Goal: Transaction & Acquisition: Obtain resource

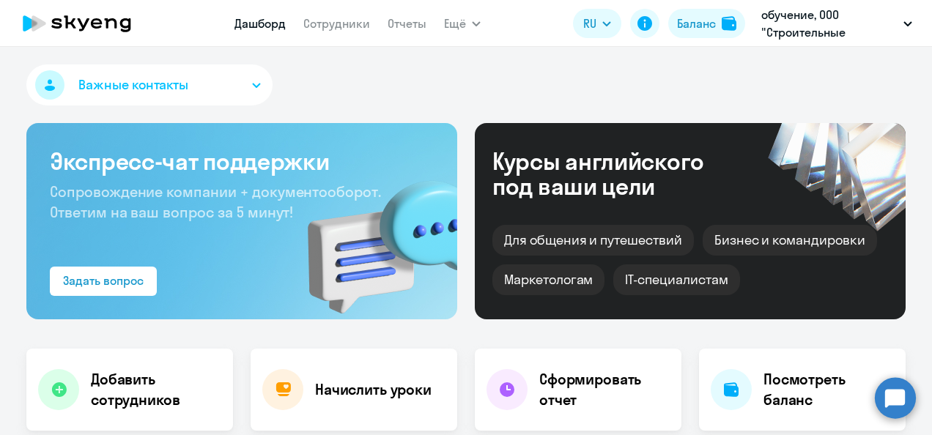
select select "30"
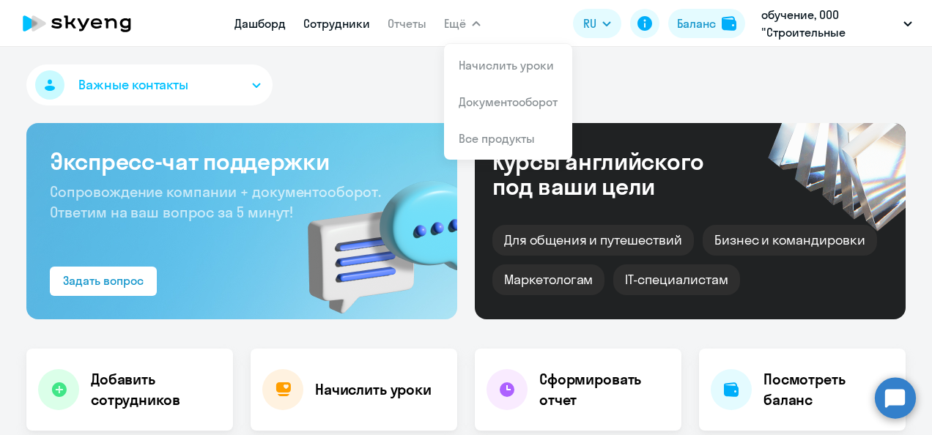
click at [333, 21] on link "Сотрудники" at bounding box center [336, 23] width 67 height 15
select select "30"
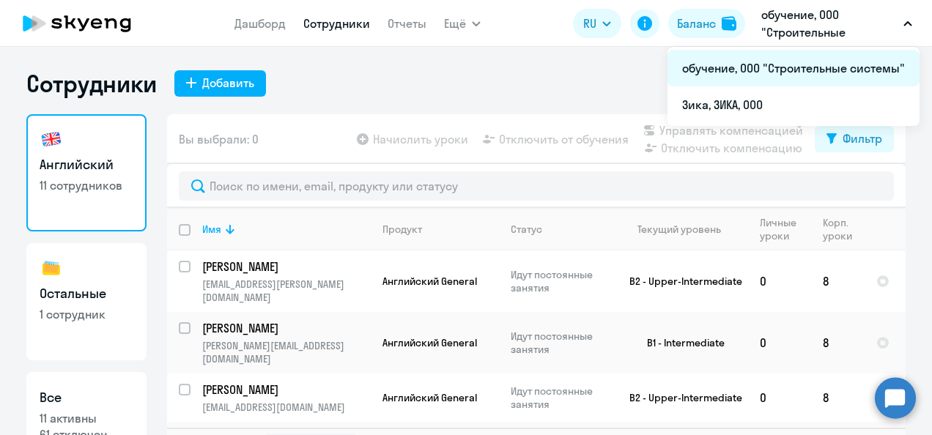
click at [785, 64] on li "обучение, ООО "Строительные системы"" at bounding box center [794, 68] width 252 height 37
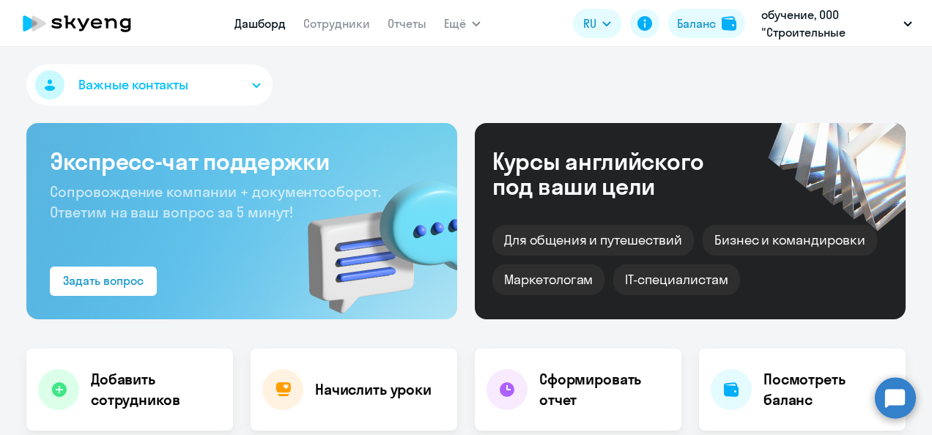
select select "30"
click at [337, 29] on link "Сотрудники" at bounding box center [336, 23] width 67 height 15
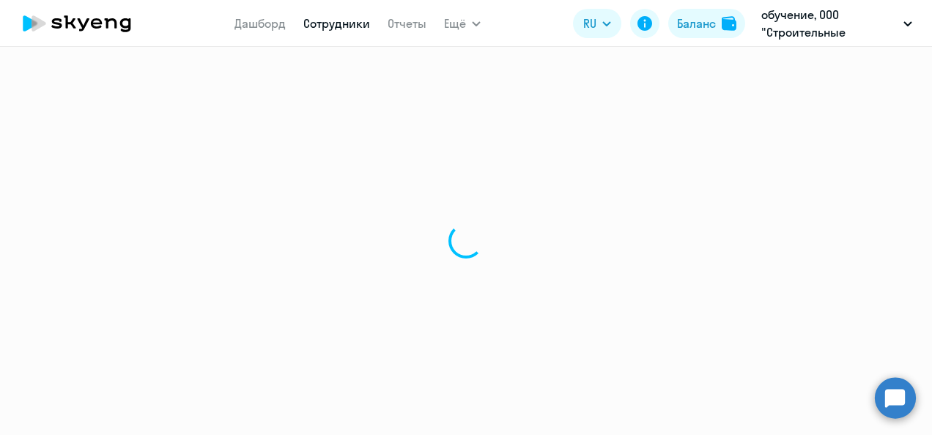
select select "30"
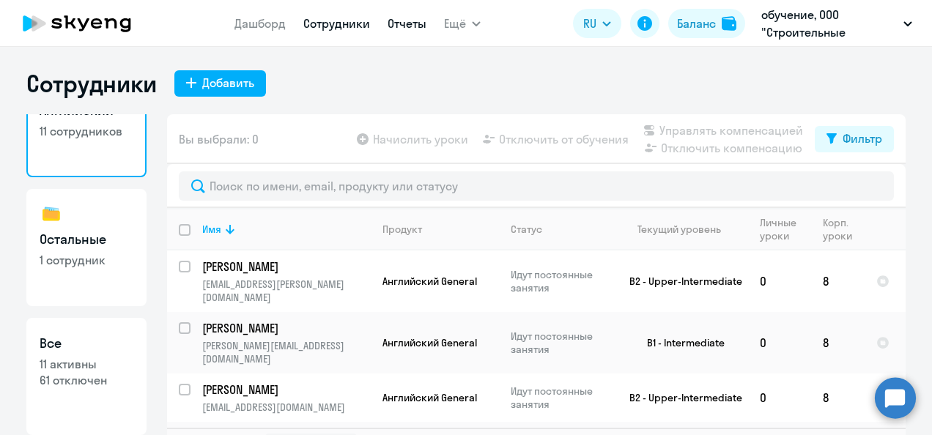
click at [408, 16] on link "Отчеты" at bounding box center [407, 23] width 39 height 15
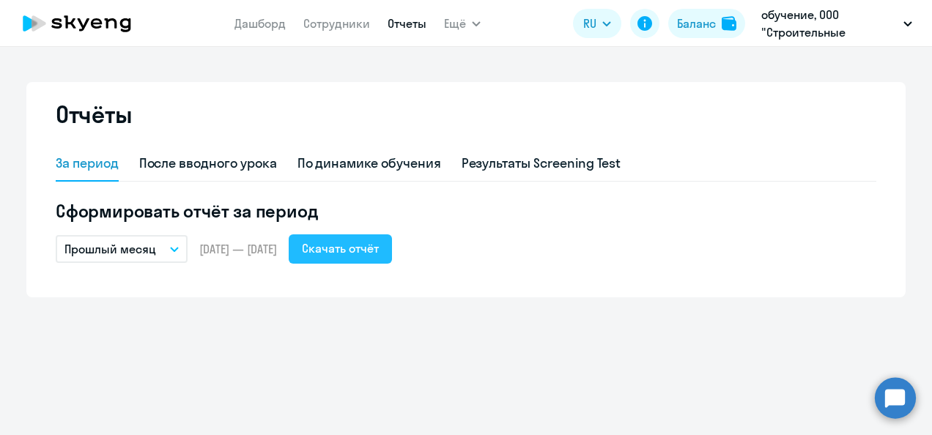
click at [366, 248] on div "Скачать отчёт" at bounding box center [340, 249] width 77 height 18
click at [256, 25] on link "Дашборд" at bounding box center [259, 23] width 51 height 15
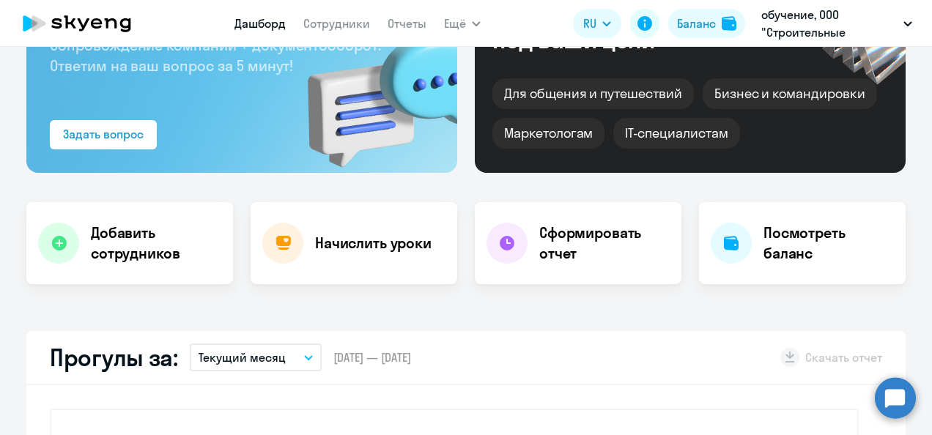
select select "30"
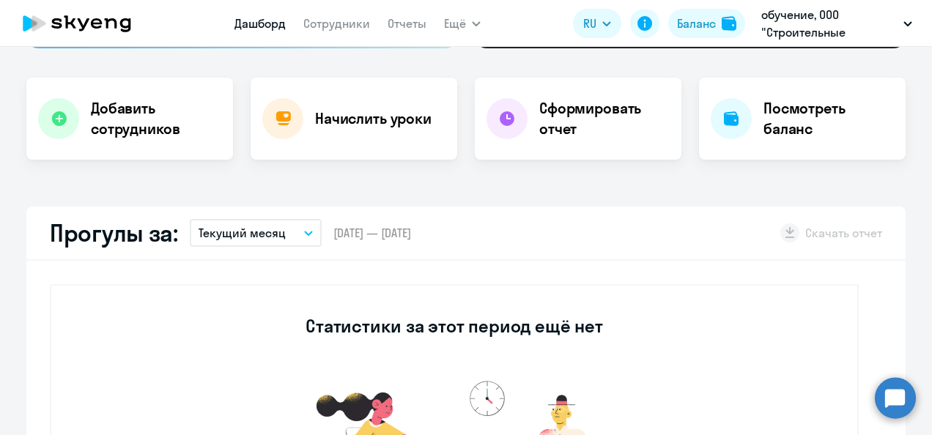
scroll to position [73, 0]
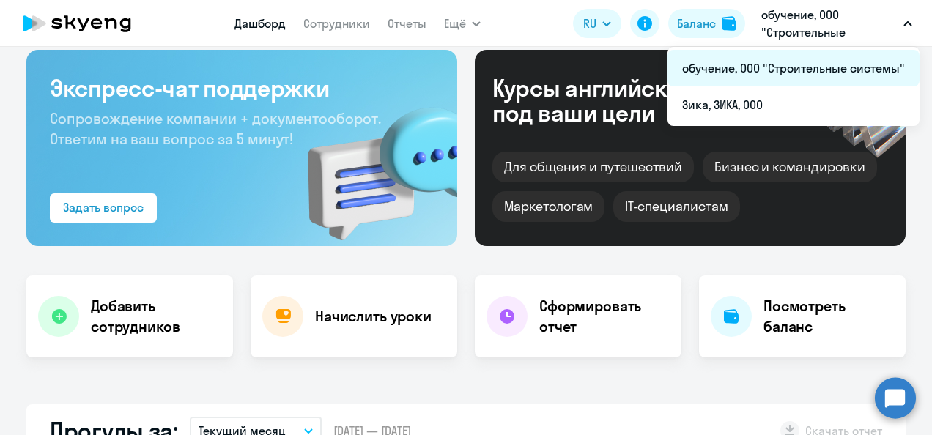
click at [781, 63] on li "обучение, ООО "Строительные системы"" at bounding box center [794, 68] width 252 height 37
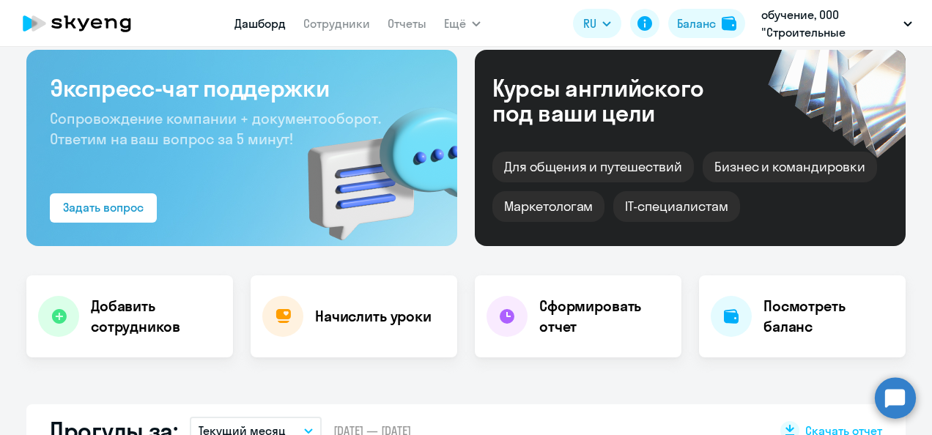
scroll to position [0, 0]
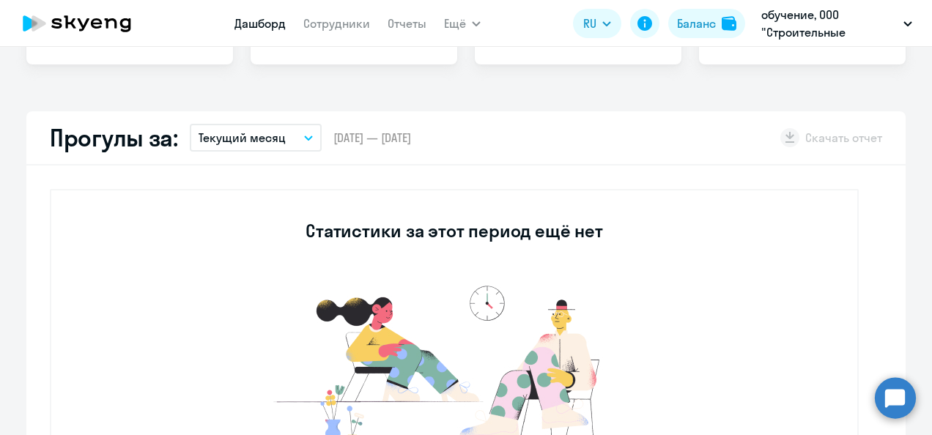
select select "30"
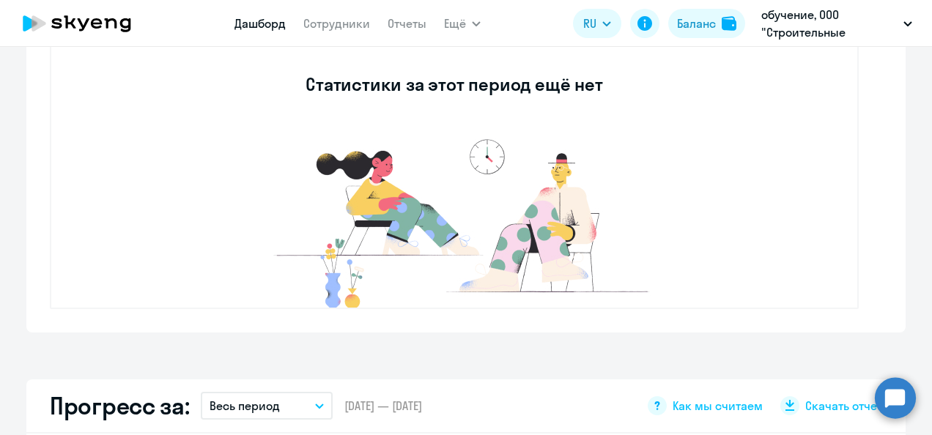
scroll to position [440, 0]
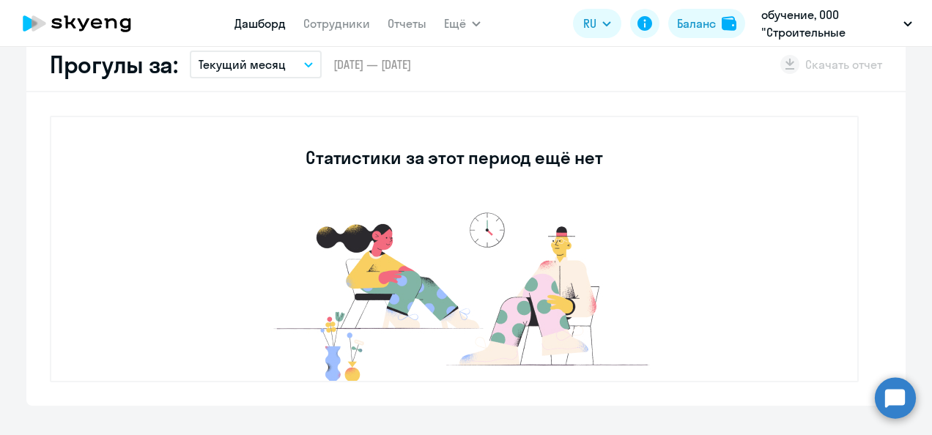
click at [304, 63] on icon "button" at bounding box center [308, 64] width 9 height 5
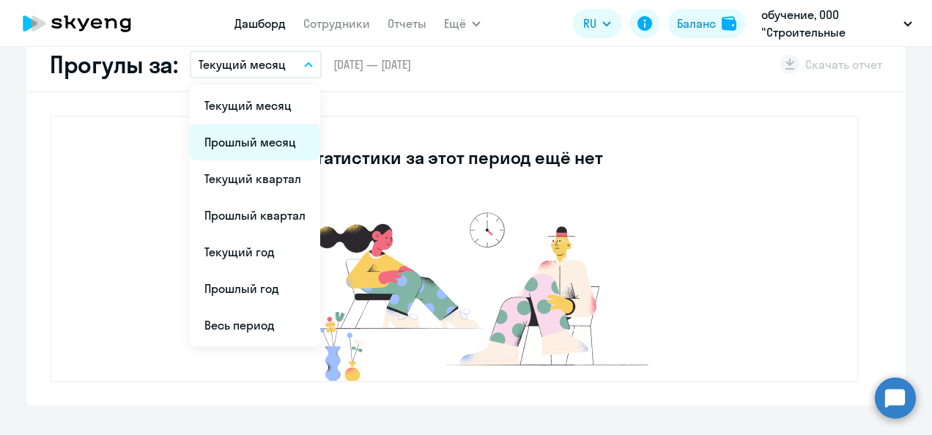
click at [270, 138] on li "Прошлый месяц" at bounding box center [255, 142] width 130 height 37
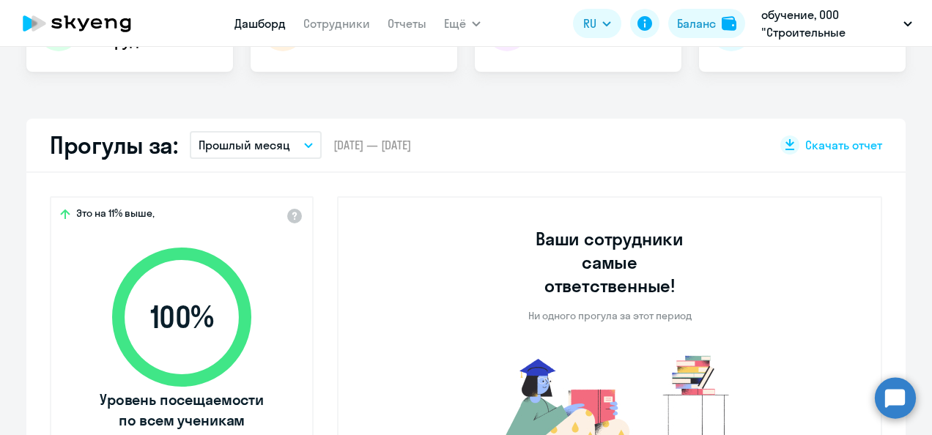
scroll to position [286, 0]
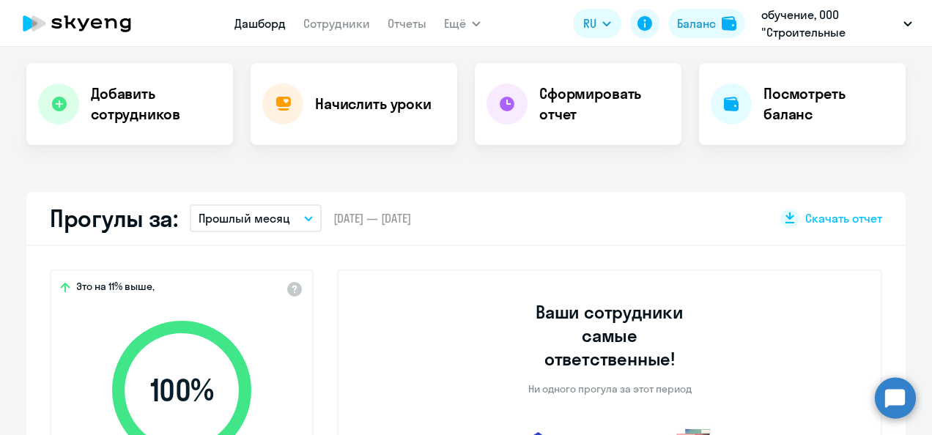
click at [304, 217] on icon "button" at bounding box center [308, 218] width 9 height 5
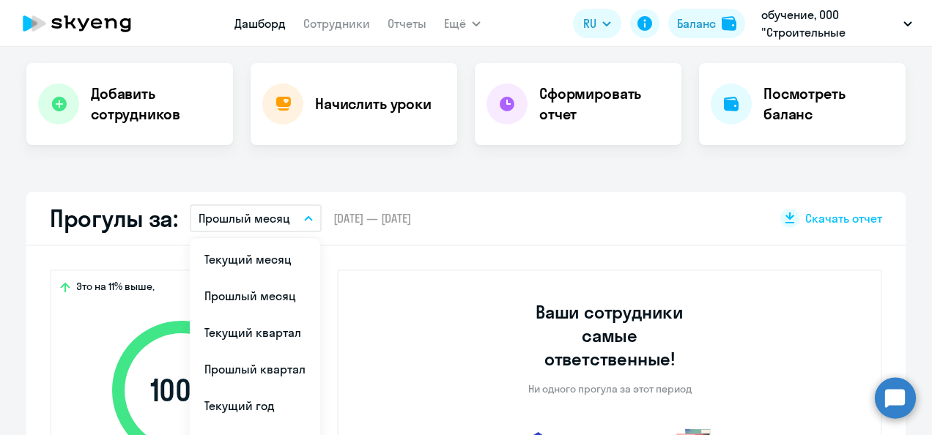
click at [514, 223] on div "Прогулы за: Прошлый месяц Текущий месяц Прошлый месяц Текущий квартал [GEOGRAPH…" at bounding box center [465, 219] width 879 height 54
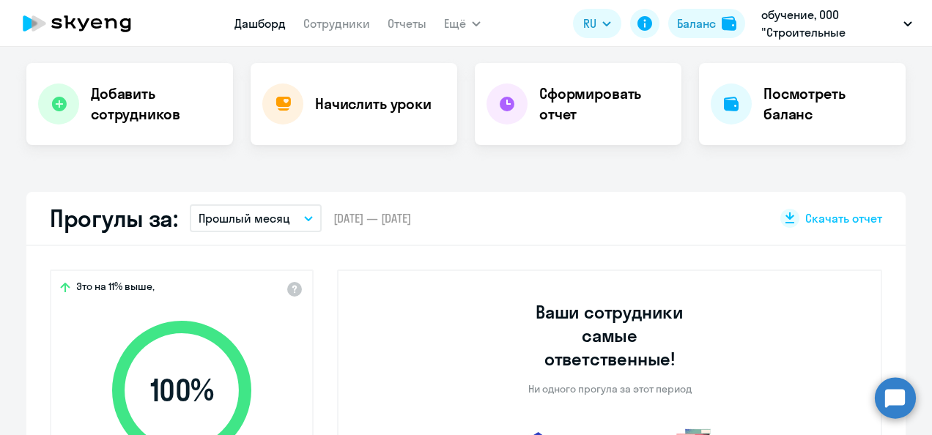
click at [304, 217] on icon "button" at bounding box center [308, 218] width 9 height 5
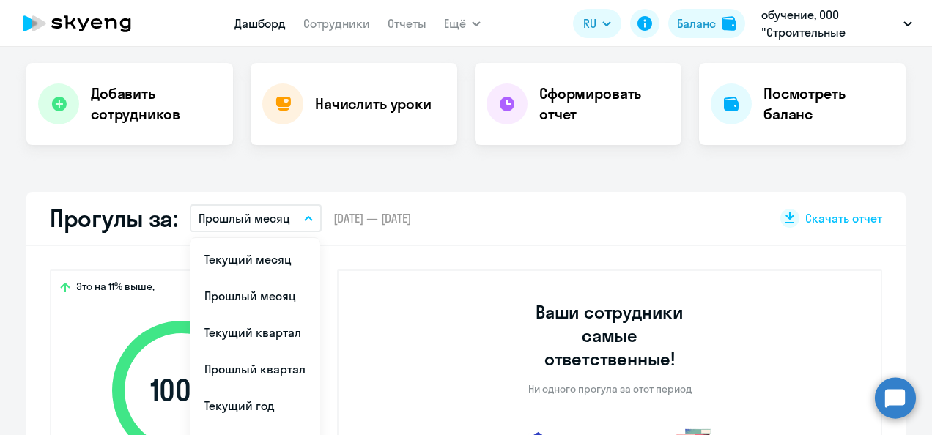
click at [276, 303] on li "Прошлый месяц" at bounding box center [255, 296] width 130 height 37
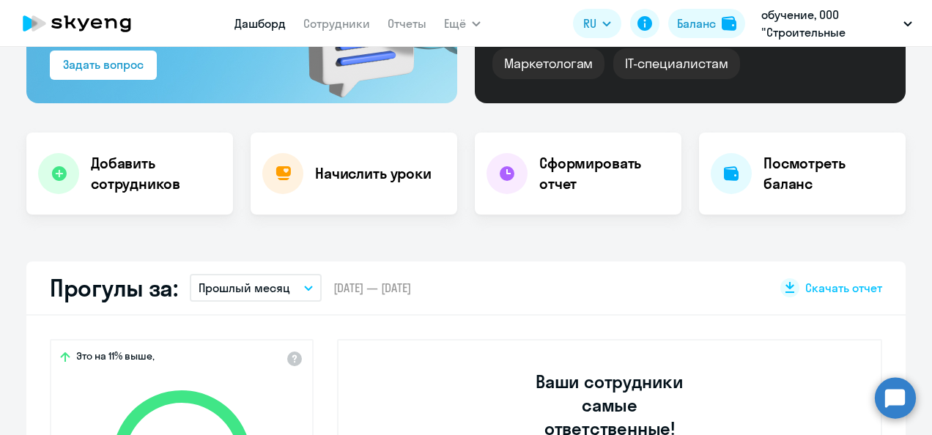
scroll to position [0, 0]
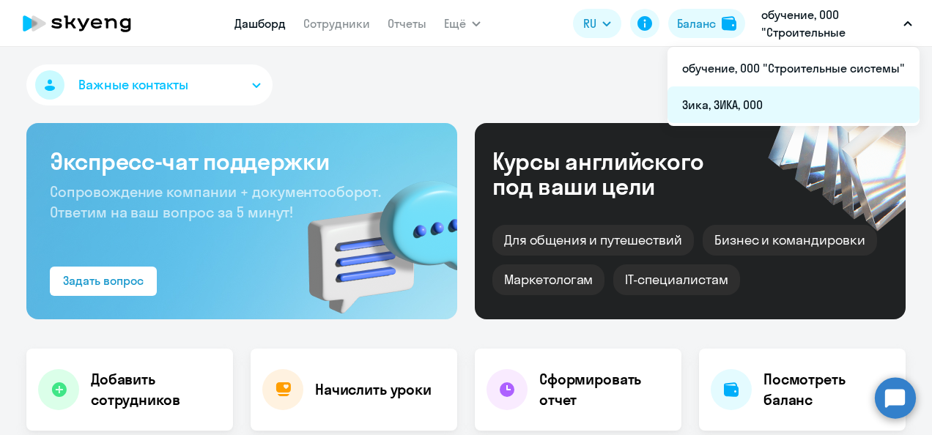
click at [741, 103] on li "Зика, ЗИКА, ООО" at bounding box center [794, 104] width 252 height 37
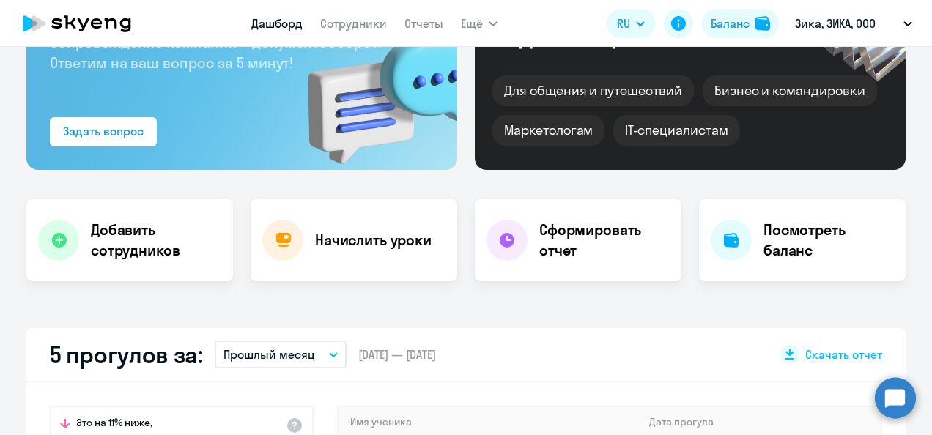
scroll to position [147, 0]
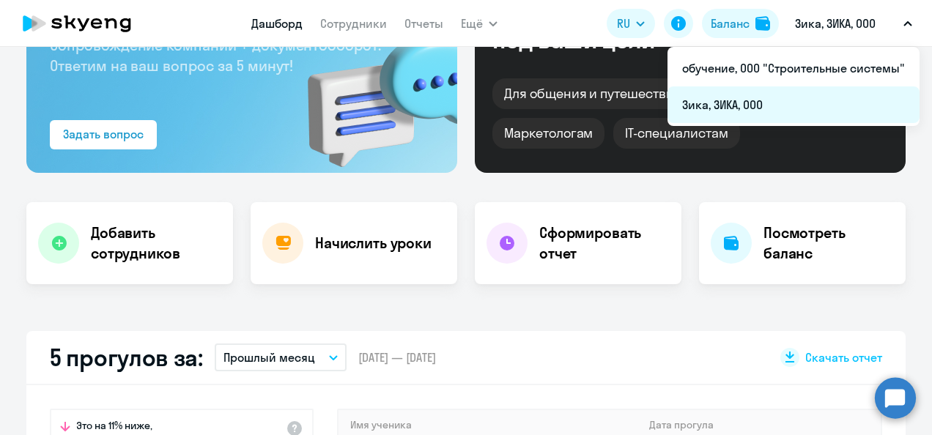
click at [742, 100] on li "Зика, ЗИКА, ООО" at bounding box center [794, 104] width 252 height 37
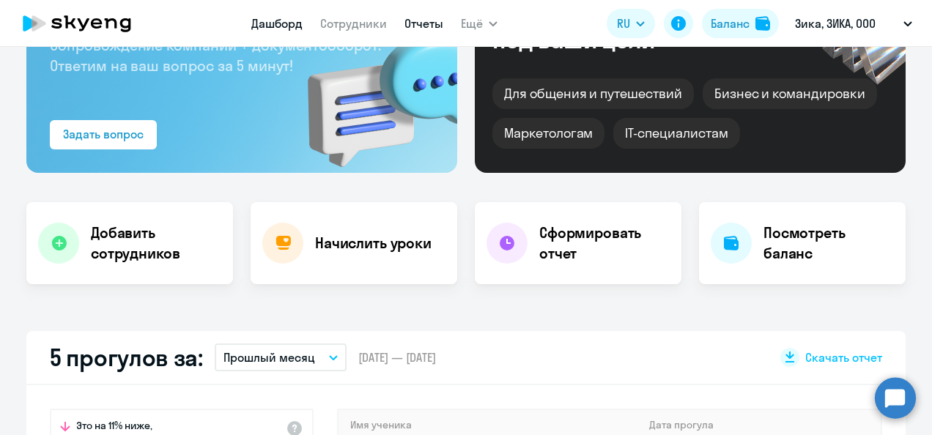
click at [426, 20] on link "Отчеты" at bounding box center [423, 23] width 39 height 15
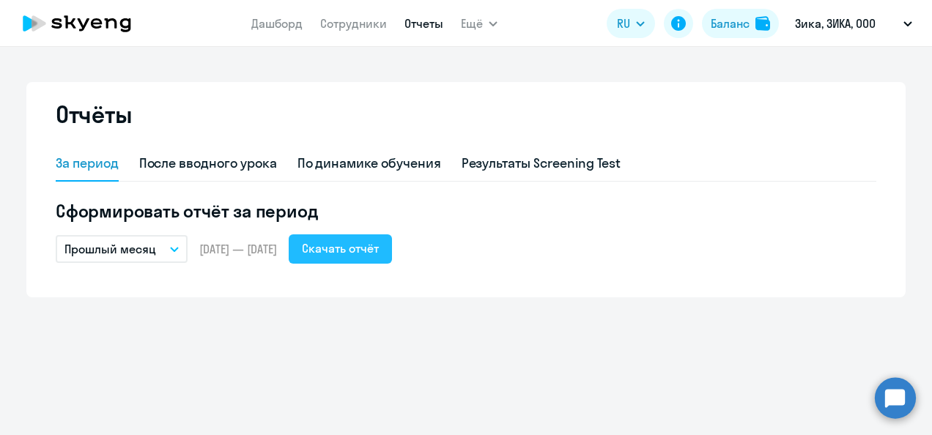
click at [379, 248] on div "Скачать отчёт" at bounding box center [340, 249] width 77 height 18
click at [339, 19] on link "Сотрудники" at bounding box center [353, 23] width 67 height 15
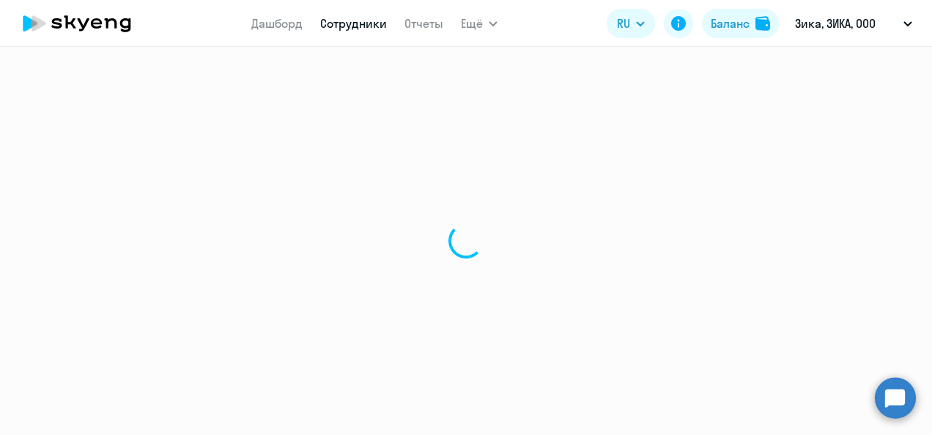
select select "30"
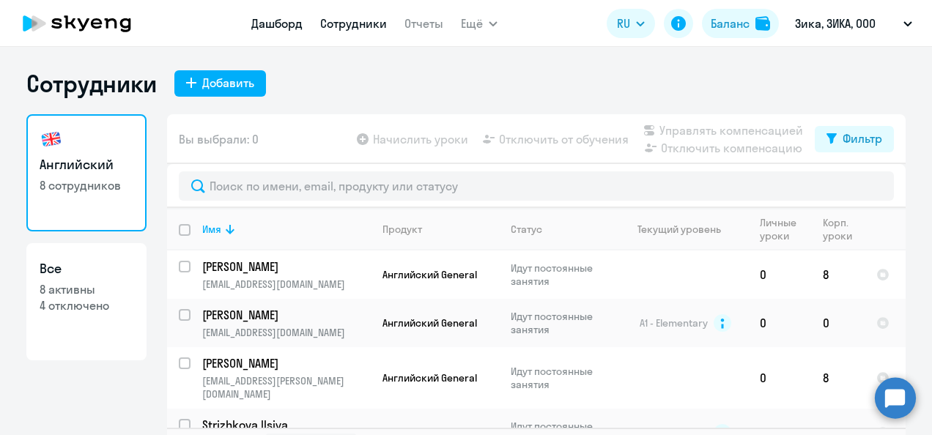
click at [282, 22] on link "Дашборд" at bounding box center [276, 23] width 51 height 15
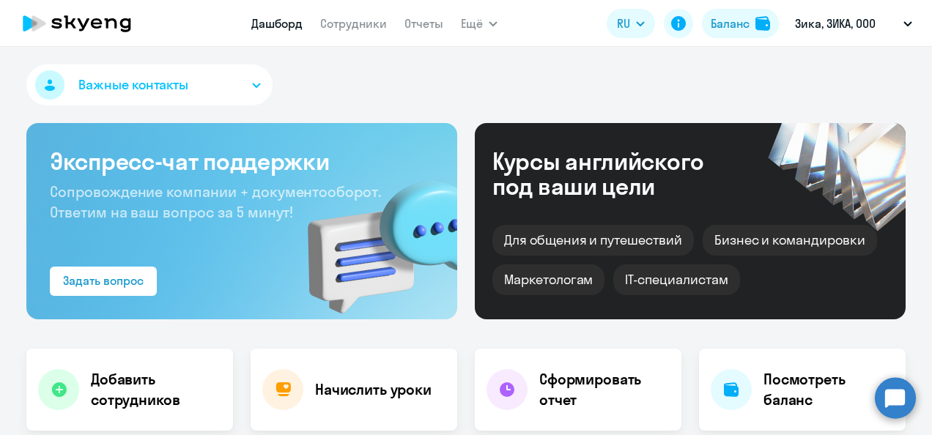
select select "30"
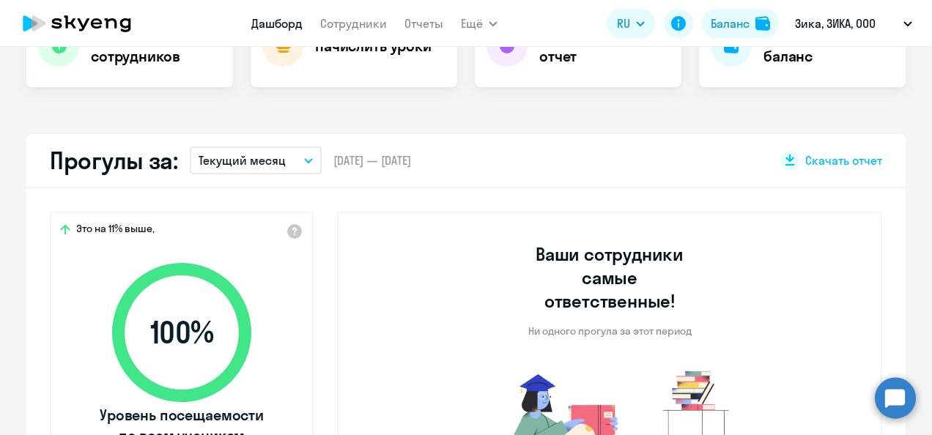
scroll to position [366, 0]
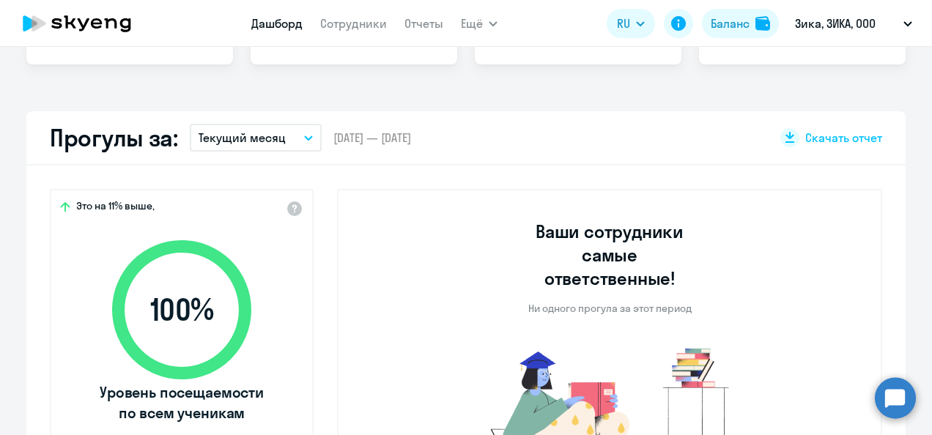
click at [302, 133] on button "Текущий месяц" at bounding box center [256, 138] width 132 height 28
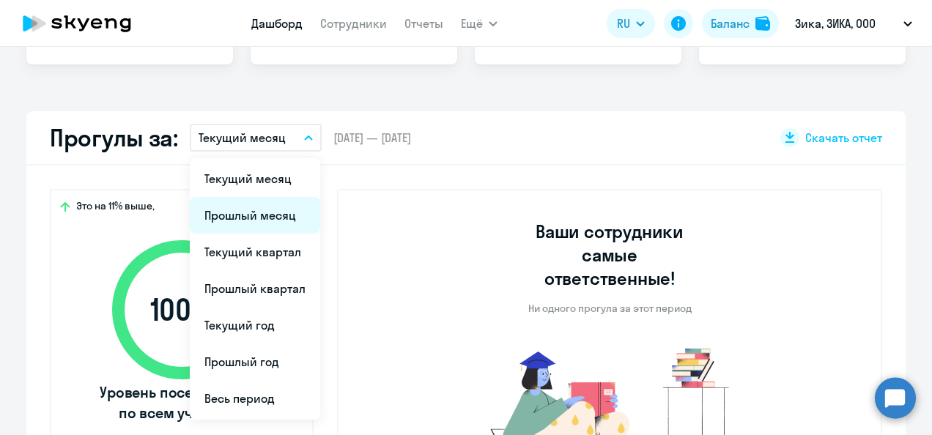
click at [262, 215] on li "Прошлый месяц" at bounding box center [255, 215] width 130 height 37
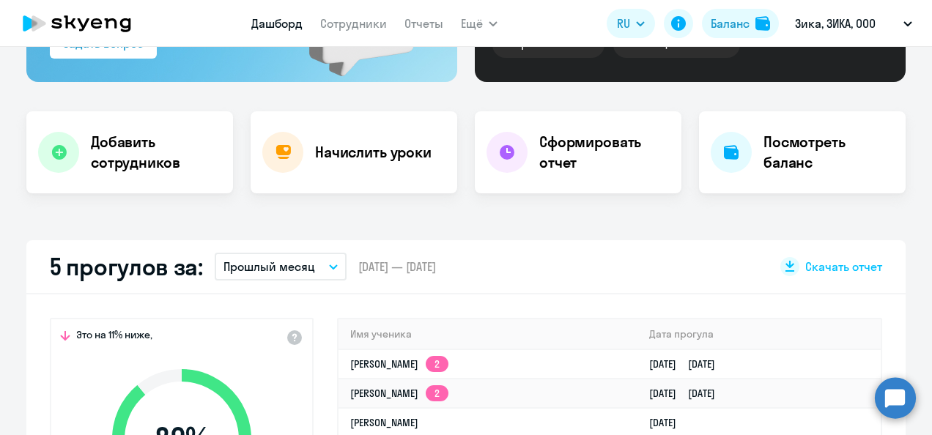
scroll to position [0, 0]
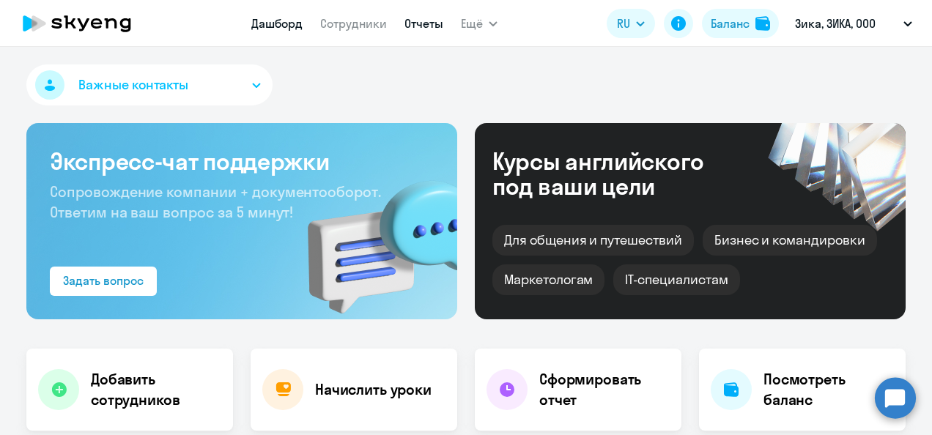
click at [415, 23] on link "Отчеты" at bounding box center [423, 23] width 39 height 15
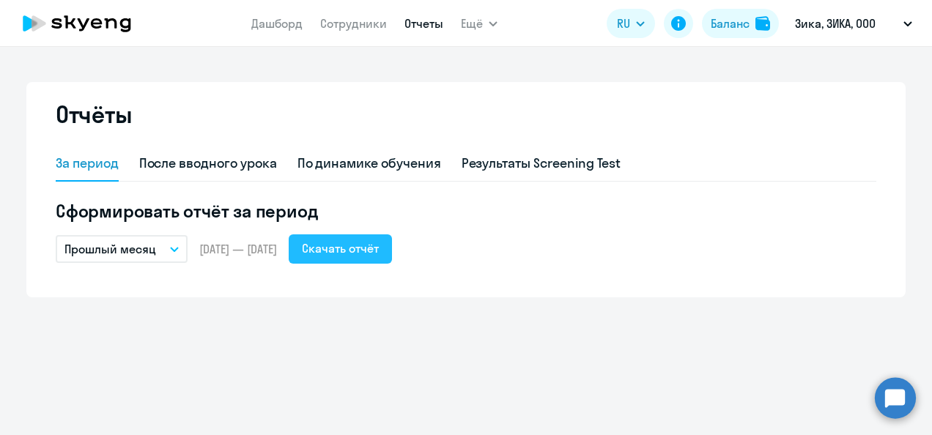
click at [379, 243] on div "Скачать отчёт" at bounding box center [340, 249] width 77 height 18
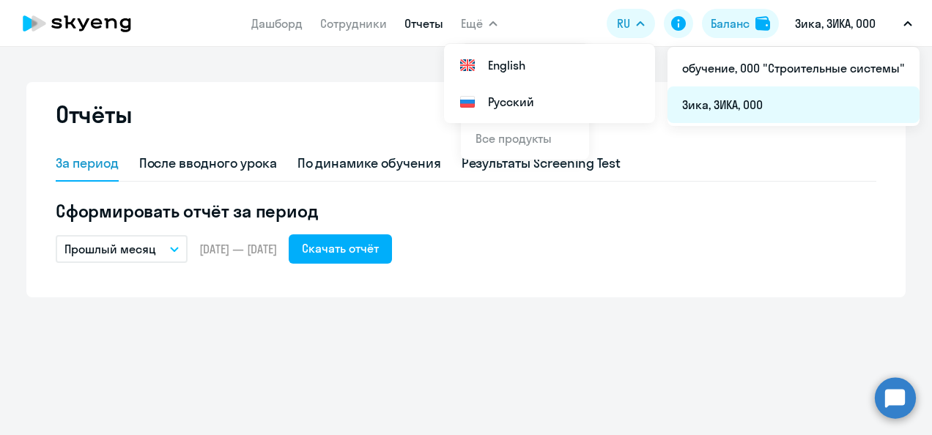
click at [747, 104] on li "Зика, ЗИКА, ООО" at bounding box center [794, 104] width 252 height 37
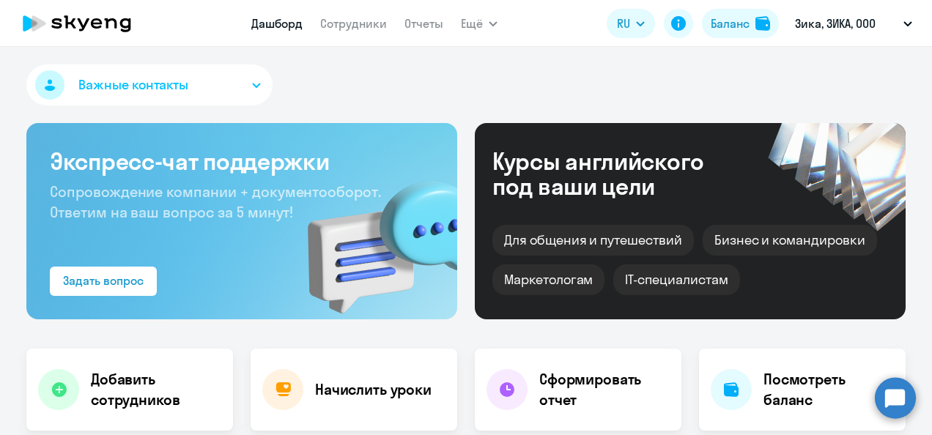
select select "30"
click at [355, 21] on link "Сотрудники" at bounding box center [353, 23] width 67 height 15
select select "30"
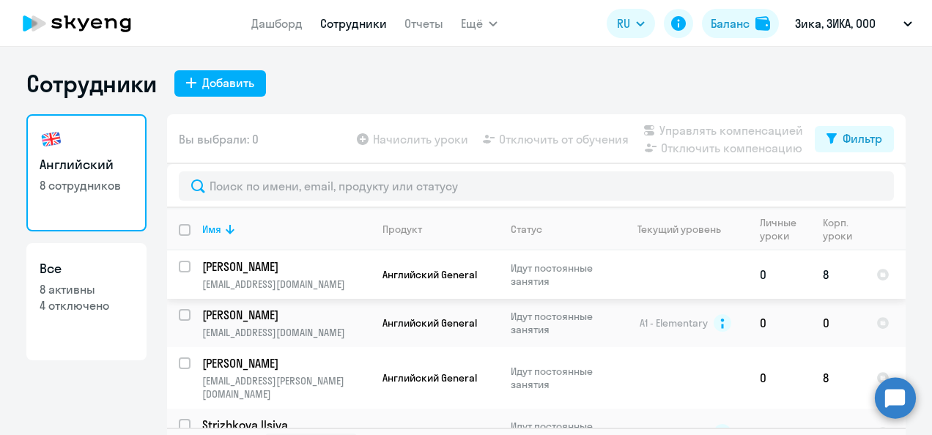
click at [262, 272] on p "[PERSON_NAME]" at bounding box center [285, 267] width 166 height 16
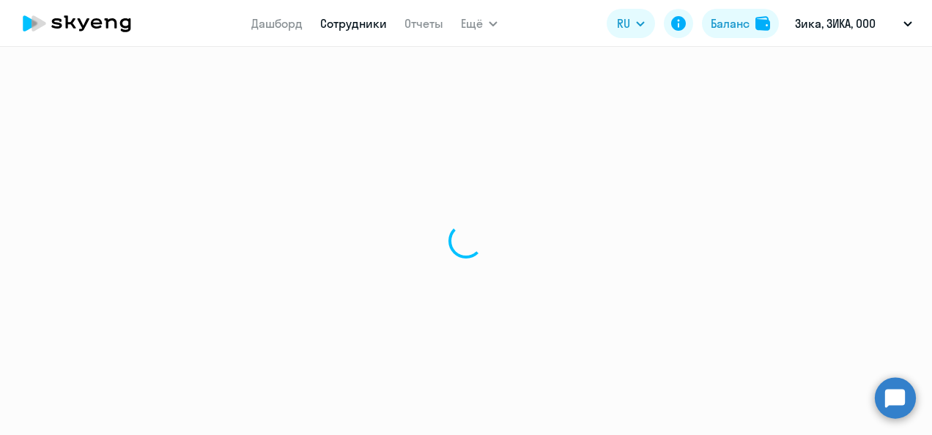
click at [262, 272] on div at bounding box center [466, 241] width 932 height 388
select select "english"
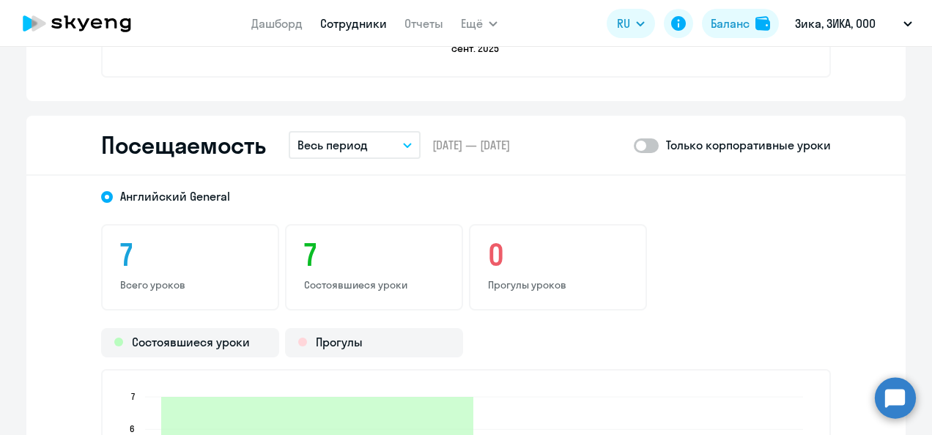
scroll to position [1759, 0]
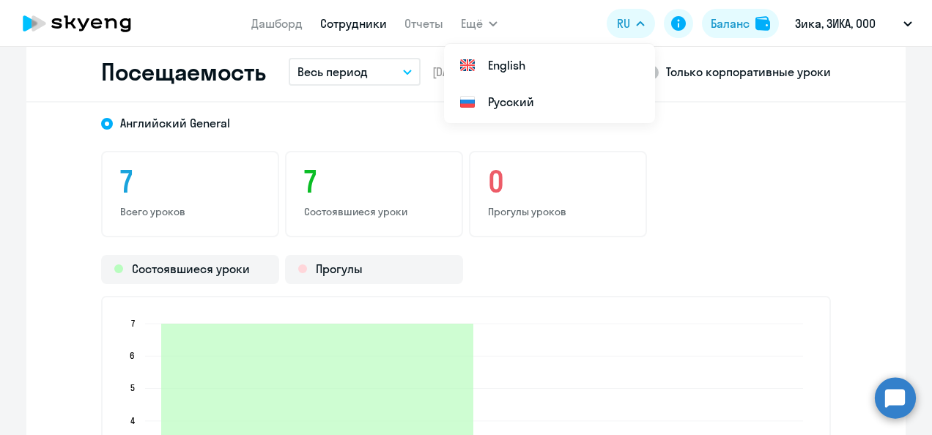
select select "30"
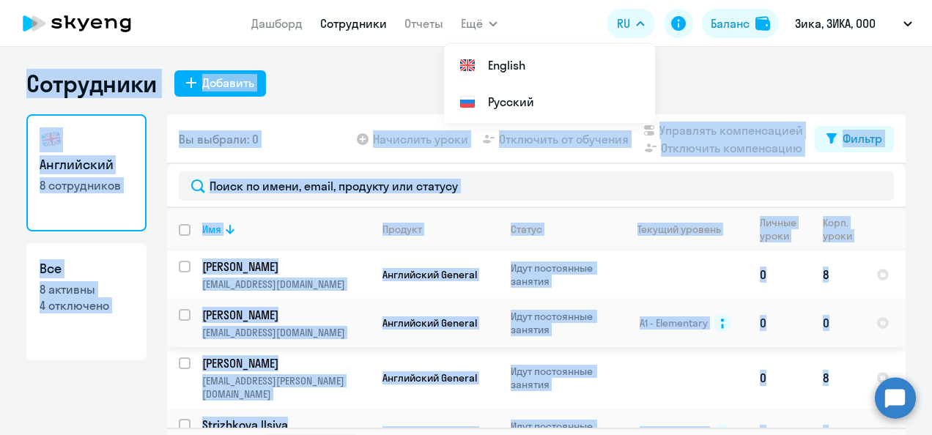
click at [214, 339] on td "[PERSON_NAME] [PERSON_NAME][EMAIL_ADDRESS][DOMAIN_NAME]" at bounding box center [281, 323] width 180 height 48
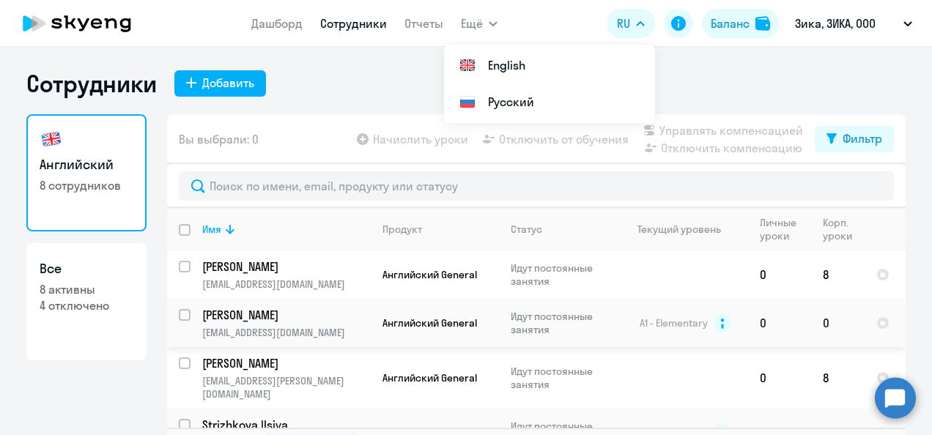
select select "english"
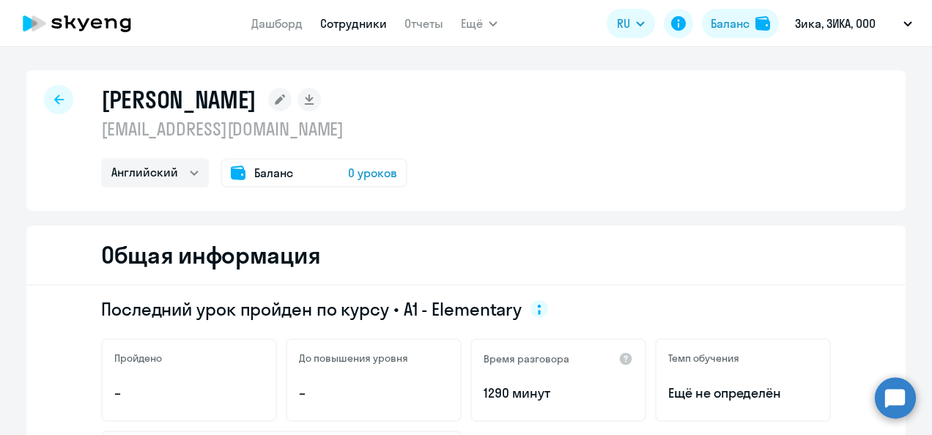
click at [53, 93] on div at bounding box center [58, 99] width 29 height 29
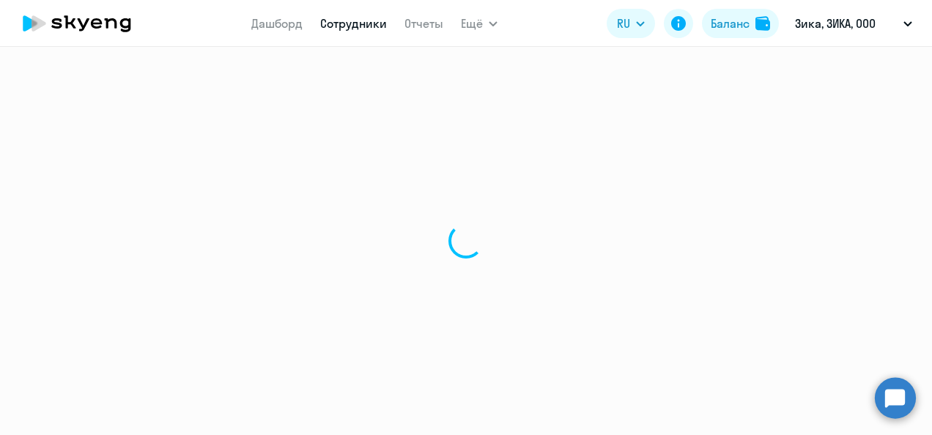
select select "30"
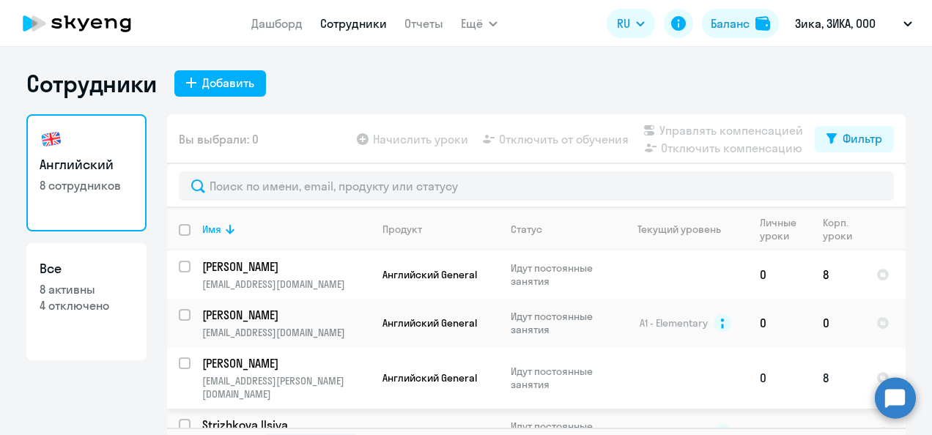
scroll to position [73, 0]
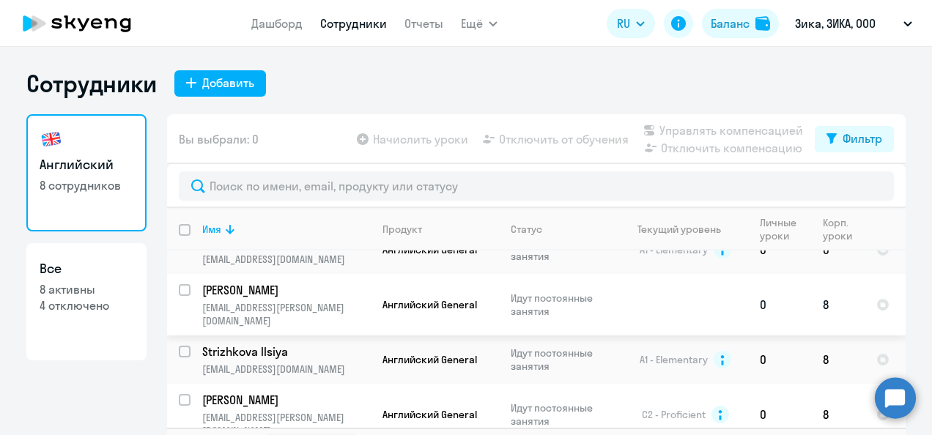
click at [267, 297] on td "[PERSON_NAME] [PERSON_NAME][EMAIL_ADDRESS][DOMAIN_NAME]" at bounding box center [281, 305] width 180 height 62
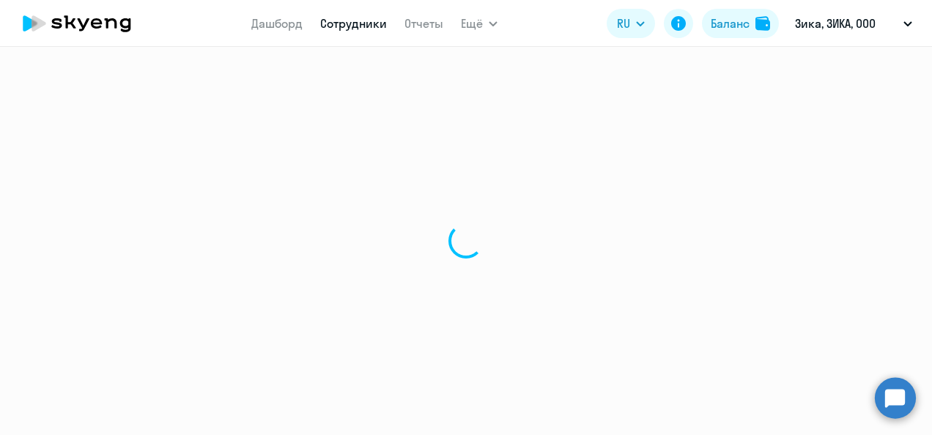
click at [267, 297] on div at bounding box center [466, 241] width 932 height 388
select select "english"
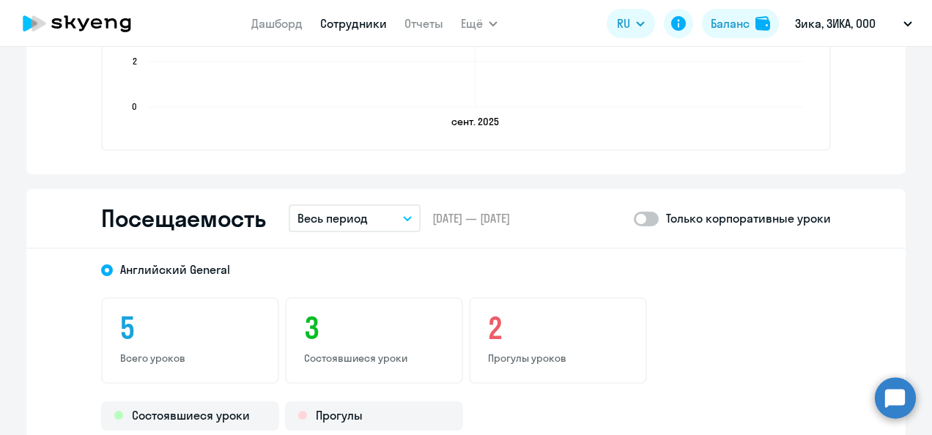
scroll to position [1685, 0]
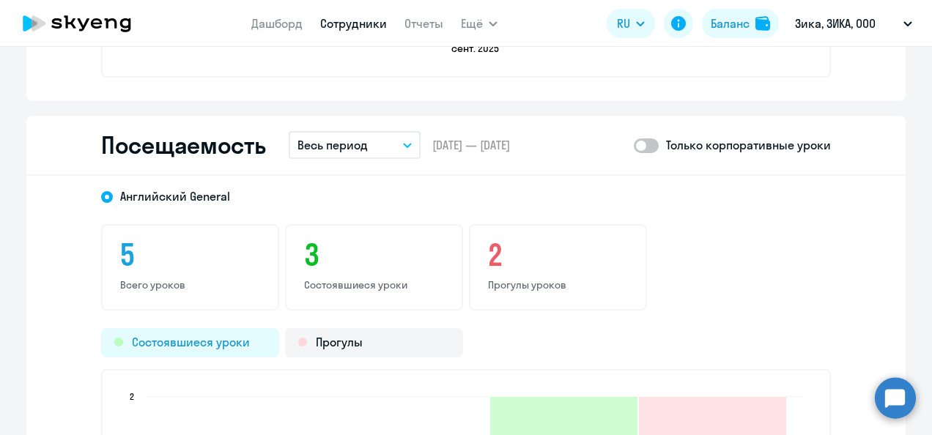
click at [198, 341] on div "Состоявшиеся уроки" at bounding box center [190, 342] width 178 height 29
drag, startPoint x: 198, startPoint y: 341, endPoint x: 265, endPoint y: 363, distance: 70.2
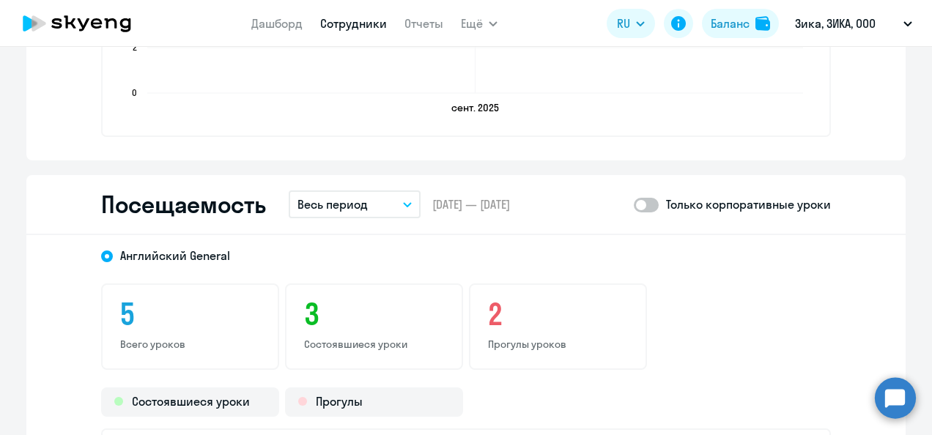
scroll to position [1625, 0]
click at [125, 304] on h3 "5" at bounding box center [190, 314] width 140 height 35
click at [208, 401] on div "Состоявшиеся уроки" at bounding box center [190, 402] width 178 height 29
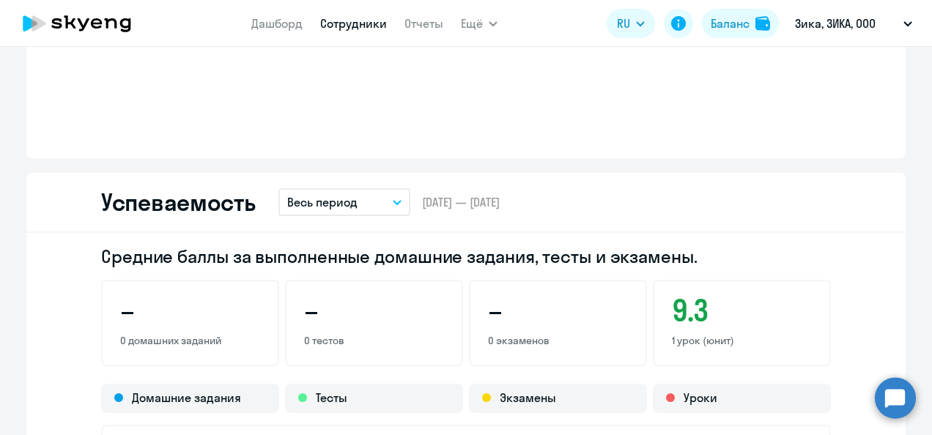
scroll to position [746, 0]
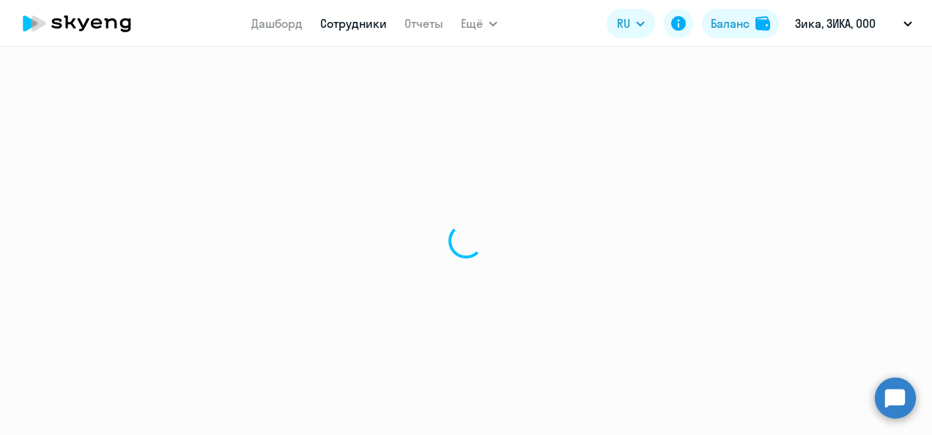
select select "30"
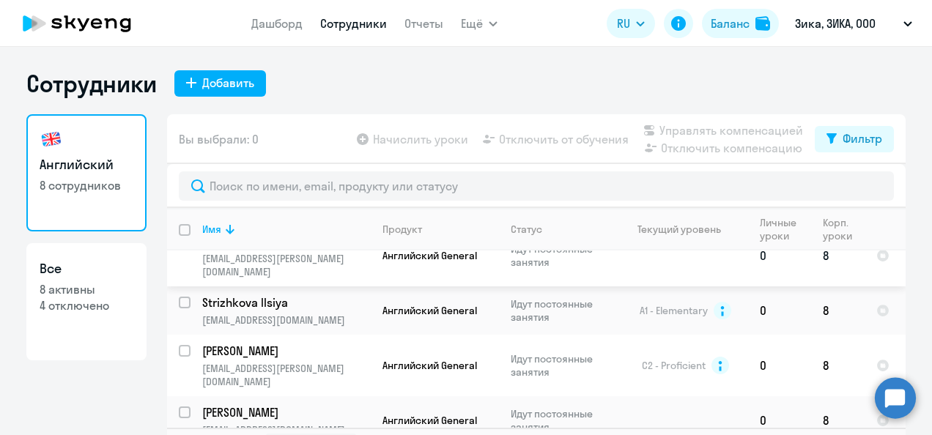
scroll to position [147, 0]
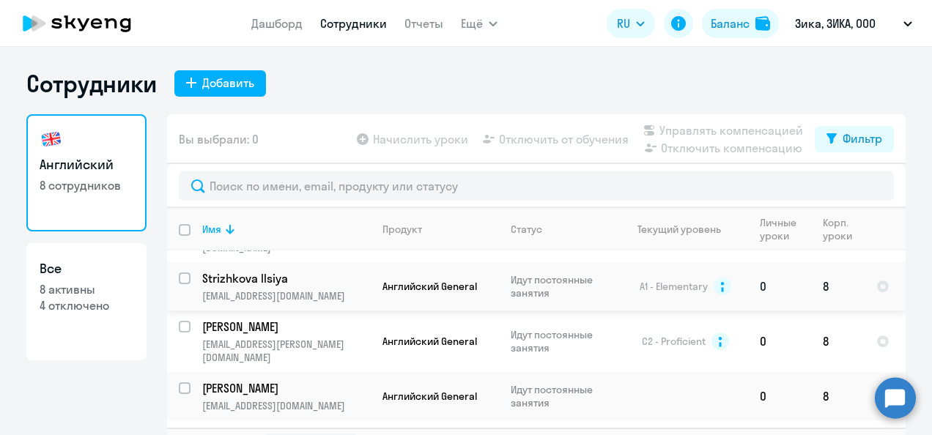
click at [279, 270] on p "Strizhkova Ilsiya" at bounding box center [285, 278] width 166 height 16
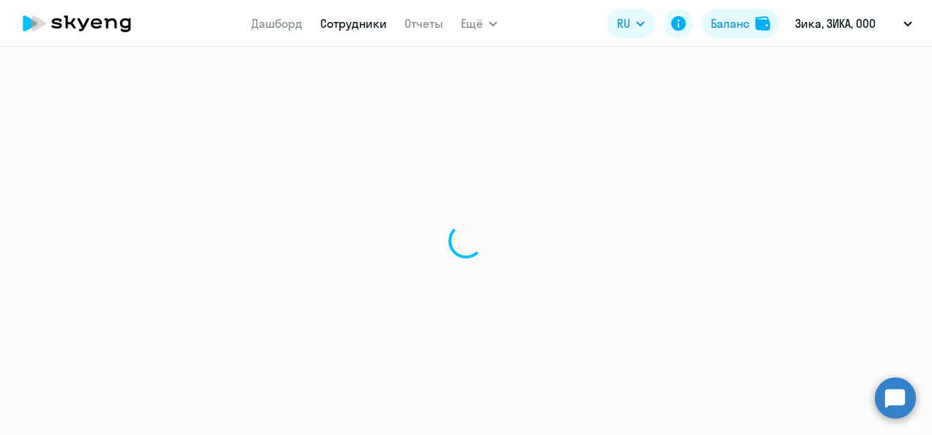
select select "english"
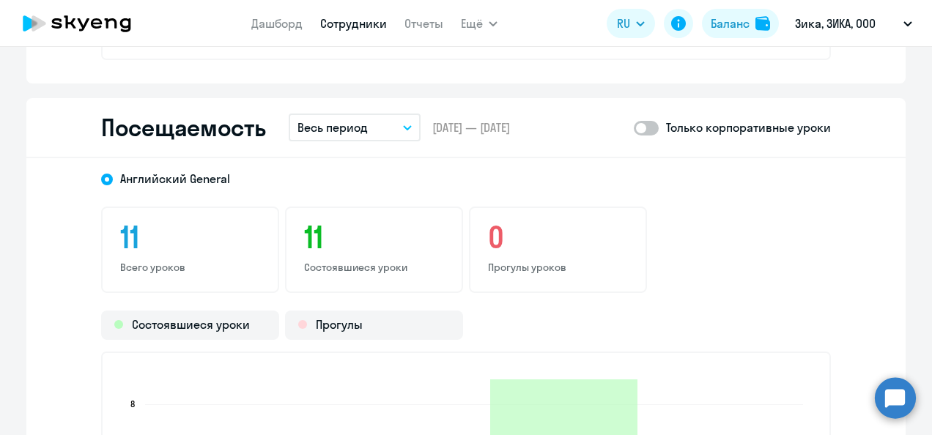
scroll to position [1759, 0]
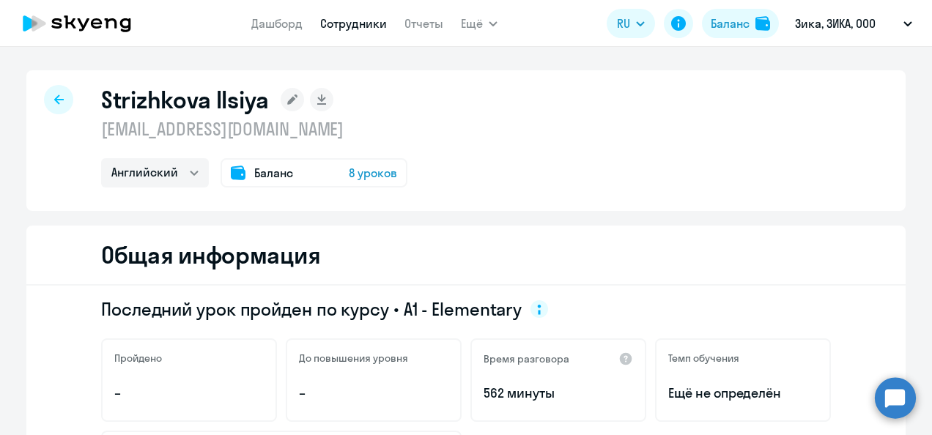
select select "30"
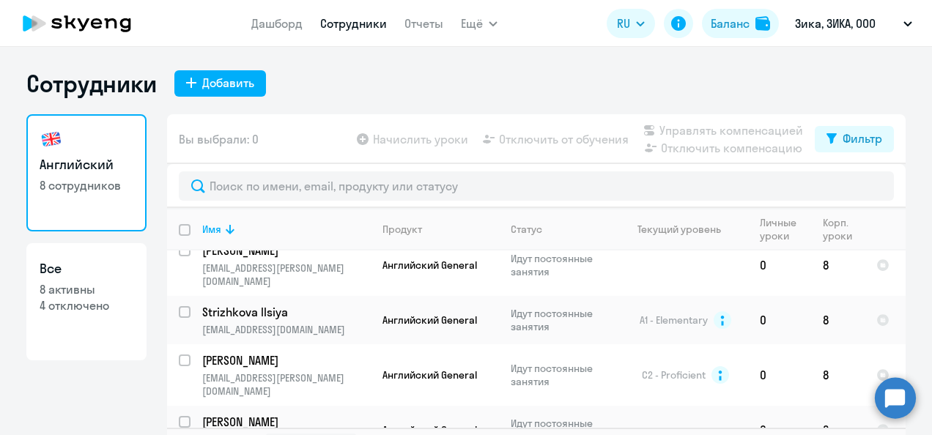
scroll to position [147, 0]
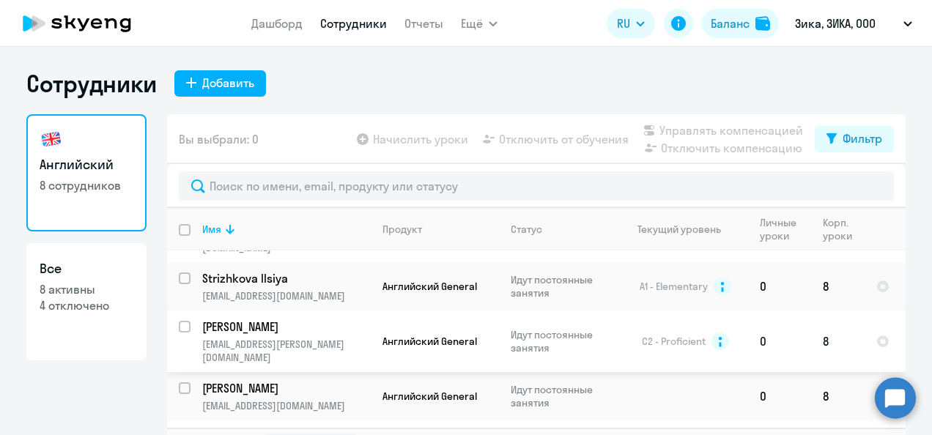
click at [259, 338] on p "[EMAIL_ADDRESS][PERSON_NAME][DOMAIN_NAME]" at bounding box center [286, 351] width 168 height 26
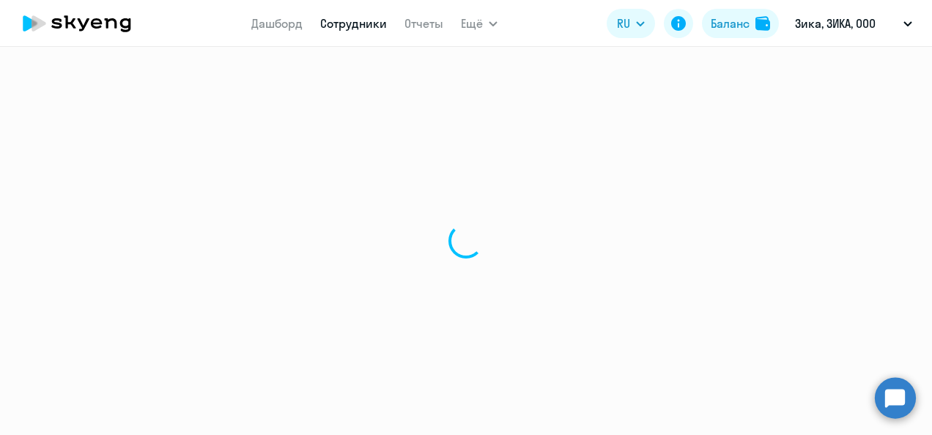
select select "english"
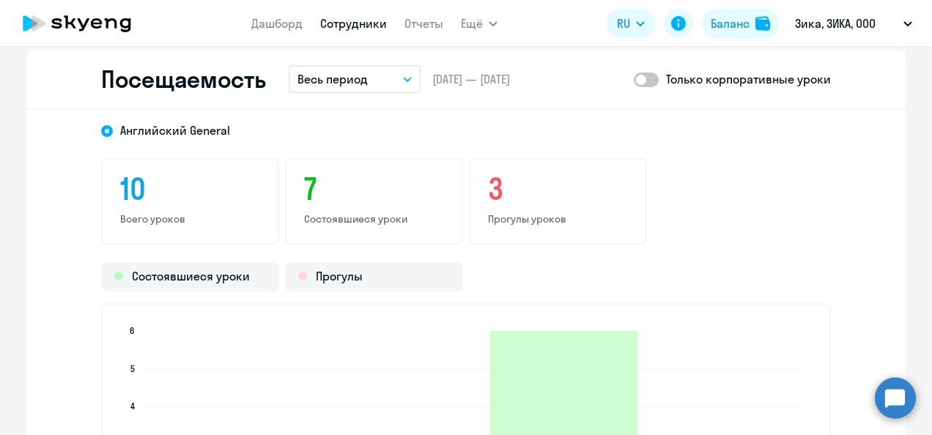
scroll to position [1612, 0]
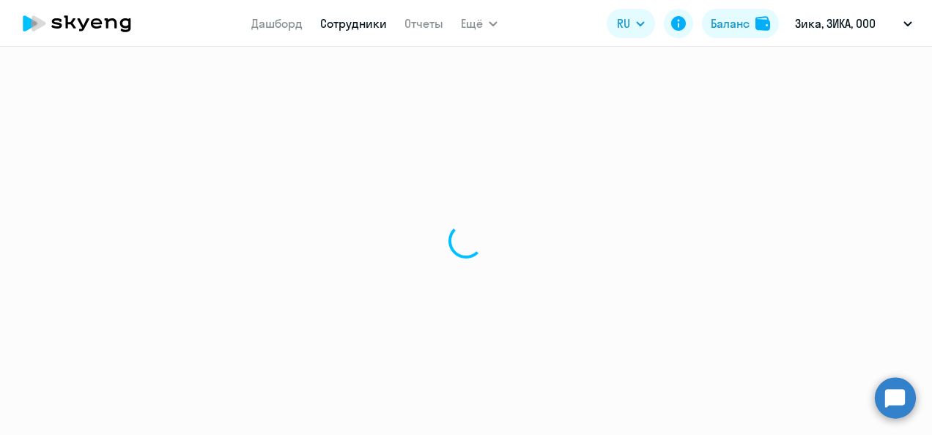
select select "30"
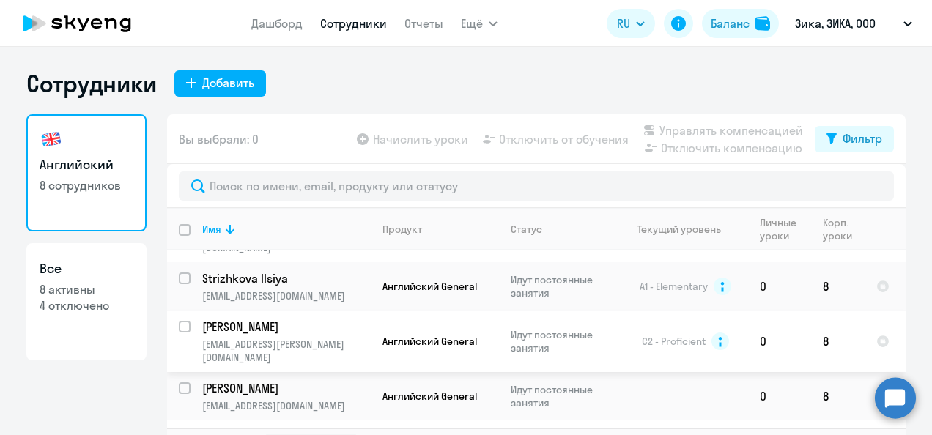
scroll to position [205, 0]
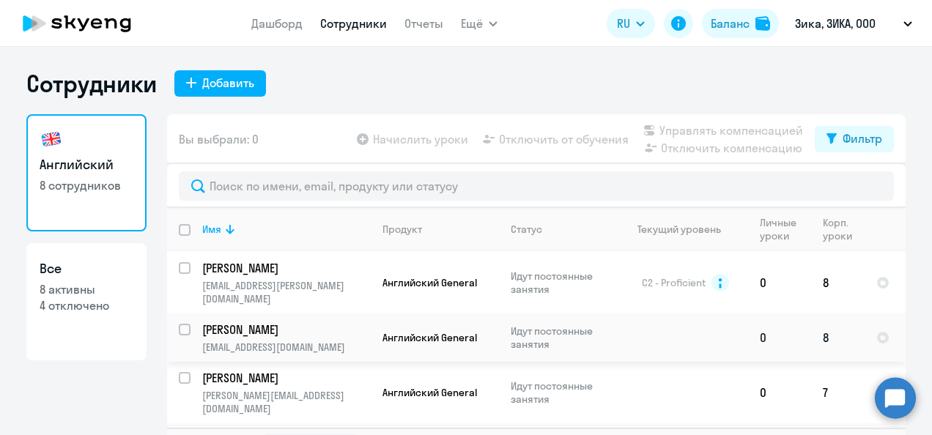
click at [273, 314] on td "[PERSON_NAME] [EMAIL_ADDRESS][DOMAIN_NAME]" at bounding box center [281, 338] width 180 height 48
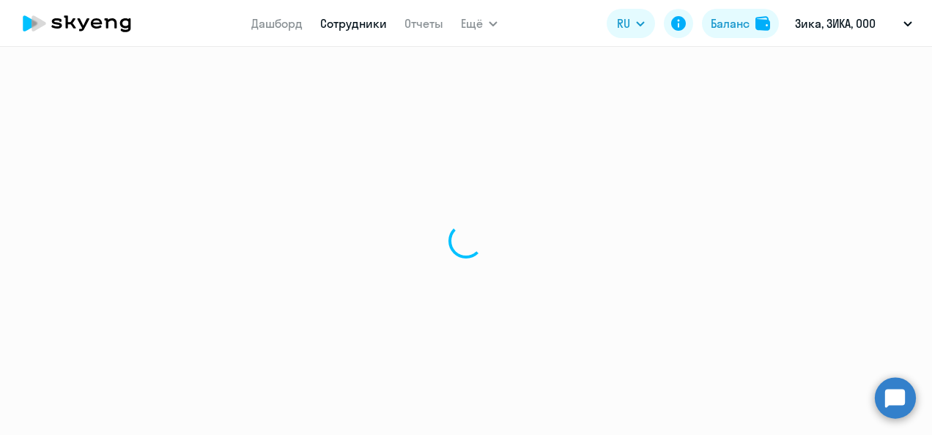
click at [273, 309] on div at bounding box center [466, 241] width 932 height 388
select select "english"
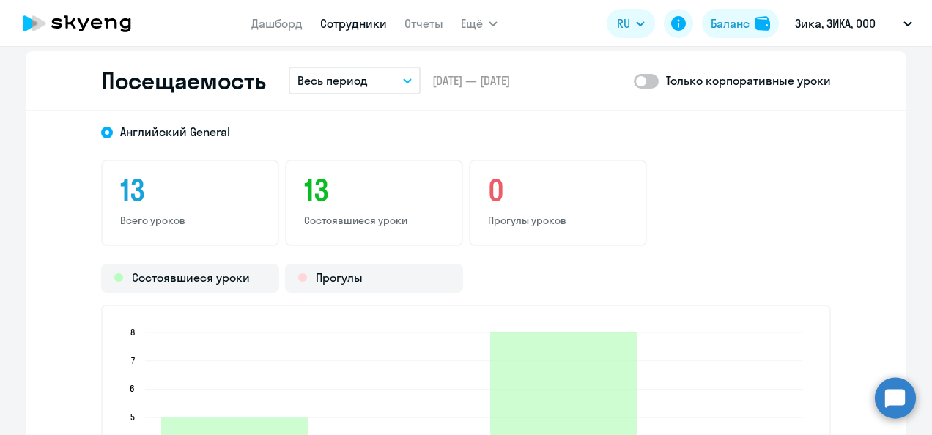
scroll to position [1759, 0]
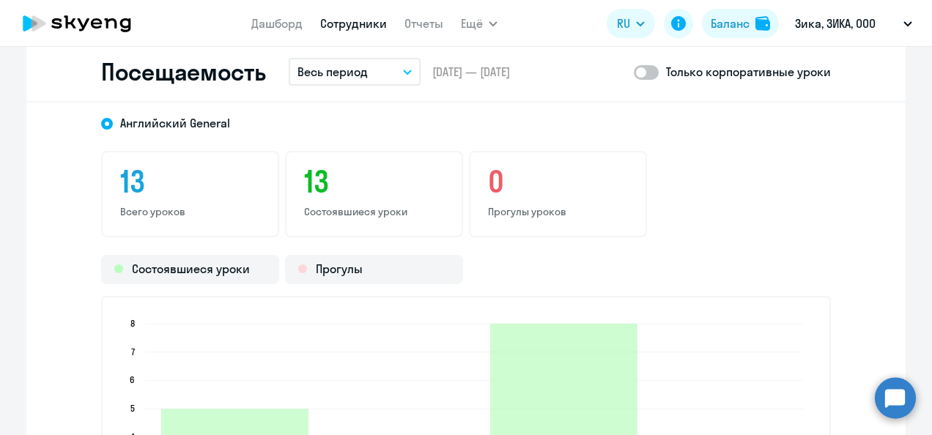
select select "30"
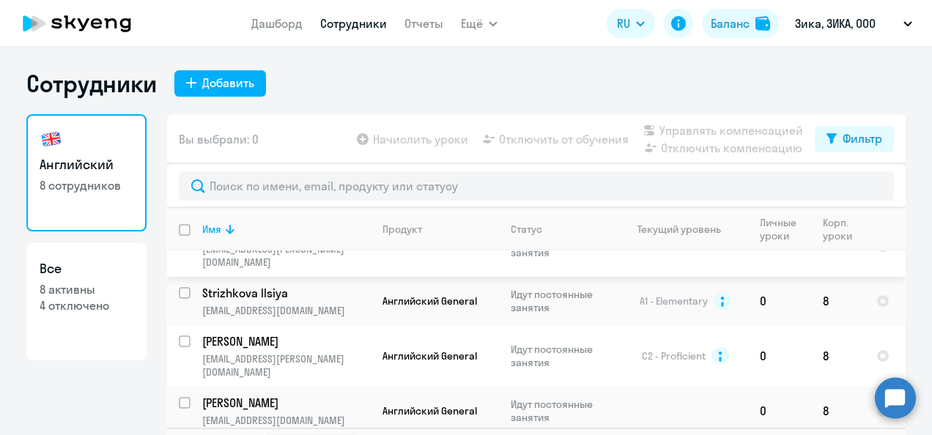
scroll to position [147, 0]
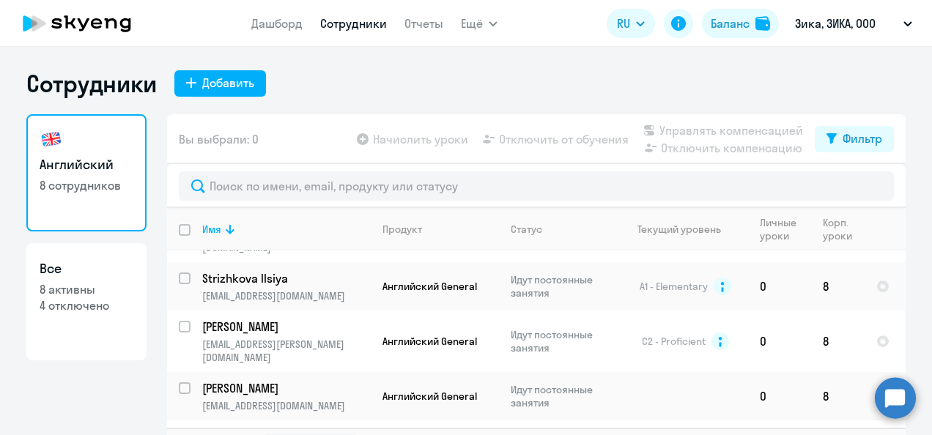
click at [328, 429] on p "[PERSON_NAME]" at bounding box center [285, 437] width 166 height 16
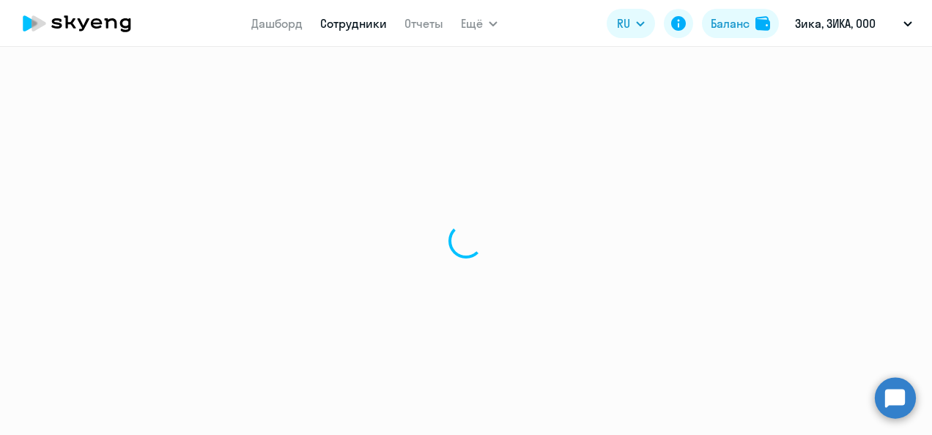
select select "english"
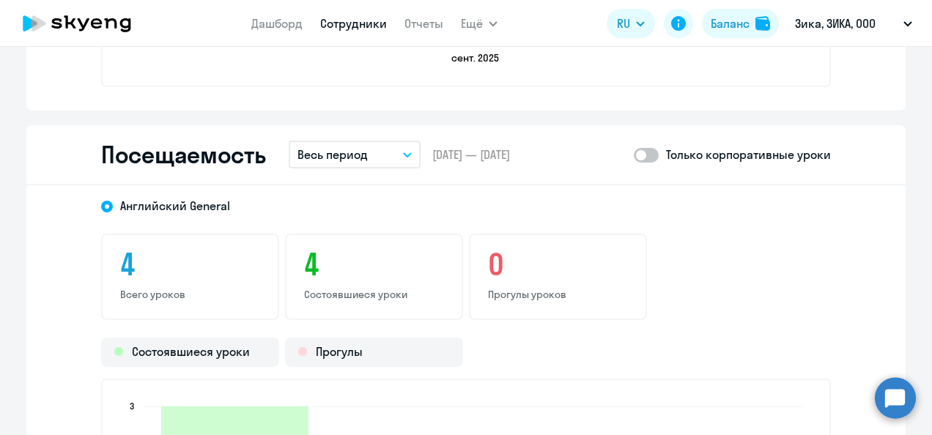
scroll to position [1685, 0]
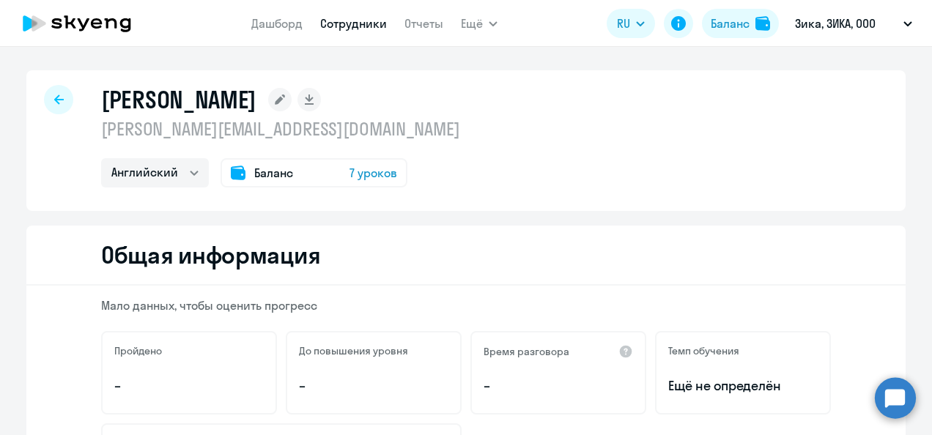
select select "30"
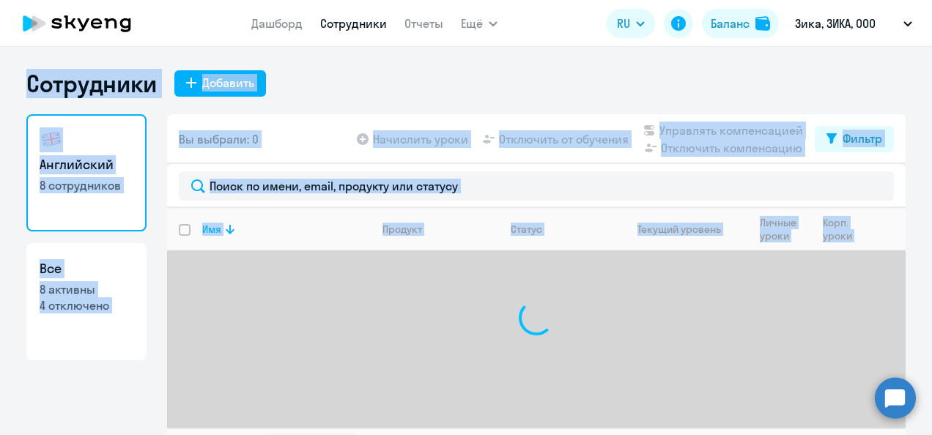
click at [415, 277] on div at bounding box center [536, 318] width 739 height 220
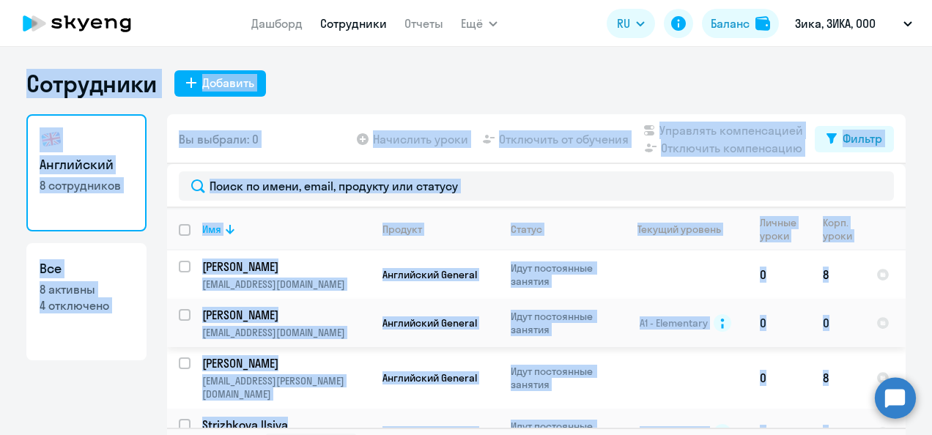
click at [388, 325] on span "Английский General" at bounding box center [429, 323] width 95 height 13
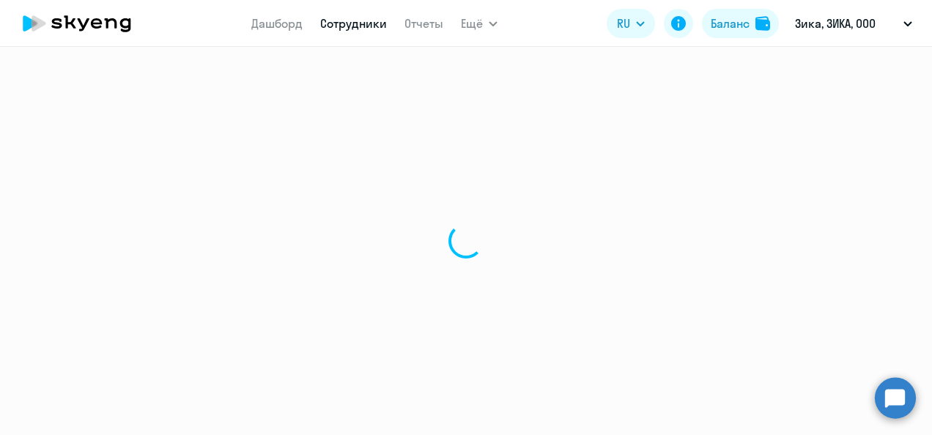
select select "english"
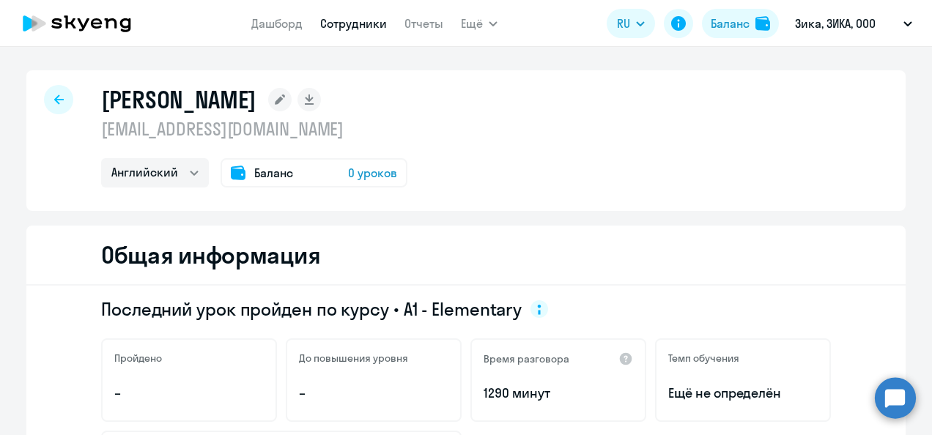
click at [55, 96] on icon at bounding box center [59, 100] width 10 height 10
select select "30"
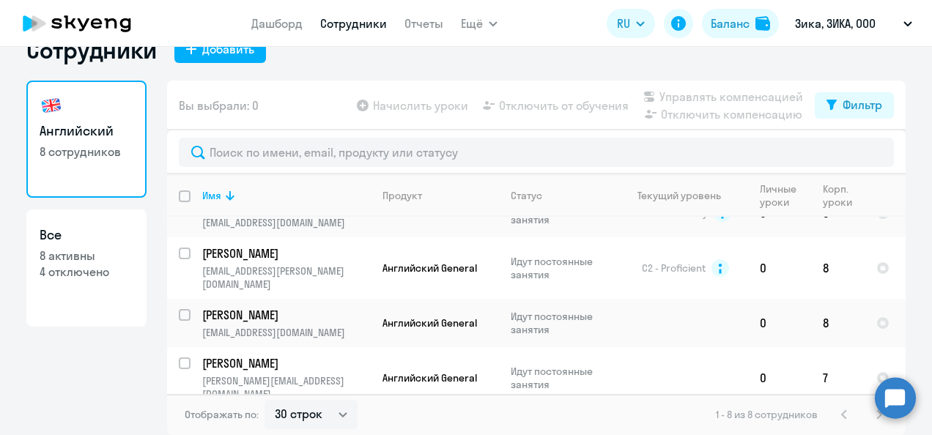
scroll to position [205, 0]
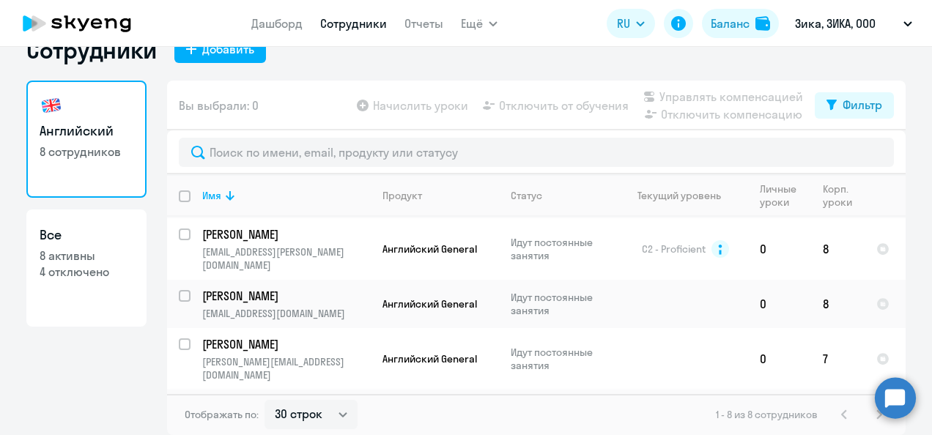
click at [311, 417] on p "[EMAIL_ADDRESS][PERSON_NAME][DOMAIN_NAME]" at bounding box center [286, 430] width 168 height 26
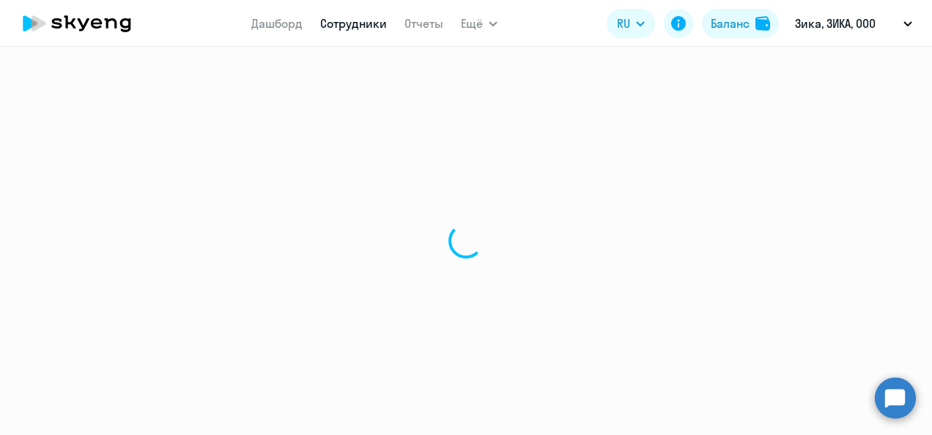
select select "english"
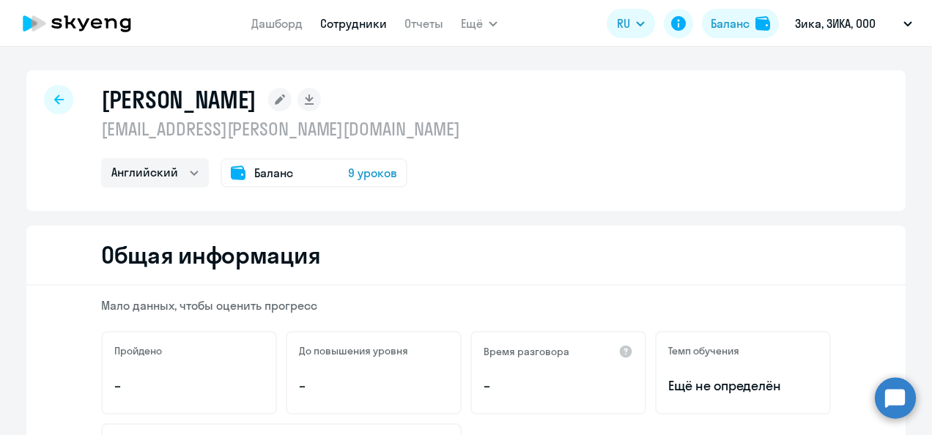
click at [54, 99] on icon at bounding box center [59, 100] width 10 height 10
select select "30"
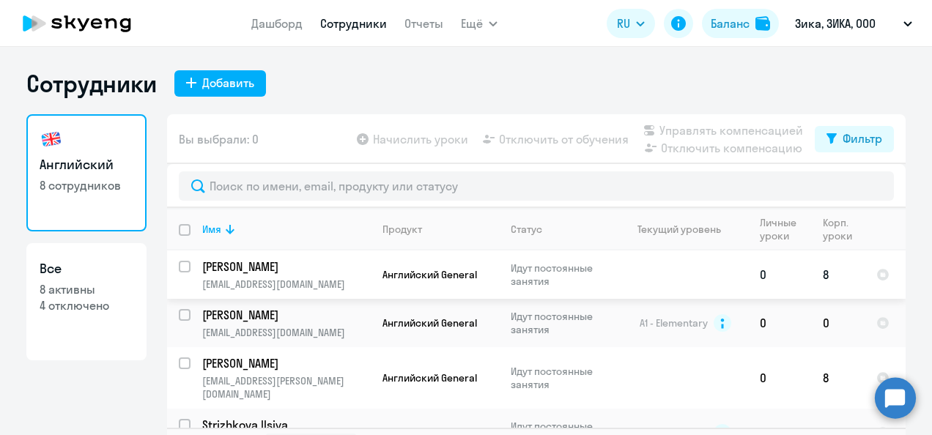
click at [280, 267] on p "[PERSON_NAME]" at bounding box center [285, 267] width 166 height 16
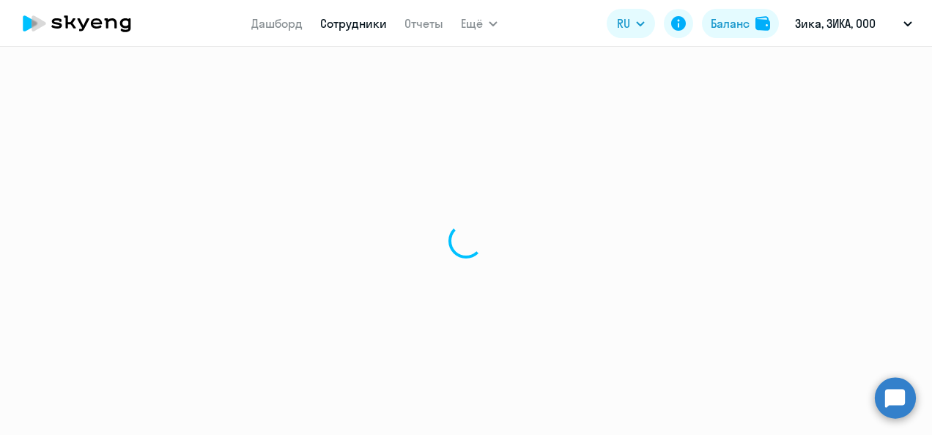
select select "english"
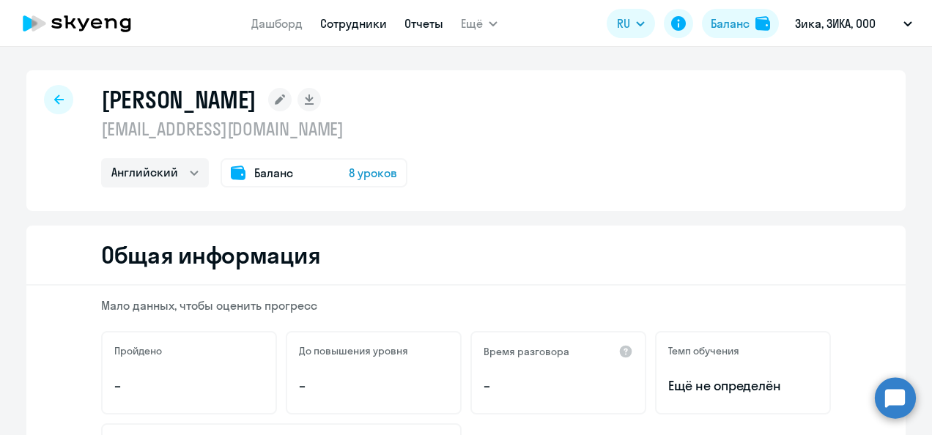
click at [427, 18] on link "Отчеты" at bounding box center [423, 23] width 39 height 15
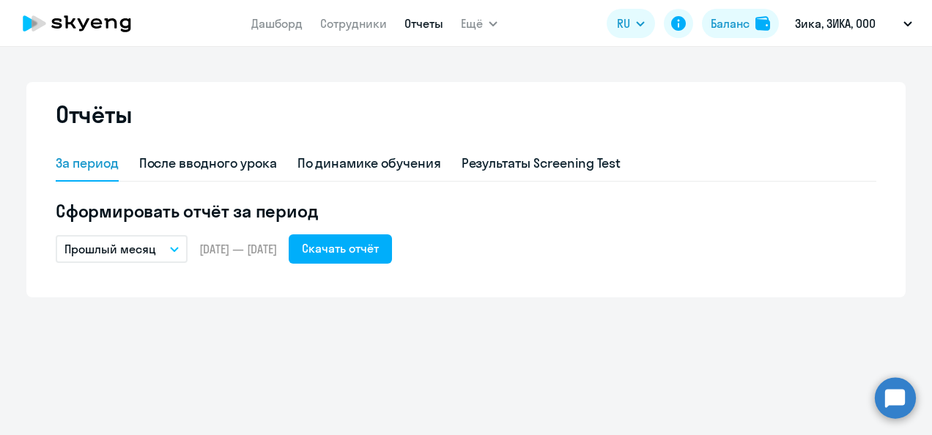
click at [174, 248] on icon "button" at bounding box center [174, 249] width 9 height 5
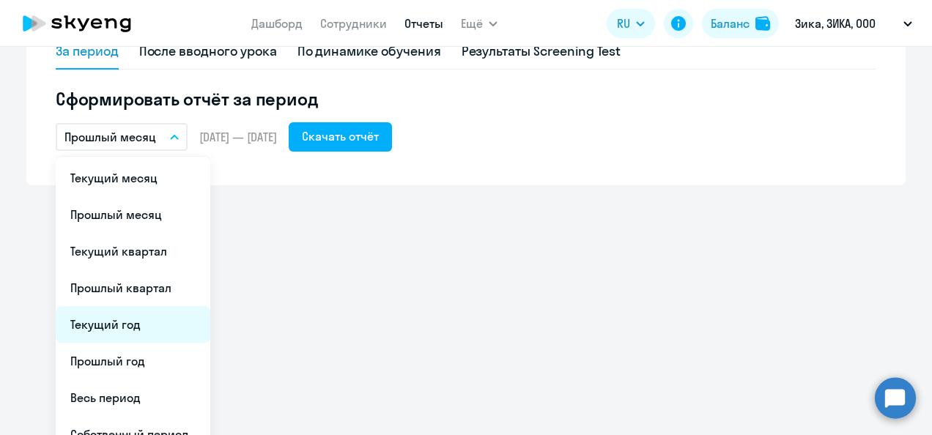
scroll to position [133, 0]
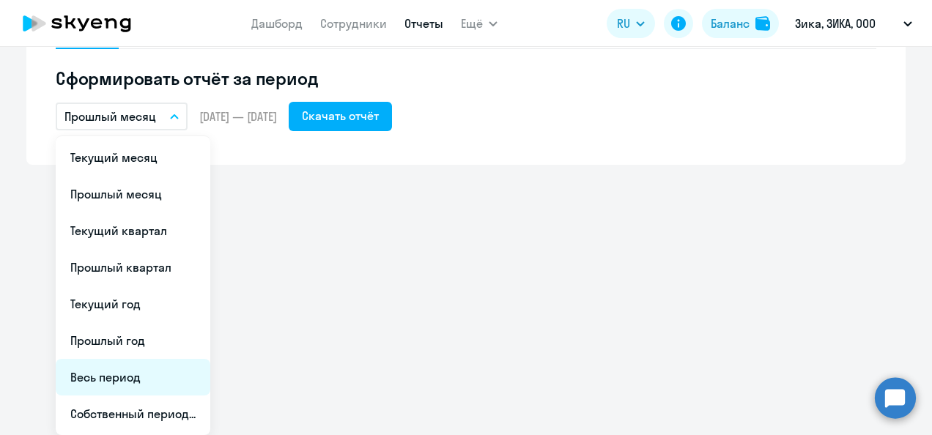
click at [116, 378] on li "Весь период" at bounding box center [133, 377] width 155 height 37
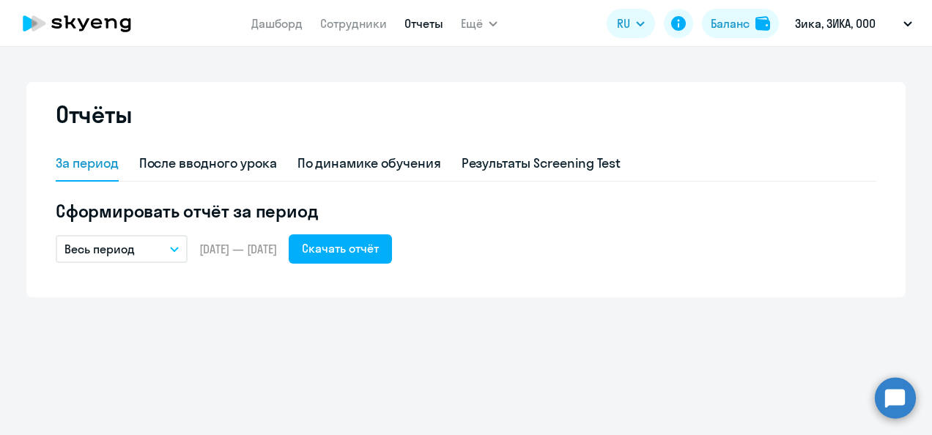
scroll to position [0, 0]
click at [374, 246] on div "Скачать отчёт" at bounding box center [340, 249] width 77 height 18
click at [416, 398] on div "Отчёты За период После вводного урока По динамике обучения Результаты Screening…" at bounding box center [466, 241] width 932 height 388
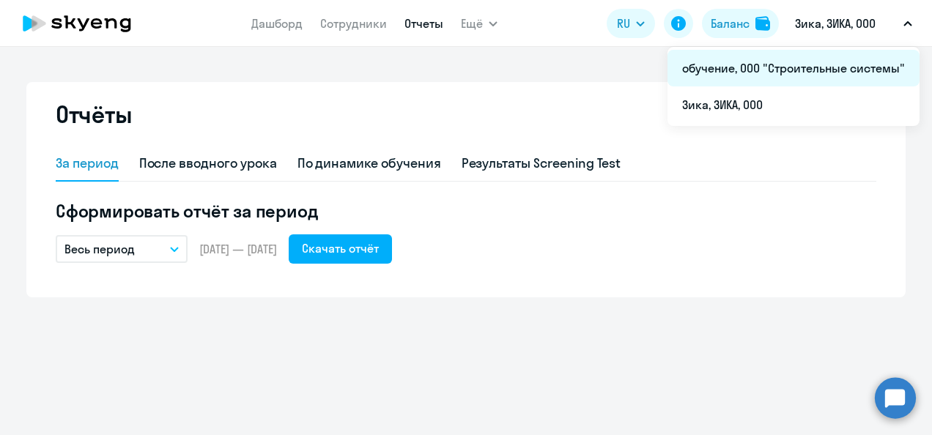
click at [840, 65] on li "обучение, ООО "Строительные системы"" at bounding box center [794, 68] width 252 height 37
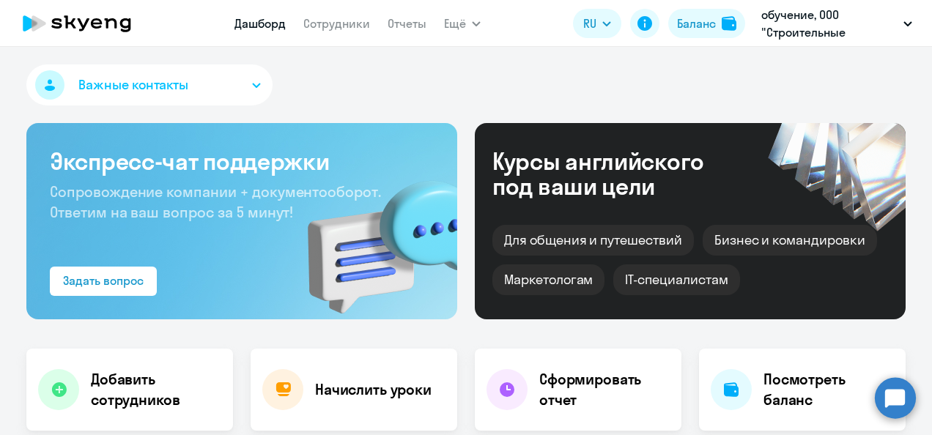
select select "30"
click at [406, 22] on link "Отчеты" at bounding box center [407, 23] width 39 height 15
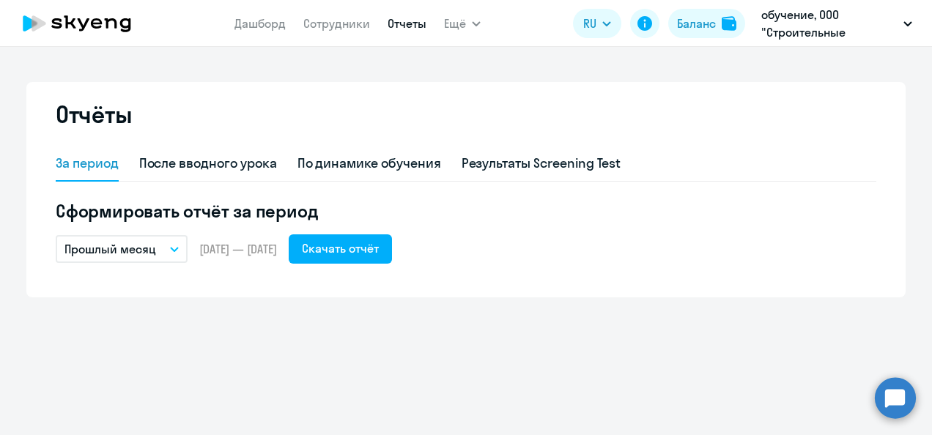
click at [175, 247] on icon "button" at bounding box center [174, 249] width 9 height 5
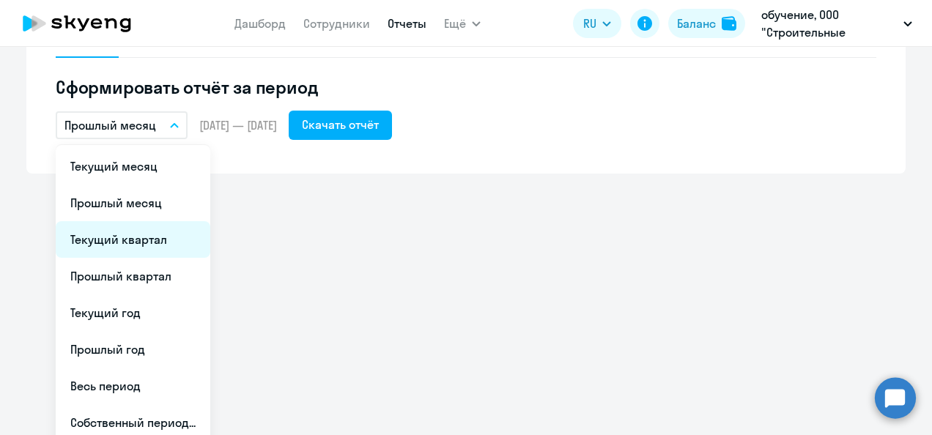
scroll to position [133, 0]
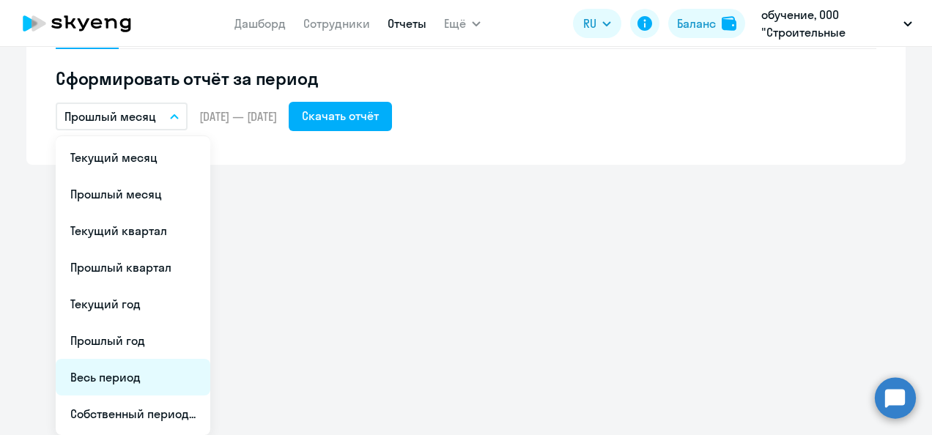
click at [114, 377] on li "Весь период" at bounding box center [133, 377] width 155 height 37
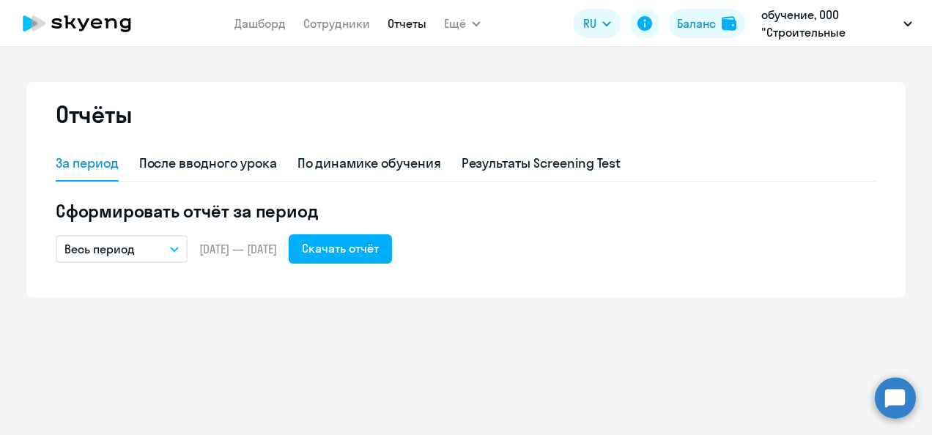
scroll to position [0, 0]
click at [379, 254] on div "Скачать отчёт" at bounding box center [340, 249] width 77 height 18
click at [175, 245] on button "Весь период" at bounding box center [122, 249] width 132 height 28
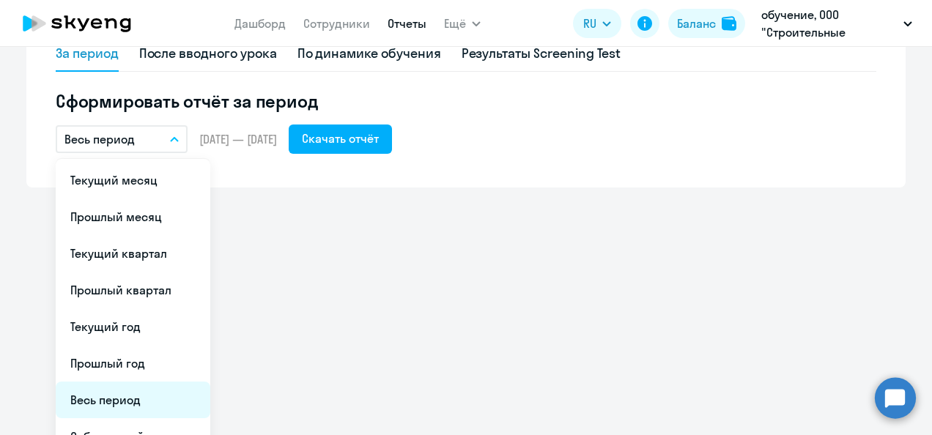
scroll to position [133, 0]
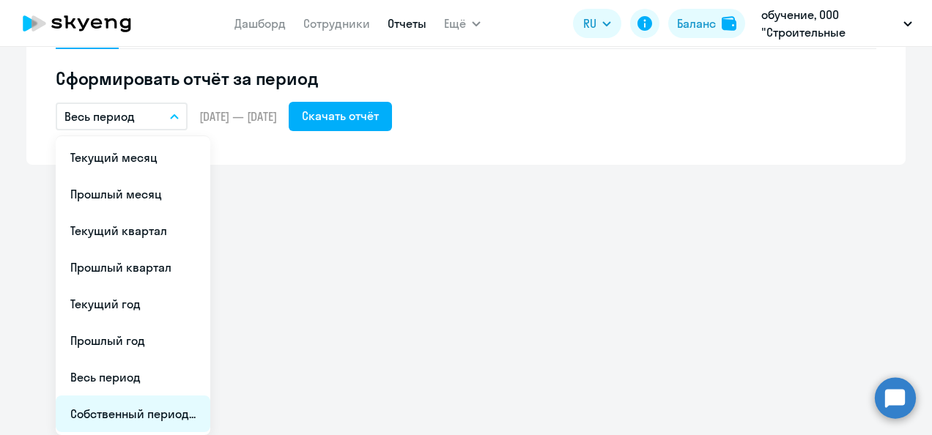
click at [167, 410] on li "Собственный период..." at bounding box center [133, 414] width 155 height 37
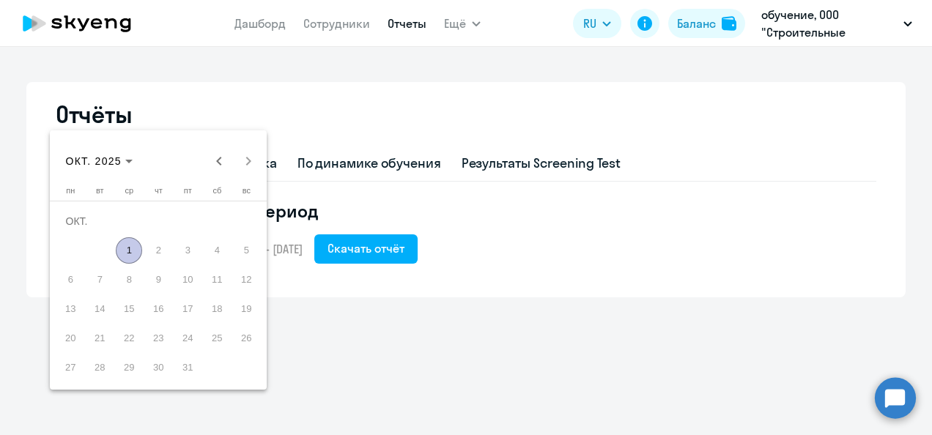
scroll to position [0, 0]
click at [215, 163] on span "Previous month" at bounding box center [218, 161] width 29 height 29
click at [103, 252] on span "1" at bounding box center [99, 250] width 26 height 26
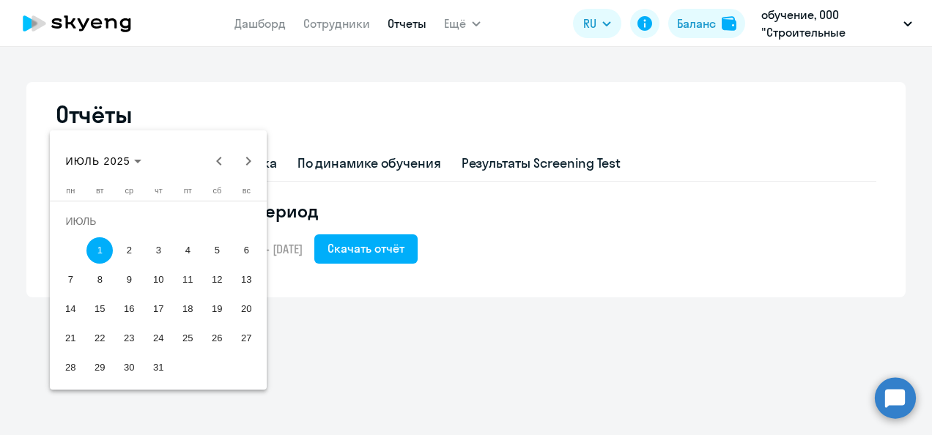
drag, startPoint x: 104, startPoint y: 251, endPoint x: 245, endPoint y: 368, distance: 183.1
click at [245, 368] on table "[DATE] пн [DATE] вт [DATE] ср [DATE] чт [DATE] пт [DATE] сб [DATE] [DATE] 2 3 4…" at bounding box center [158, 284] width 205 height 196
click at [98, 247] on span "1" at bounding box center [99, 250] width 26 height 26
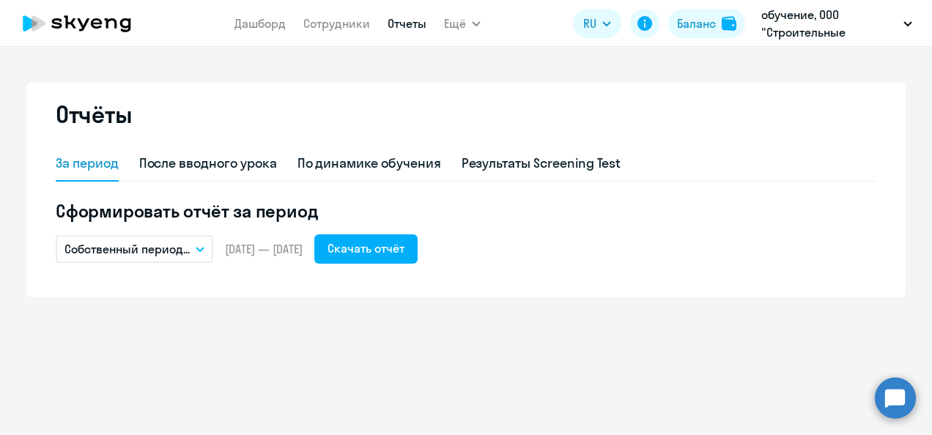
click at [201, 247] on icon "button" at bounding box center [200, 249] width 9 height 5
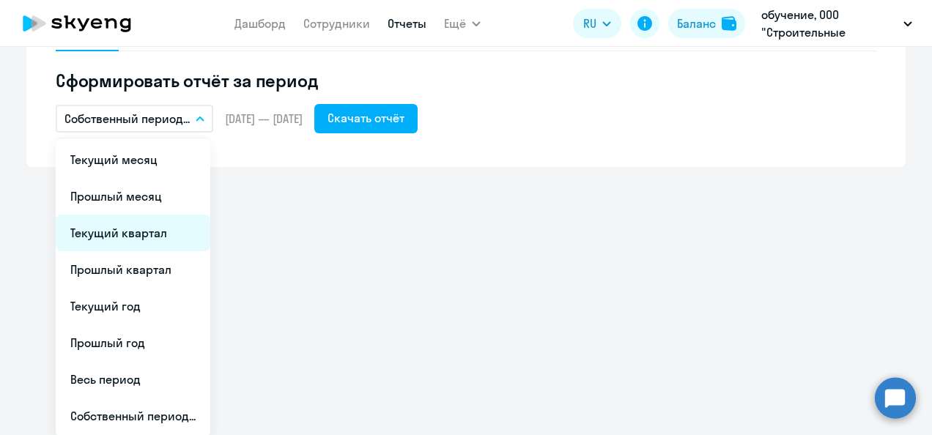
scroll to position [133, 0]
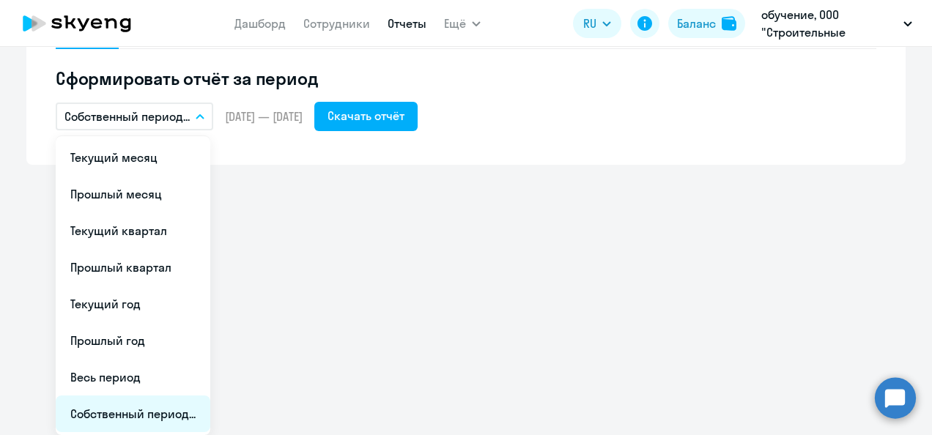
click at [169, 409] on li "Собственный период..." at bounding box center [133, 414] width 155 height 37
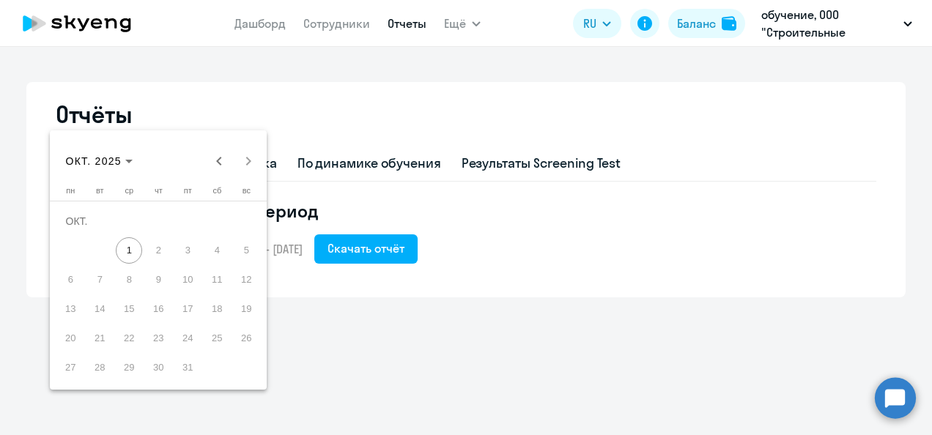
click at [249, 160] on div "[DATE] [DATE]" at bounding box center [159, 161] width 210 height 29
click at [131, 245] on span "1" at bounding box center [129, 250] width 26 height 26
click at [217, 163] on span "Previous month" at bounding box center [218, 161] width 29 height 29
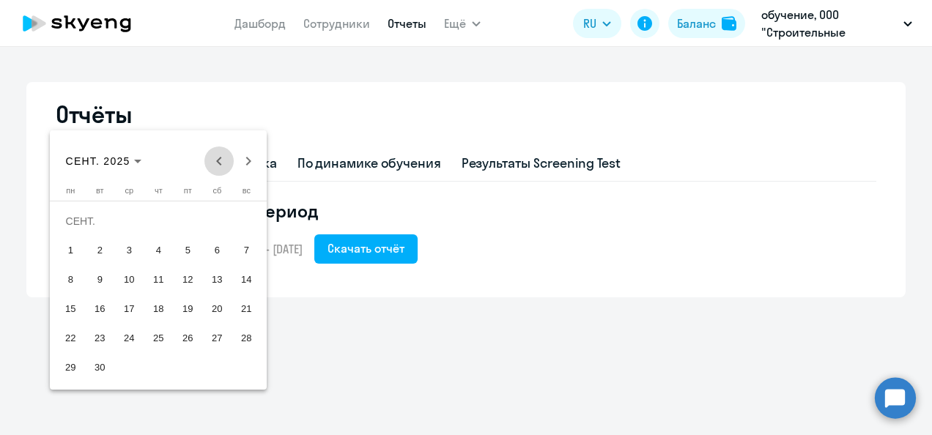
click at [217, 163] on span "Previous month" at bounding box center [218, 161] width 29 height 29
click at [103, 251] on span "1" at bounding box center [99, 250] width 26 height 26
click at [249, 158] on span "Next month" at bounding box center [248, 161] width 29 height 29
click at [251, 161] on span "Next month" at bounding box center [248, 161] width 29 height 29
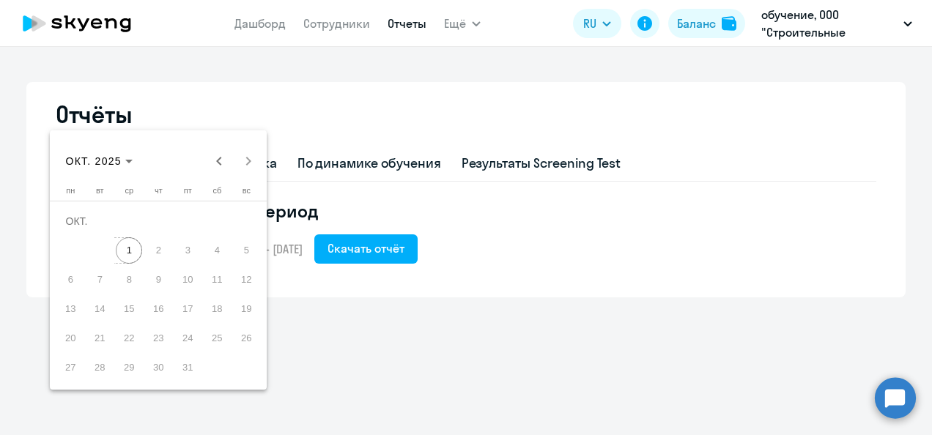
click at [139, 248] on span "1" at bounding box center [129, 250] width 26 height 26
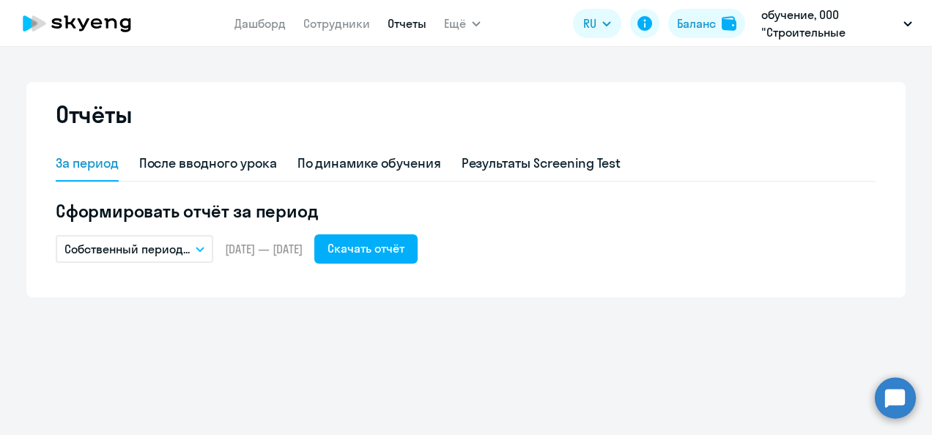
click at [203, 252] on button "Собственный период..." at bounding box center [135, 249] width 158 height 28
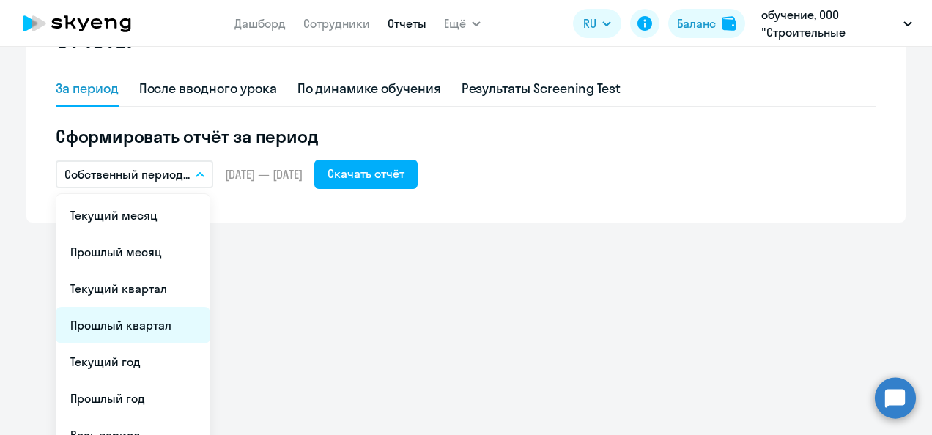
scroll to position [133, 0]
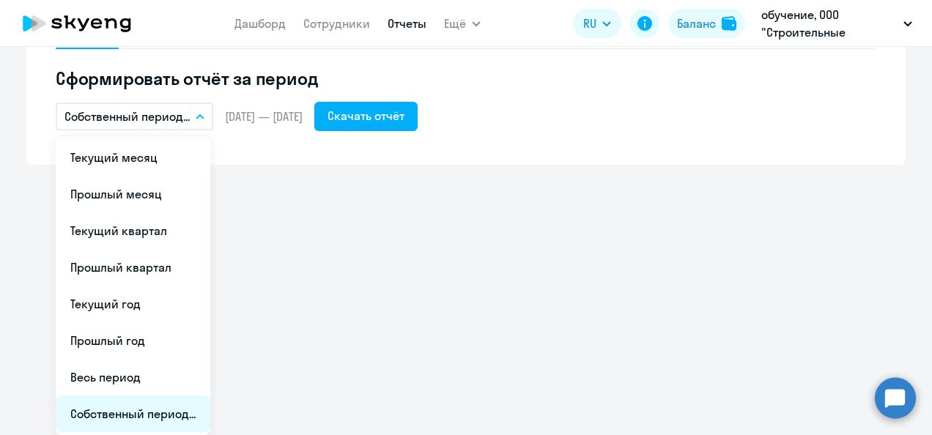
click at [150, 410] on li "Собственный период..." at bounding box center [133, 414] width 155 height 37
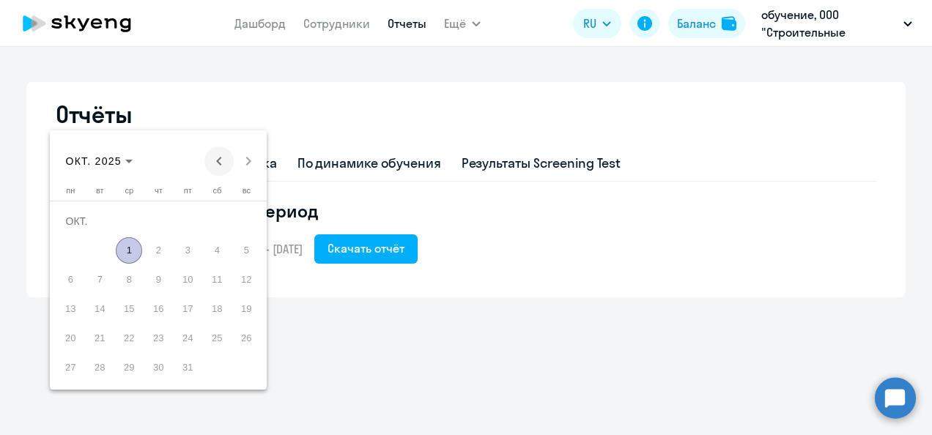
click at [215, 161] on span "Previous month" at bounding box center [218, 161] width 29 height 29
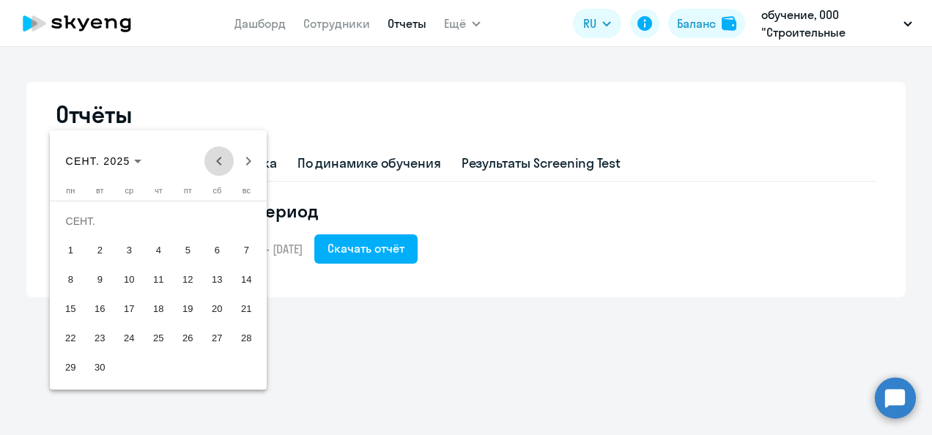
click at [215, 161] on span "Previous month" at bounding box center [218, 161] width 29 height 29
click at [188, 222] on span "1" at bounding box center [187, 221] width 26 height 26
click at [248, 160] on span "Next month" at bounding box center [248, 161] width 29 height 29
click at [248, 160] on div "[DATE] [DATE]" at bounding box center [159, 161] width 210 height 29
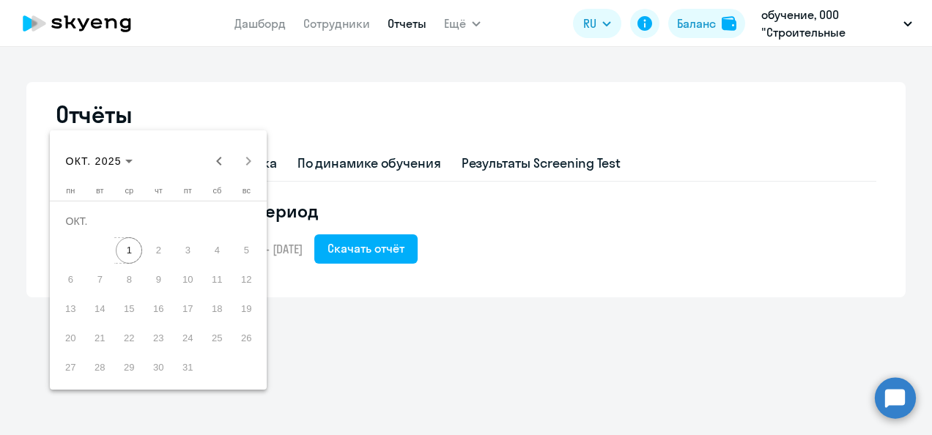
click at [127, 249] on span "1" at bounding box center [129, 250] width 26 height 26
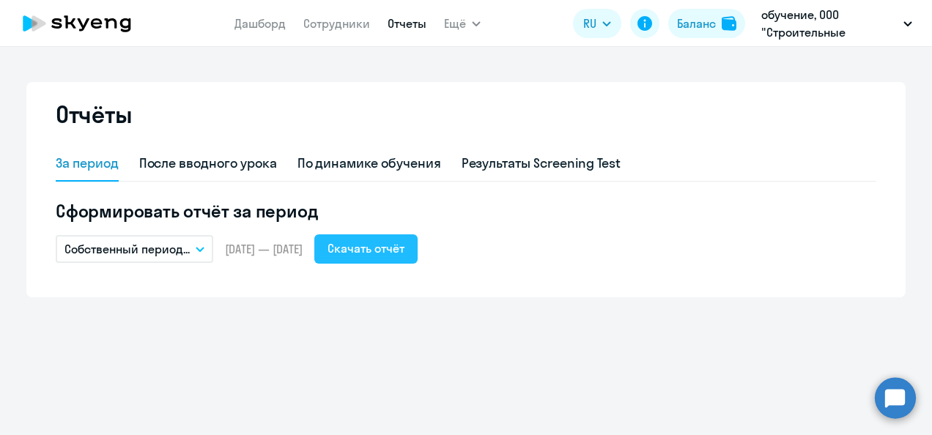
click at [404, 246] on div "Скачать отчёт" at bounding box center [366, 249] width 77 height 18
click at [353, 113] on div "Отчёты" at bounding box center [466, 123] width 821 height 47
click at [326, 23] on link "Сотрудники" at bounding box center [336, 23] width 67 height 15
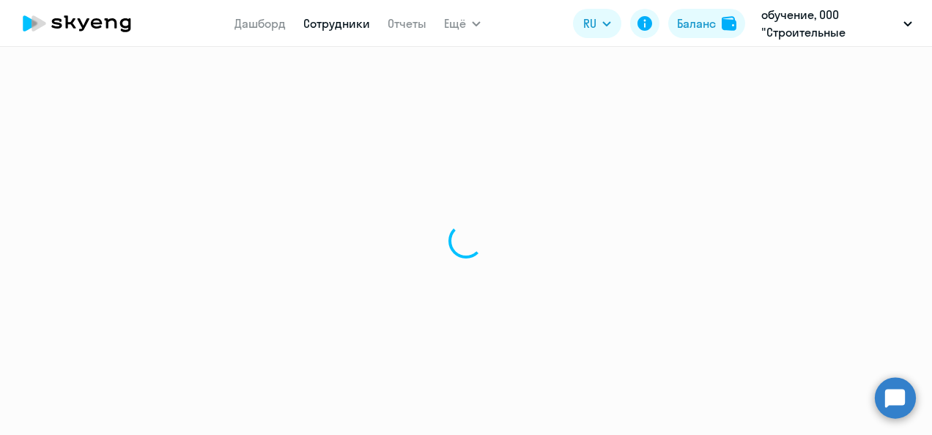
select select "30"
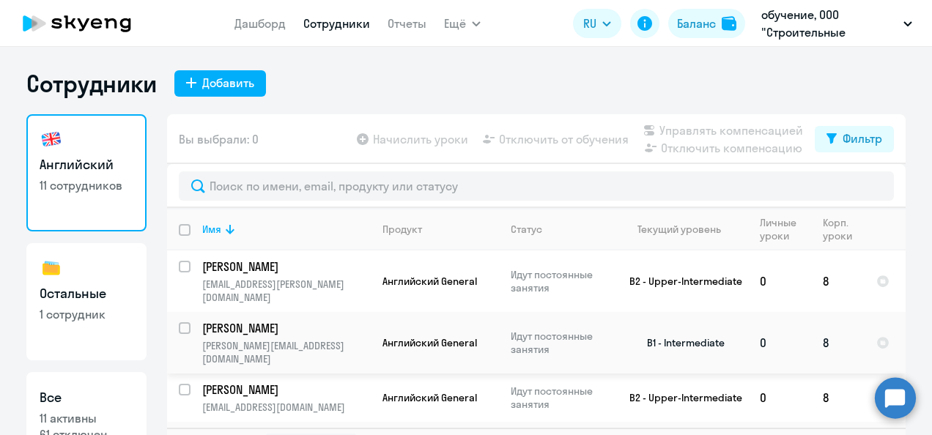
click at [286, 320] on p "[PERSON_NAME]" at bounding box center [285, 328] width 166 height 16
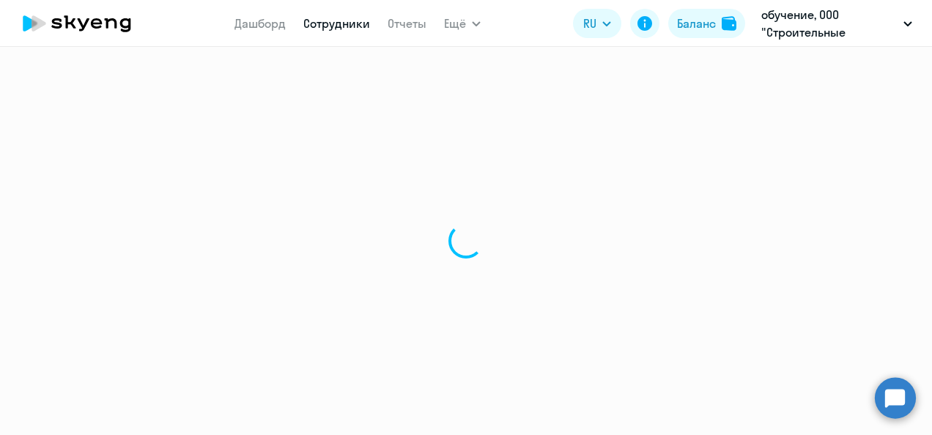
select select "english"
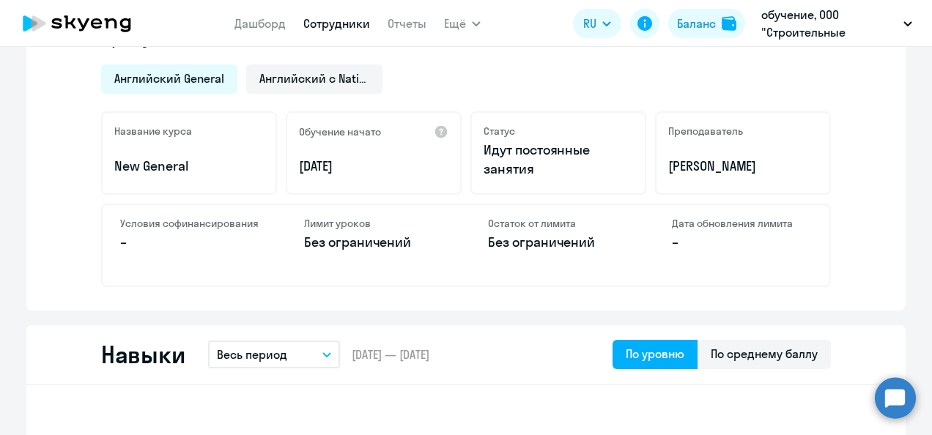
scroll to position [586, 0]
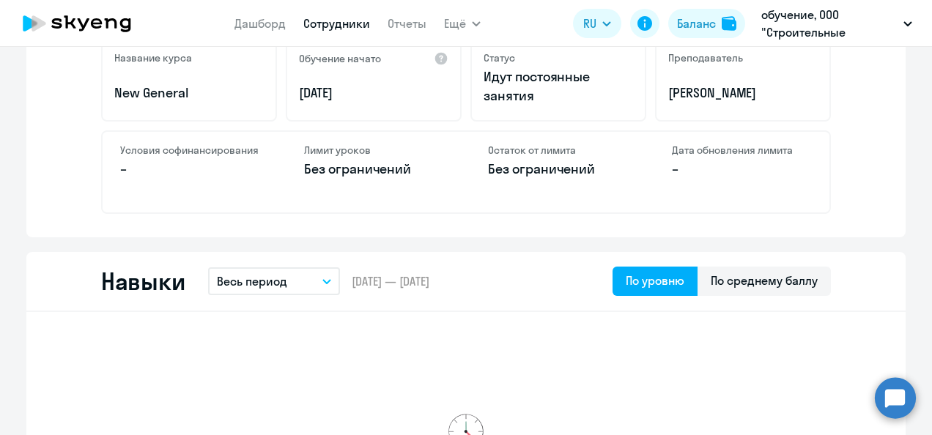
click at [322, 279] on icon "button" at bounding box center [326, 281] width 9 height 5
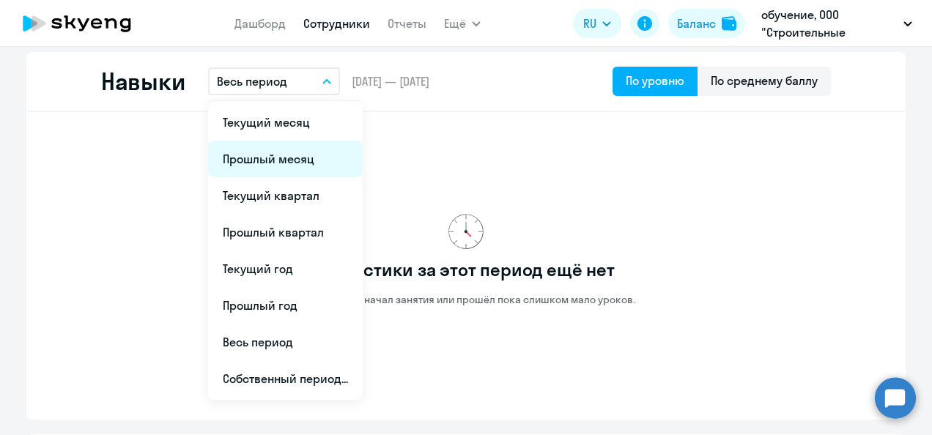
scroll to position [806, 0]
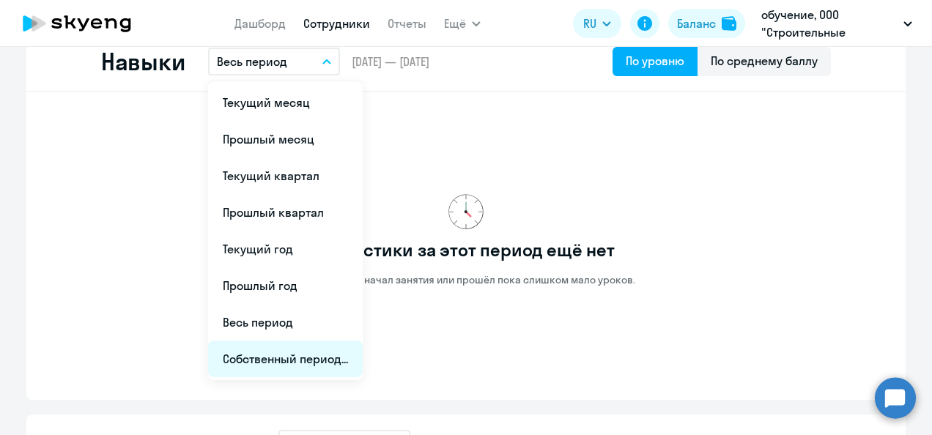
click at [302, 354] on li "Собственный период..." at bounding box center [285, 359] width 155 height 37
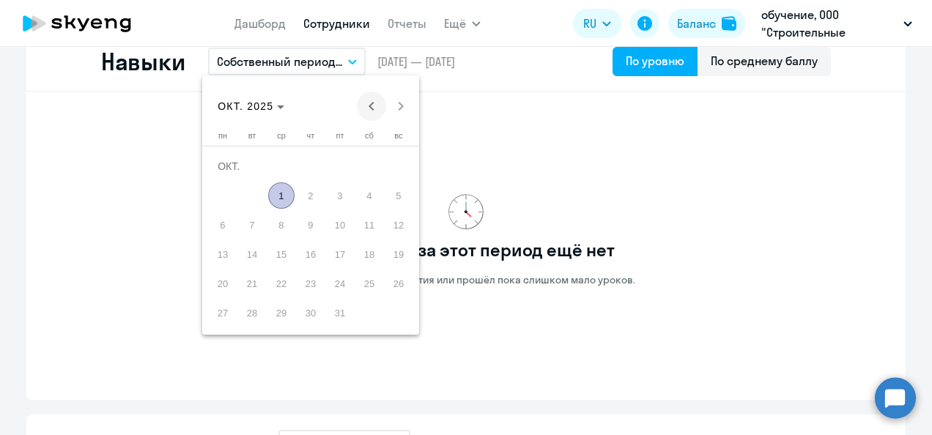
click at [366, 106] on span "Previous month" at bounding box center [371, 106] width 29 height 29
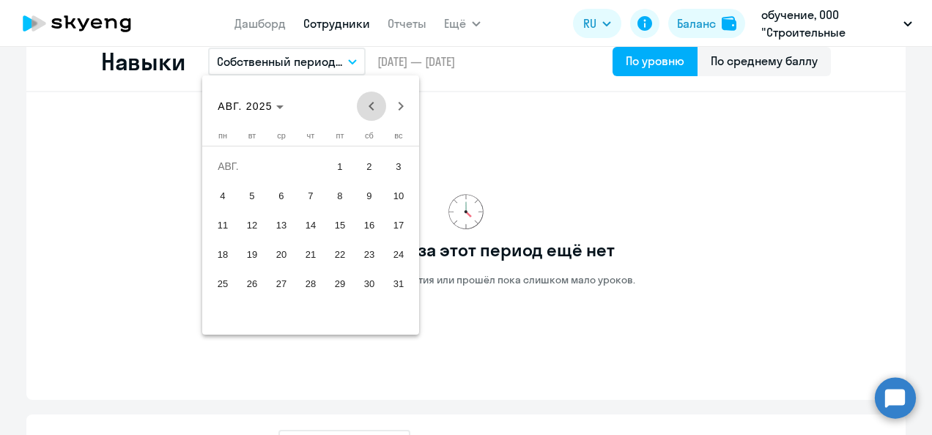
click at [366, 106] on span "Previous month" at bounding box center [371, 106] width 29 height 29
click at [396, 107] on span "Next month" at bounding box center [400, 106] width 29 height 29
click at [343, 168] on span "1" at bounding box center [340, 166] width 26 height 26
click at [402, 103] on span "Next month" at bounding box center [400, 106] width 29 height 29
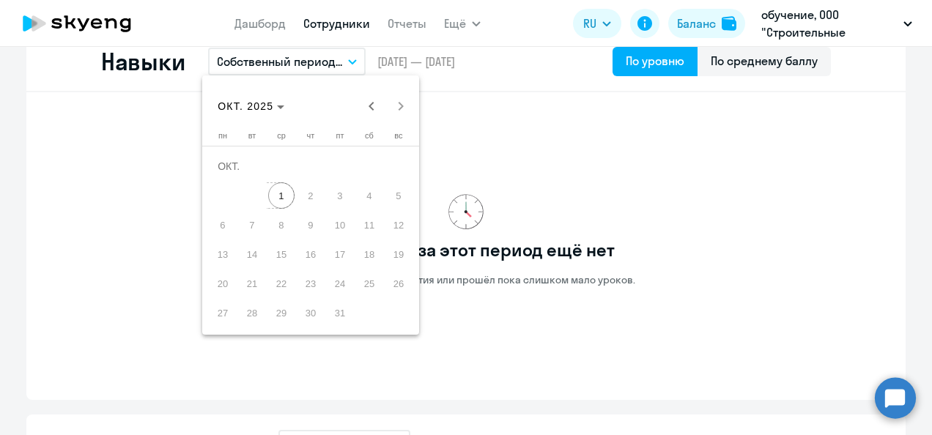
click at [285, 191] on span "1" at bounding box center [281, 195] width 26 height 26
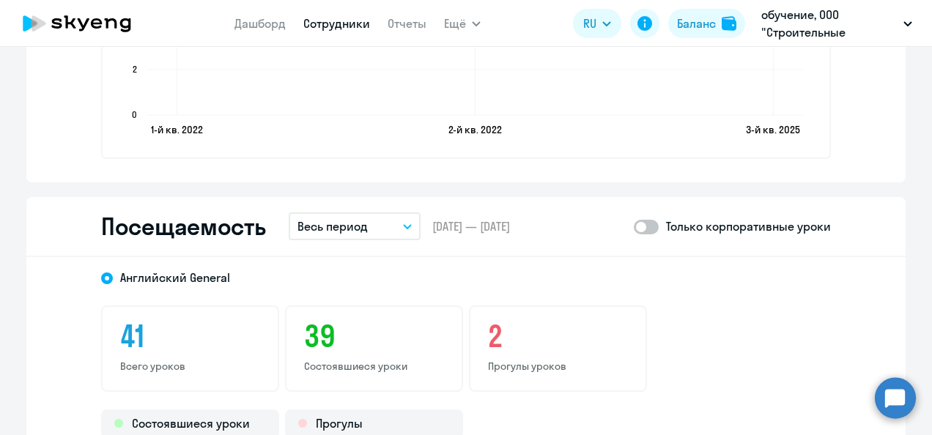
scroll to position [1612, 0]
click at [404, 226] on icon "button" at bounding box center [407, 228] width 7 height 4
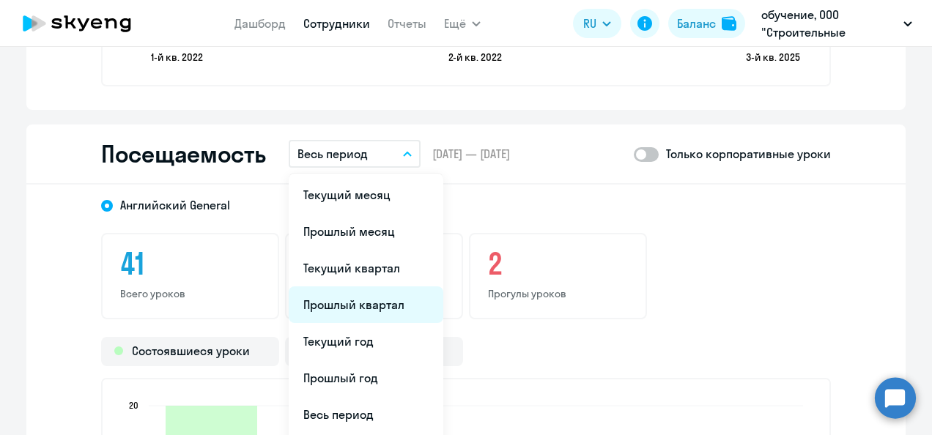
scroll to position [1759, 0]
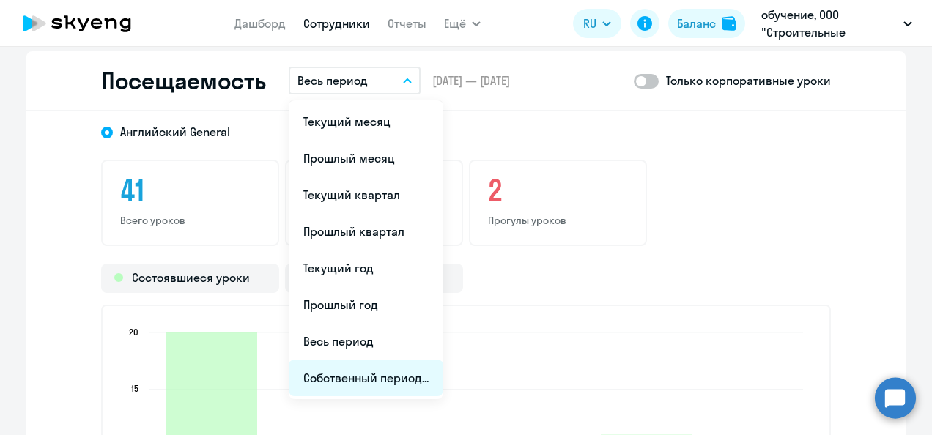
click at [376, 372] on li "Собственный период..." at bounding box center [366, 378] width 155 height 37
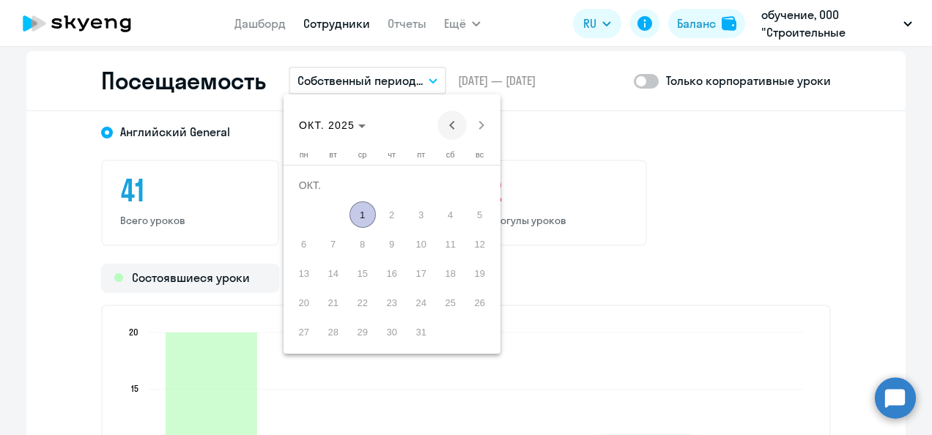
click at [450, 127] on span "Previous month" at bounding box center [451, 125] width 29 height 29
click at [482, 126] on span "Next month" at bounding box center [481, 125] width 29 height 29
click at [421, 187] on span "1" at bounding box center [421, 185] width 26 height 26
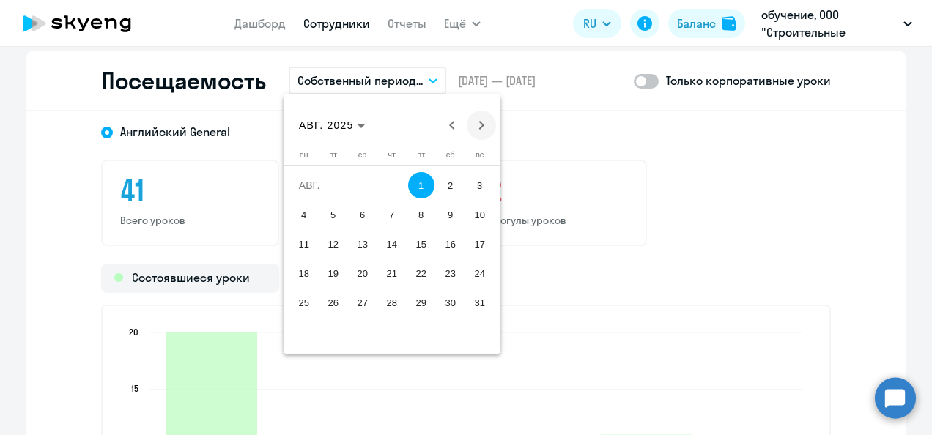
click at [481, 126] on span "Next month" at bounding box center [481, 125] width 29 height 29
click at [364, 214] on span "1" at bounding box center [363, 214] width 26 height 26
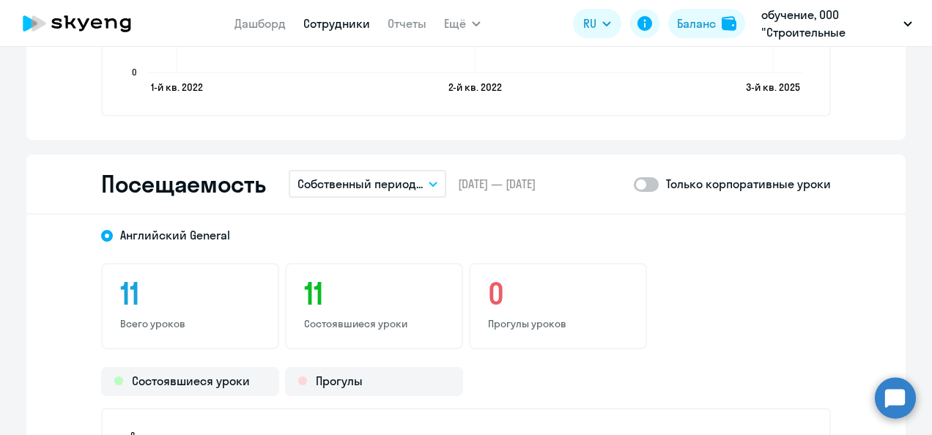
scroll to position [1612, 0]
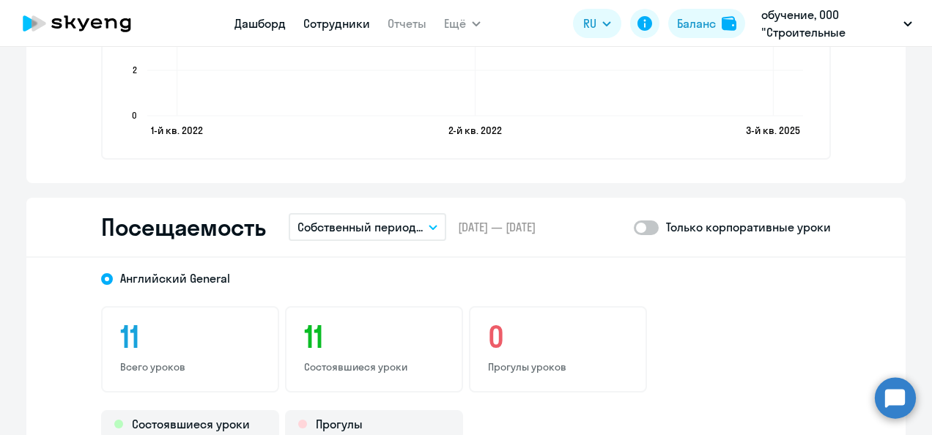
click at [251, 23] on link "Дашборд" at bounding box center [259, 23] width 51 height 15
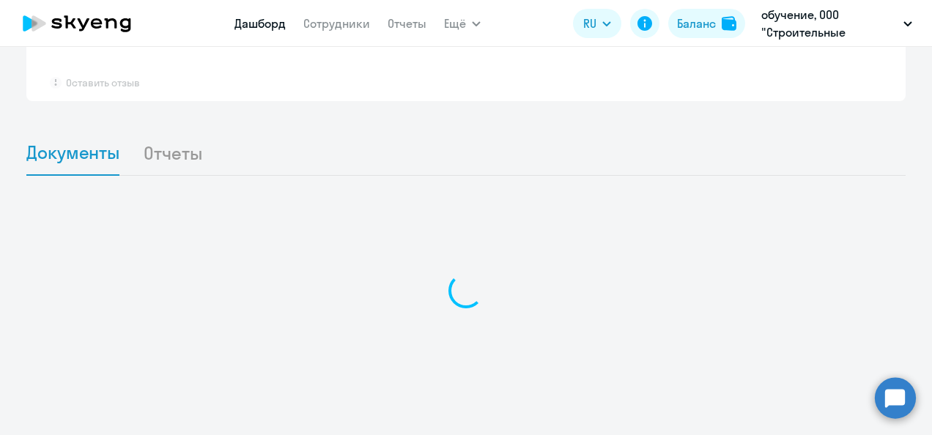
scroll to position [1183, 0]
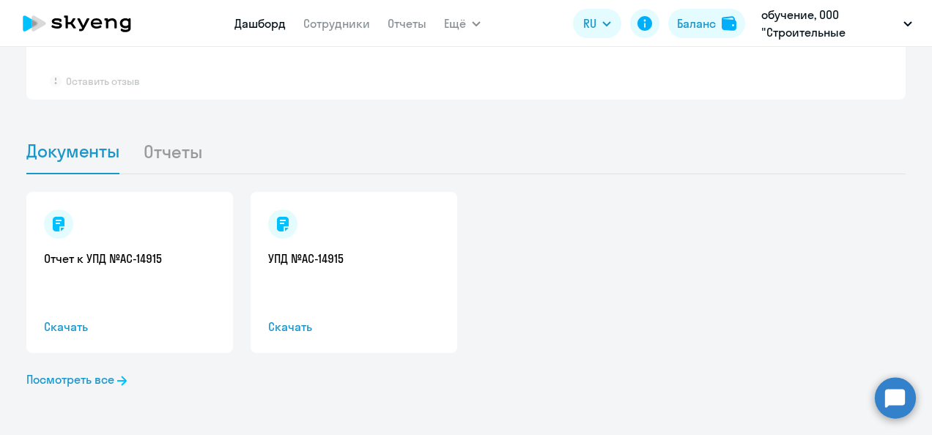
select select "30"
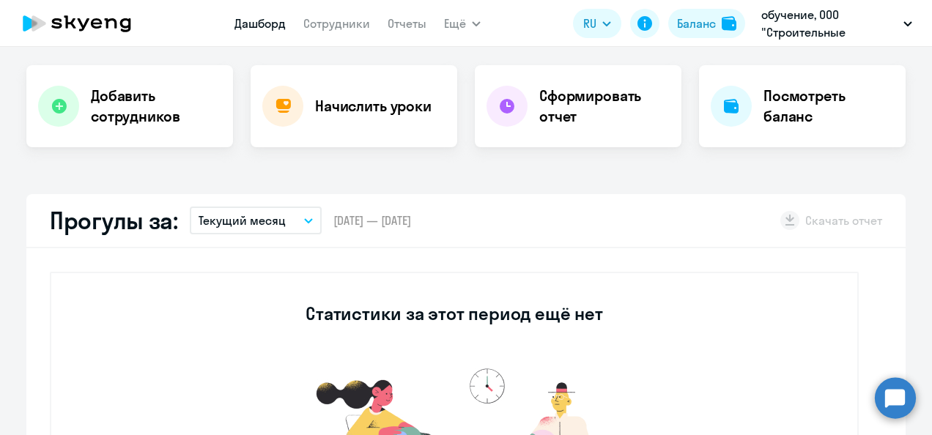
scroll to position [293, 0]
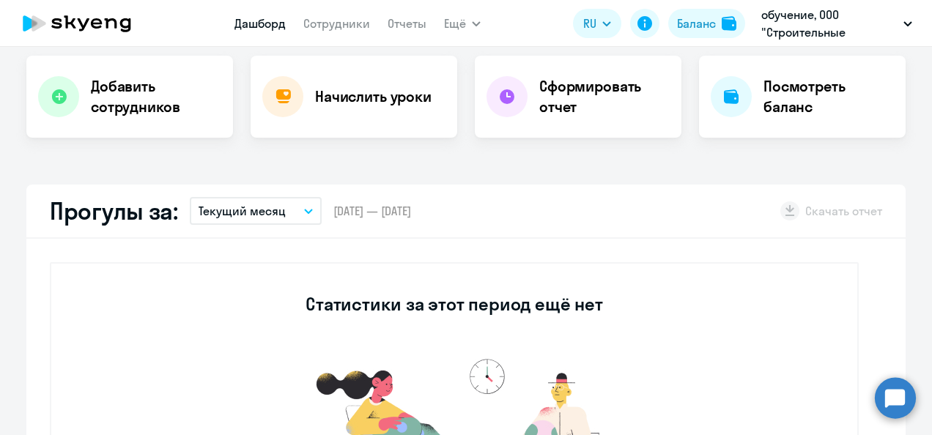
click at [305, 212] on icon "button" at bounding box center [308, 212] width 7 height 4
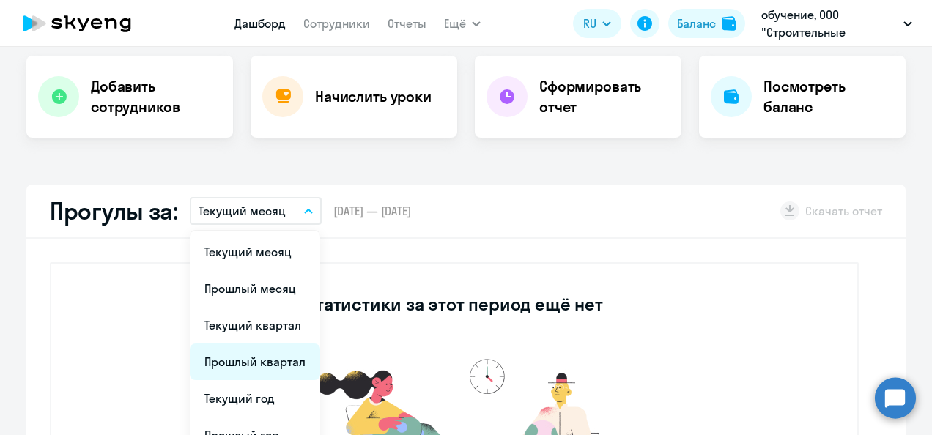
click at [276, 350] on li "Прошлый квартал" at bounding box center [255, 362] width 130 height 37
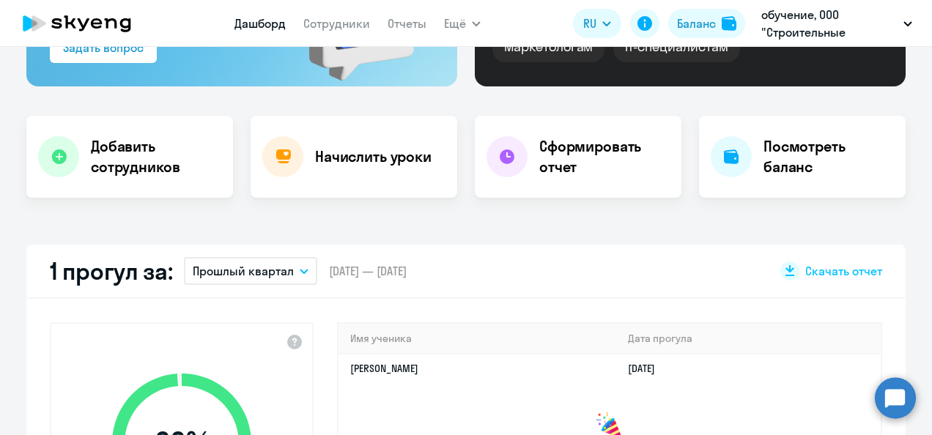
scroll to position [73, 0]
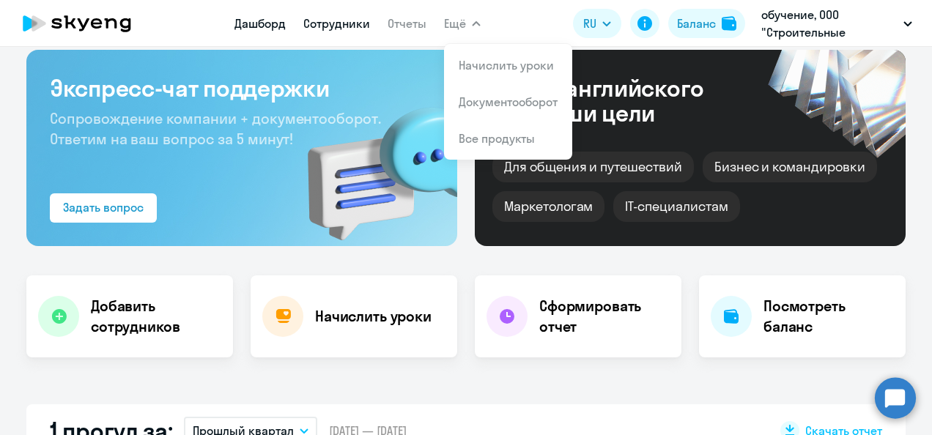
click at [354, 23] on link "Сотрудники" at bounding box center [336, 23] width 67 height 15
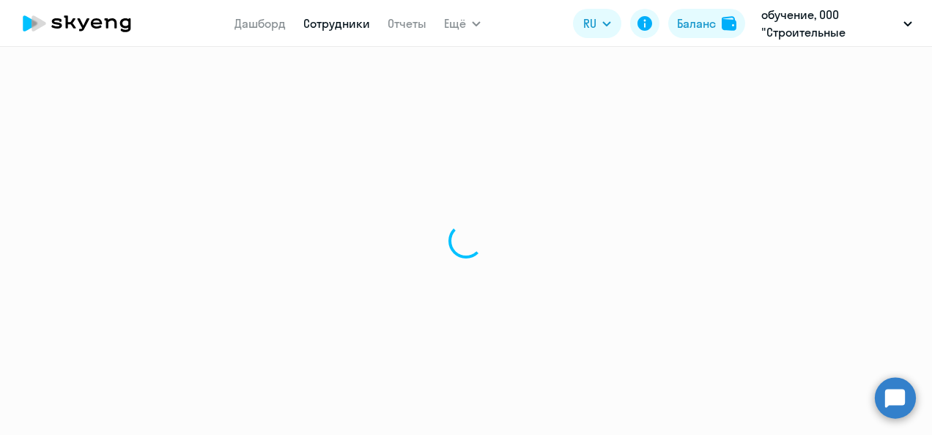
select select "30"
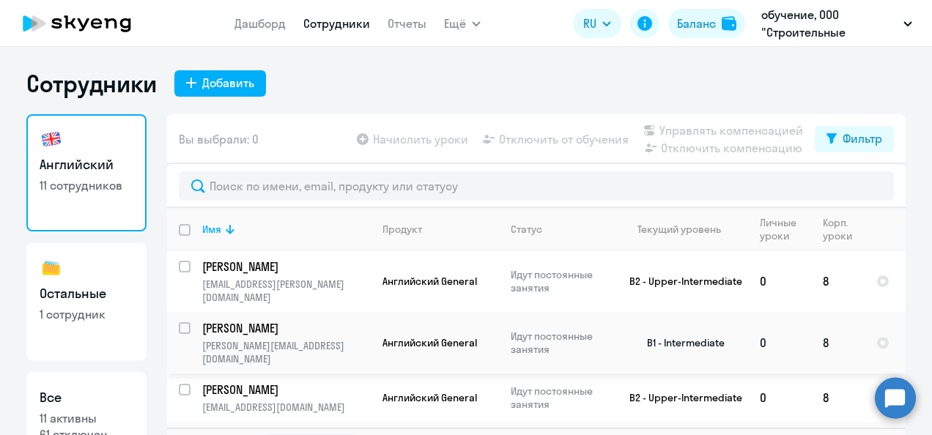
click at [282, 320] on p "[PERSON_NAME]" at bounding box center [285, 328] width 166 height 16
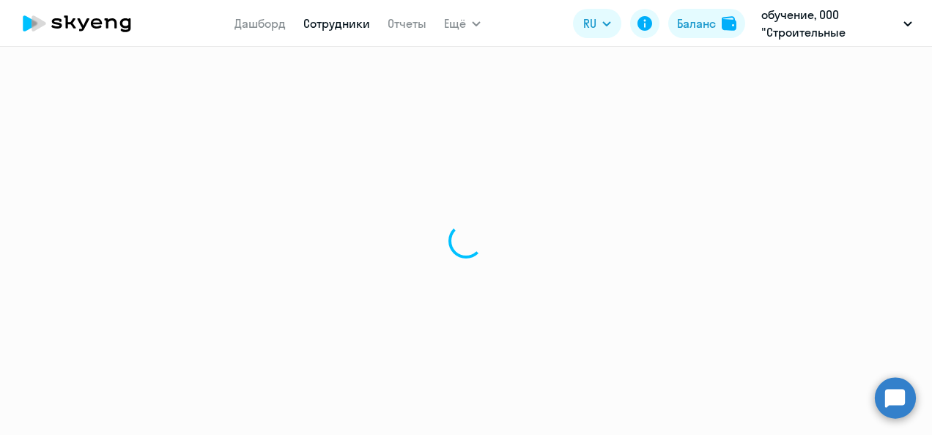
select select "english"
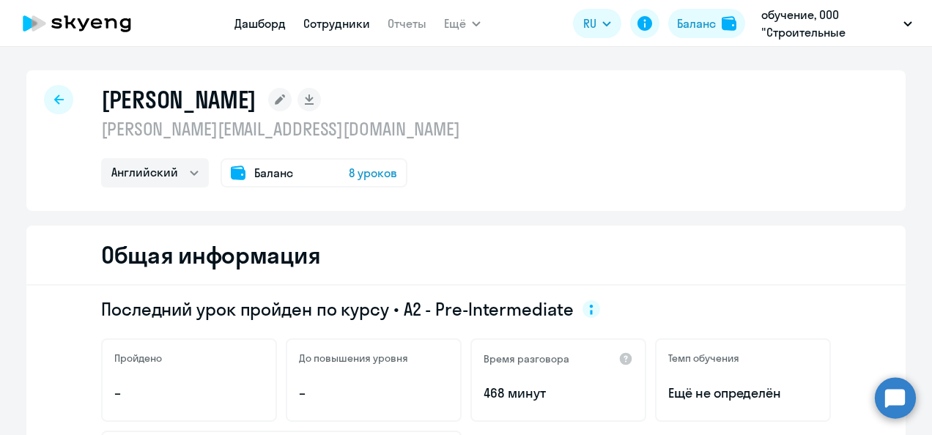
click at [238, 26] on link "Дашборд" at bounding box center [259, 23] width 51 height 15
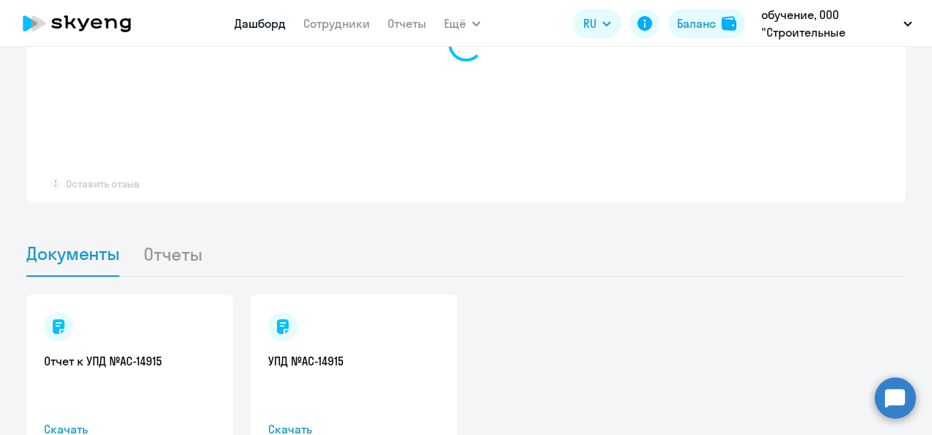
select select "30"
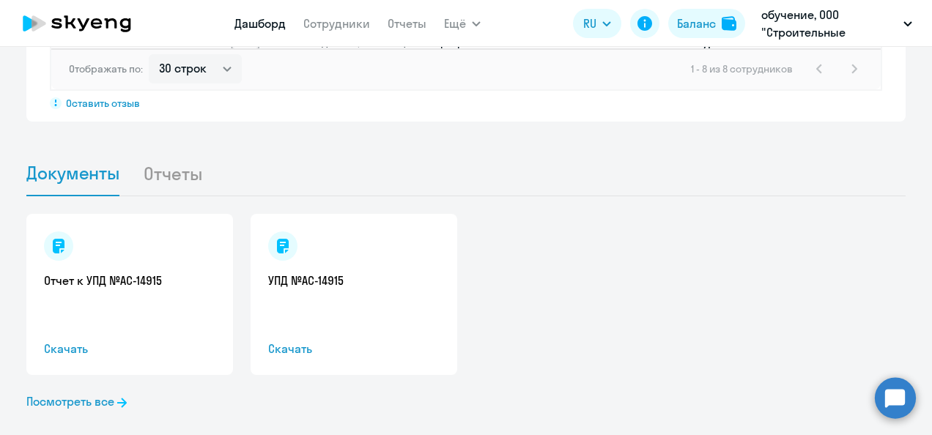
scroll to position [1383, 0]
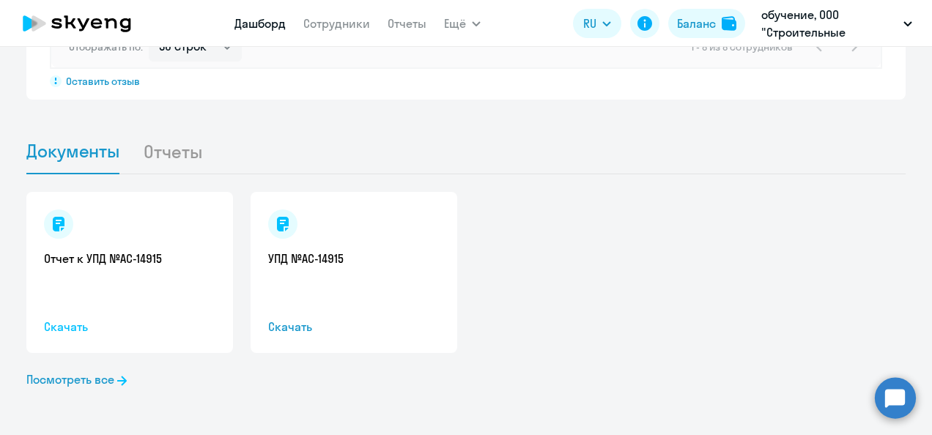
click at [76, 325] on span "Скачать" at bounding box center [129, 327] width 171 height 18
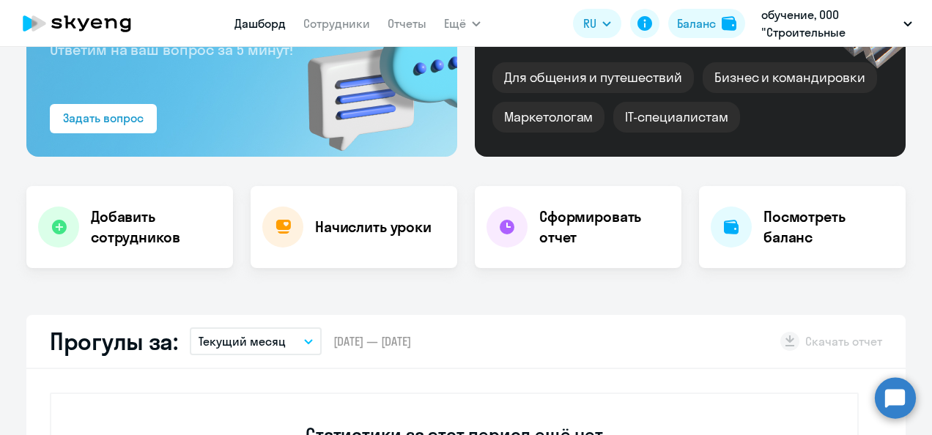
scroll to position [0, 0]
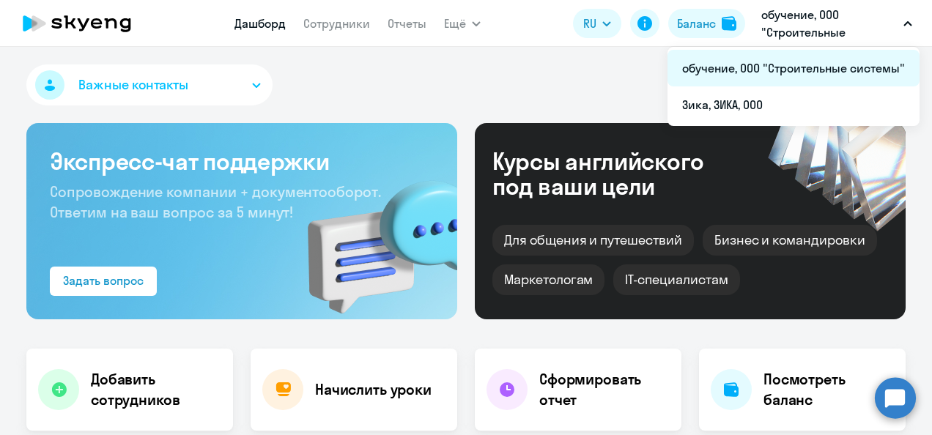
click at [800, 72] on li "обучение, ООО "Строительные системы"" at bounding box center [794, 68] width 252 height 37
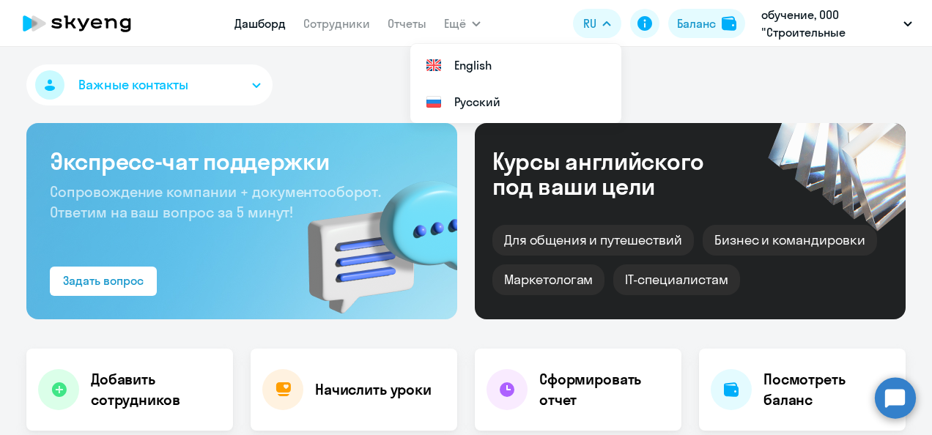
select select "30"
click at [262, 23] on link "Дашборд" at bounding box center [259, 23] width 51 height 15
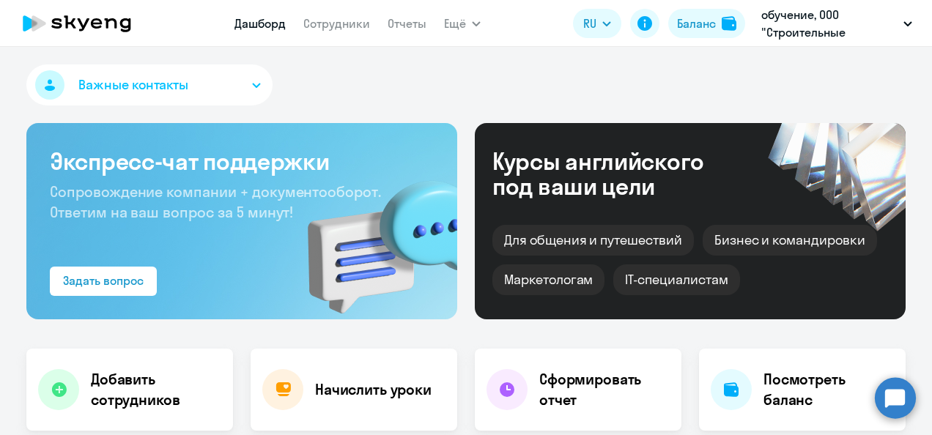
scroll to position [220, 0]
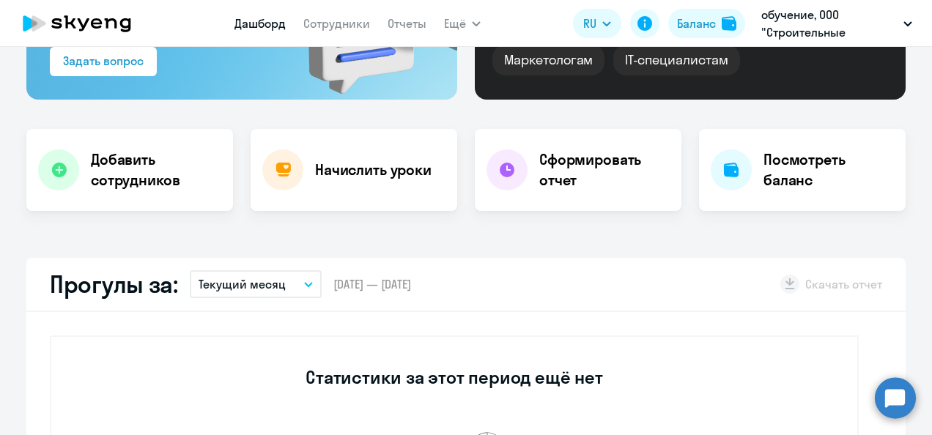
click at [304, 282] on icon "button" at bounding box center [308, 284] width 9 height 5
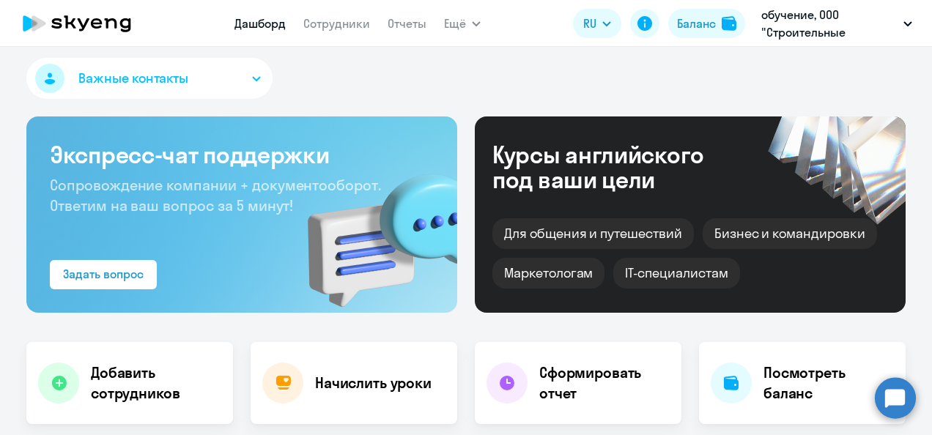
scroll to position [0, 0]
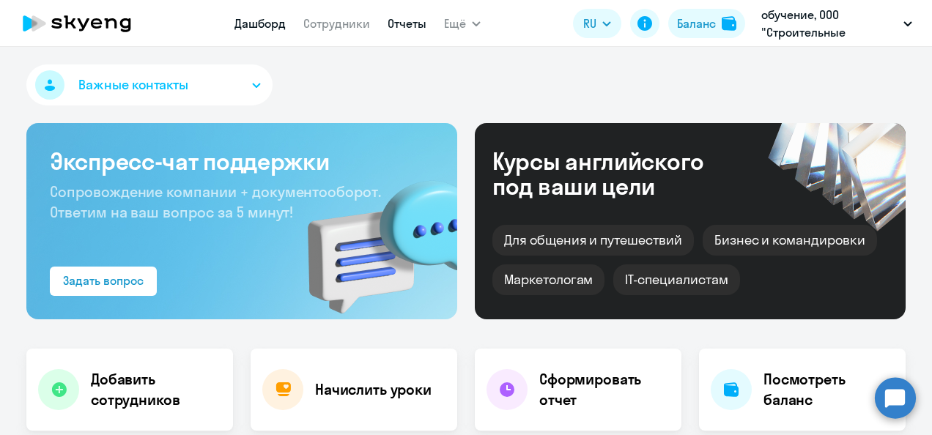
click at [406, 29] on link "Отчеты" at bounding box center [407, 23] width 39 height 15
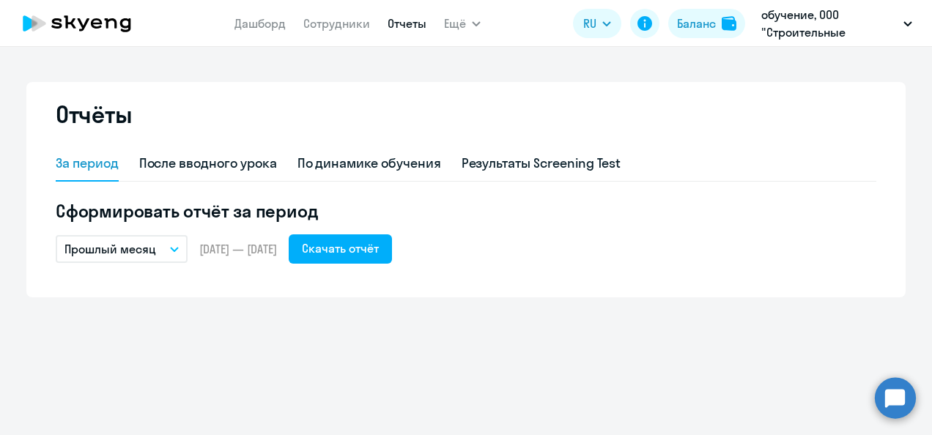
click at [178, 245] on button "Прошлый месяц" at bounding box center [122, 249] width 132 height 28
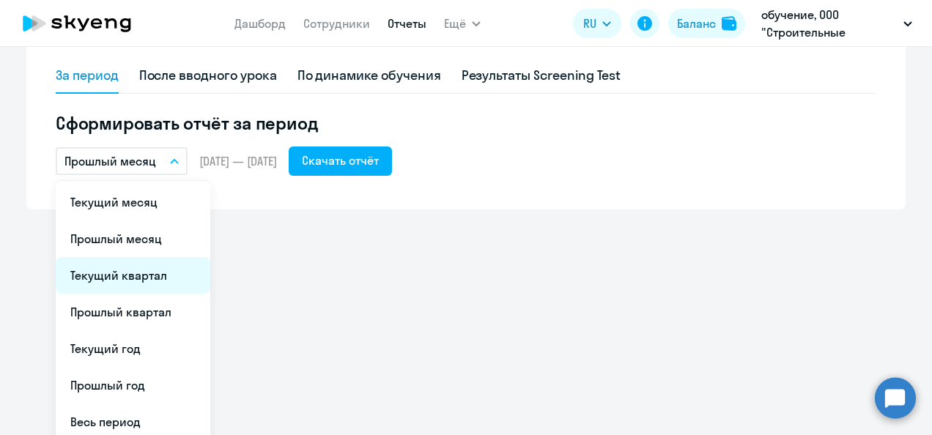
scroll to position [133, 0]
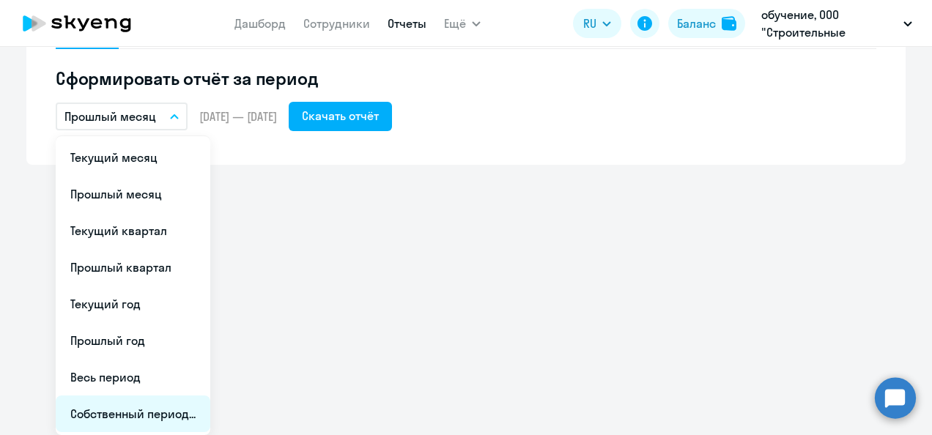
click at [173, 411] on li "Собственный период..." at bounding box center [133, 414] width 155 height 37
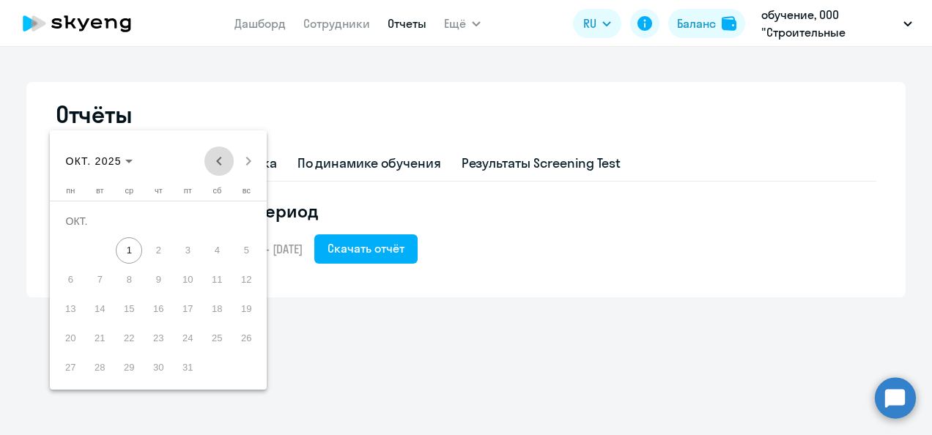
click at [220, 160] on span "Previous month" at bounding box center [218, 161] width 29 height 29
click at [193, 218] on span "1" at bounding box center [187, 221] width 26 height 26
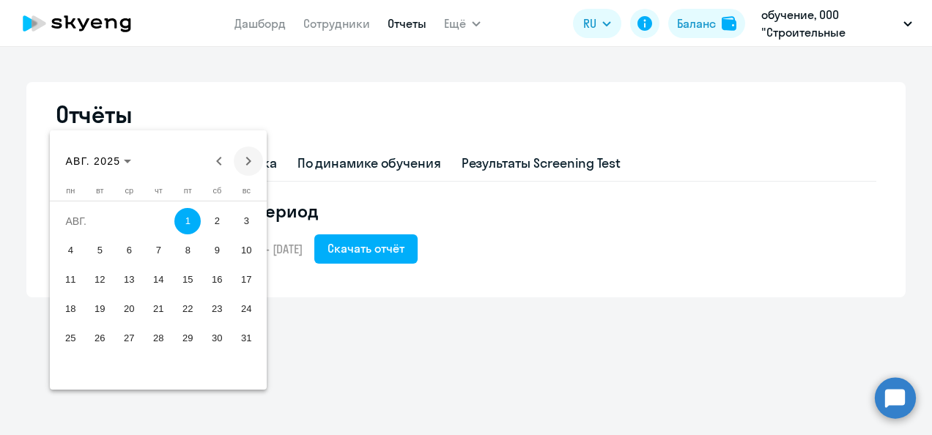
click at [251, 157] on span "Next month" at bounding box center [248, 161] width 29 height 29
click at [138, 248] on span "1" at bounding box center [129, 250] width 26 height 26
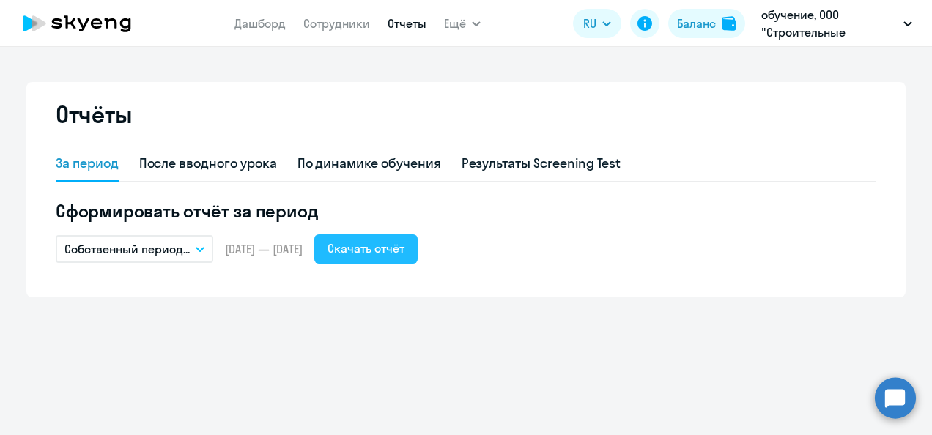
click at [409, 237] on button "Скачать отчёт" at bounding box center [365, 248] width 103 height 29
click at [418, 372] on div "Отчёты За период После вводного урока По динамике обучения Результаты Screening…" at bounding box center [466, 241] width 932 height 388
click at [330, 21] on link "Сотрудники" at bounding box center [336, 23] width 67 height 15
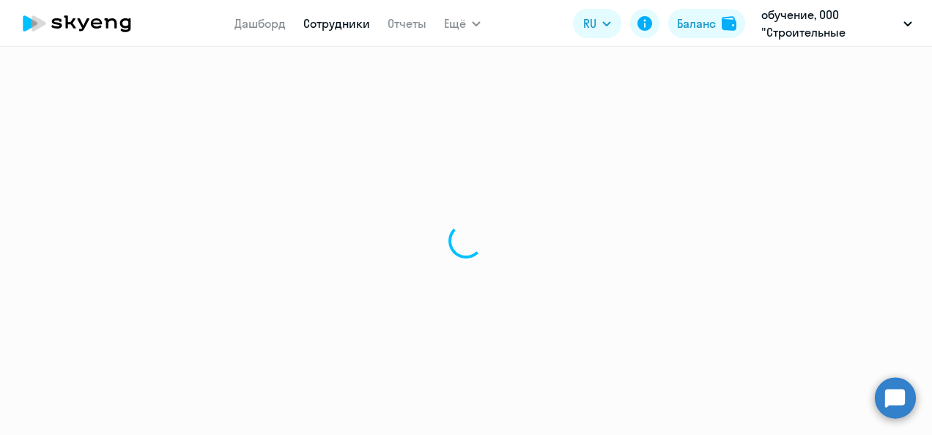
select select "30"
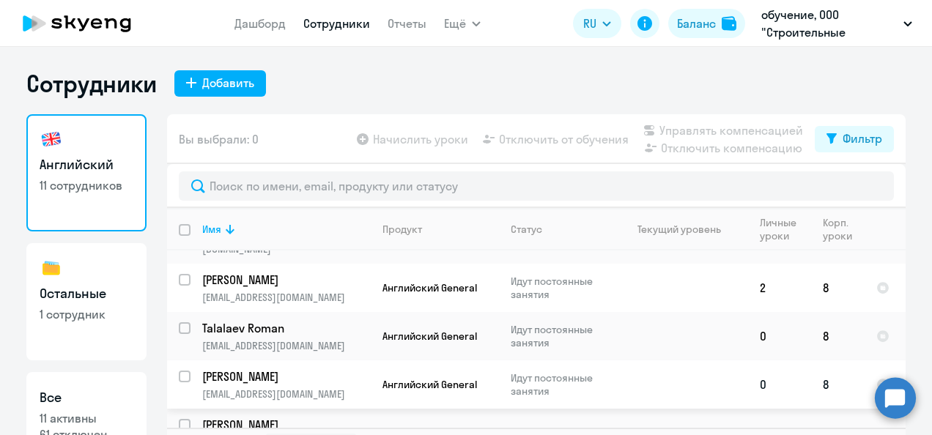
scroll to position [73, 0]
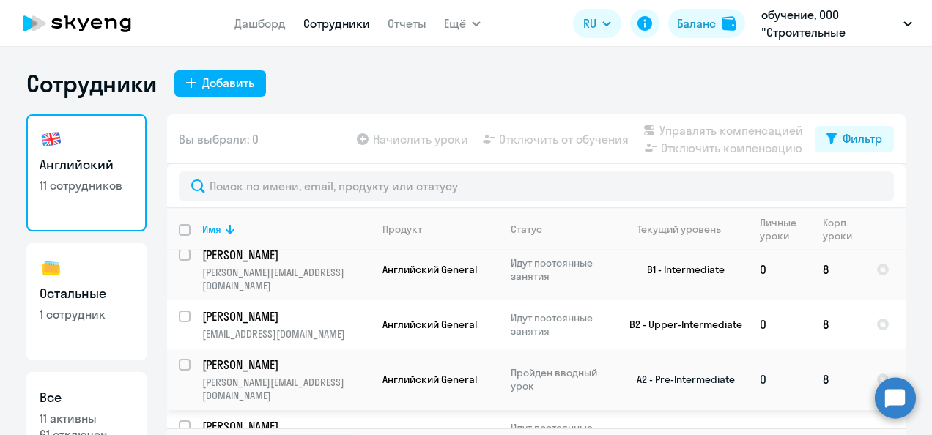
click at [271, 357] on p "[PERSON_NAME]" at bounding box center [285, 365] width 166 height 16
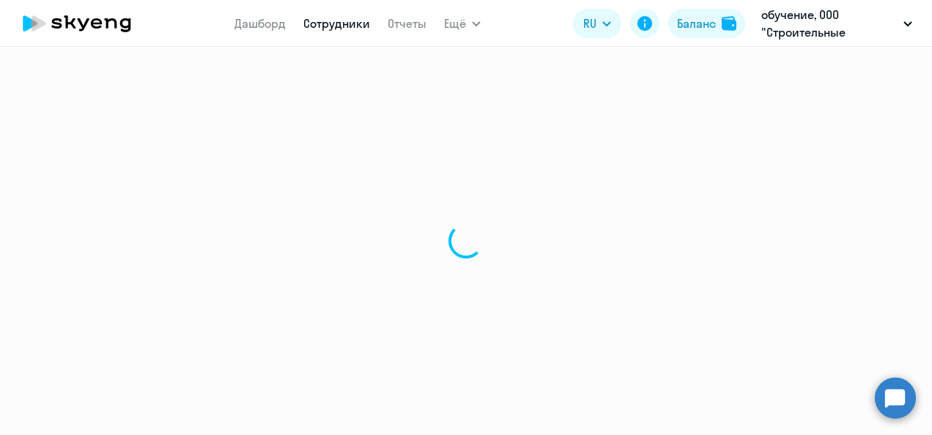
select select "english"
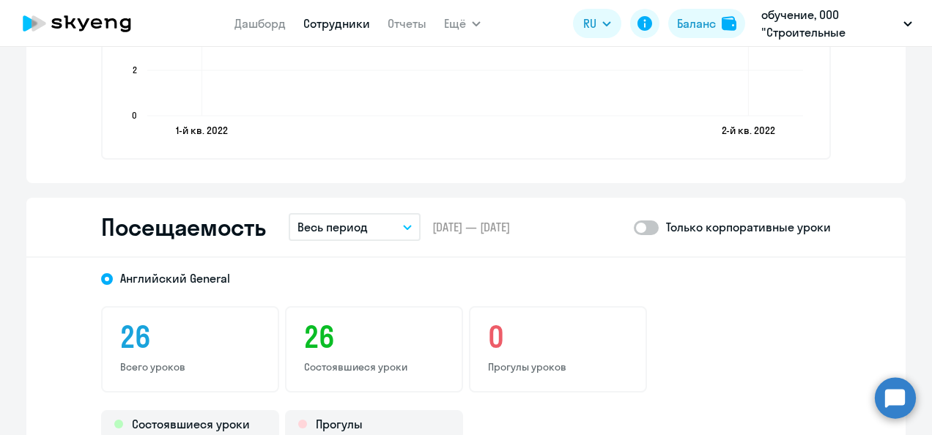
scroll to position [1685, 0]
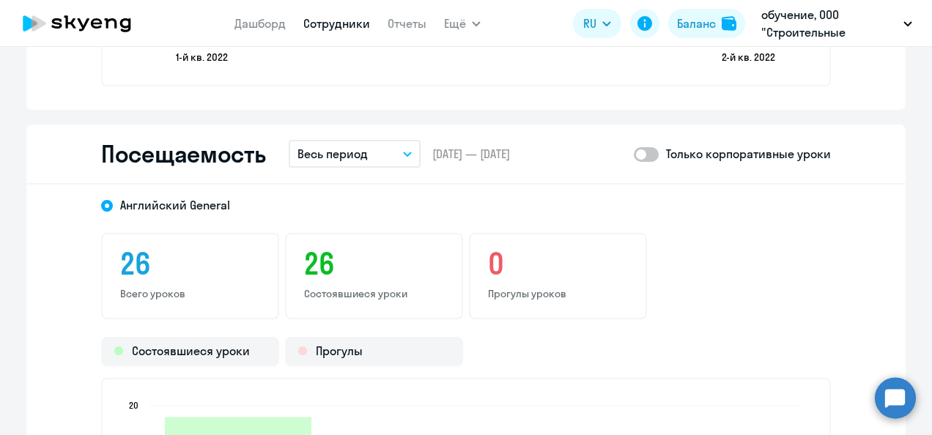
click at [402, 149] on button "Весь период" at bounding box center [355, 154] width 132 height 28
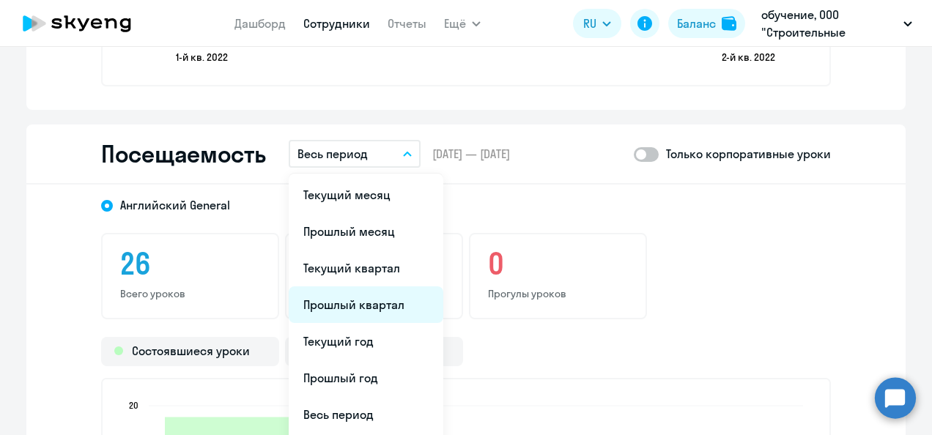
scroll to position [1832, 0]
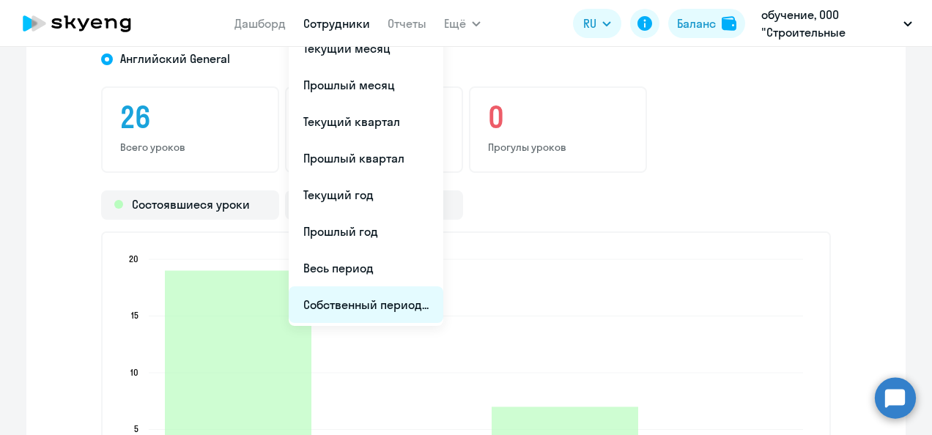
click at [377, 301] on li "Собственный период..." at bounding box center [366, 304] width 155 height 37
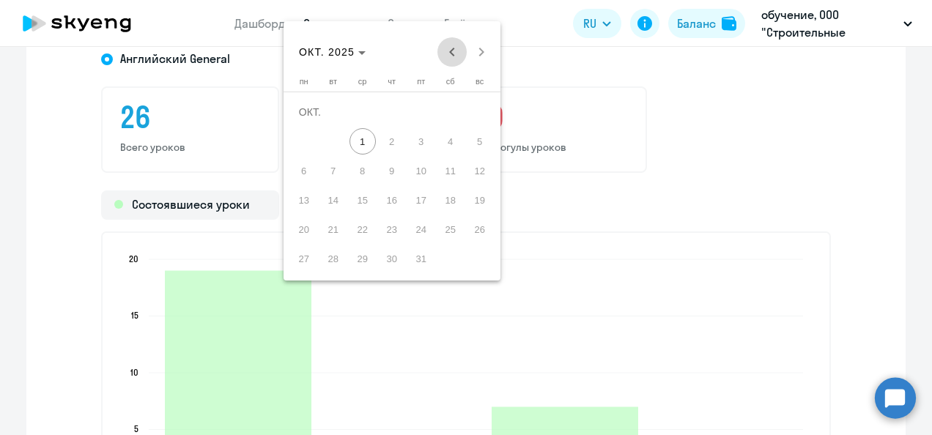
click at [451, 51] on span "Previous month" at bounding box center [451, 51] width 29 height 29
click at [422, 117] on span "1" at bounding box center [421, 112] width 26 height 26
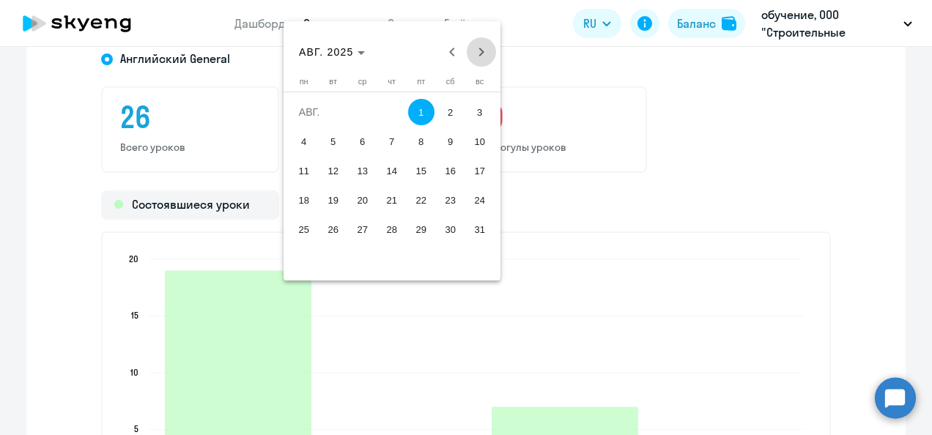
click at [479, 50] on span "Next month" at bounding box center [481, 51] width 29 height 29
click at [366, 141] on span "1" at bounding box center [363, 141] width 26 height 26
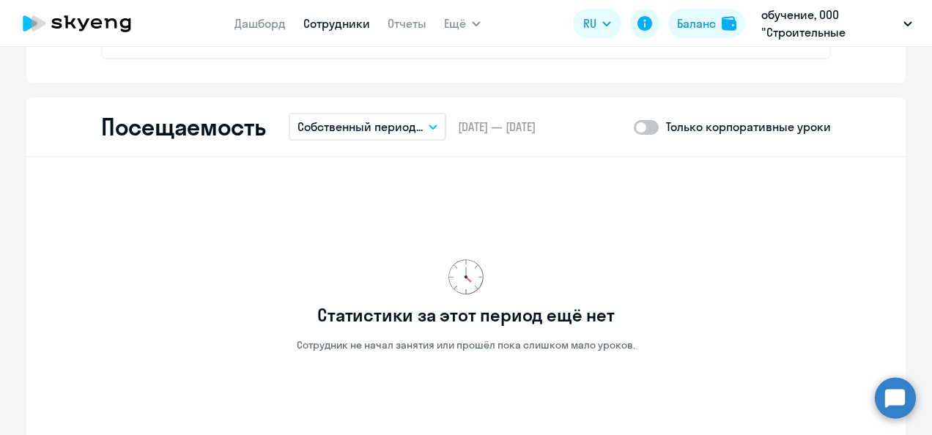
scroll to position [1646, 0]
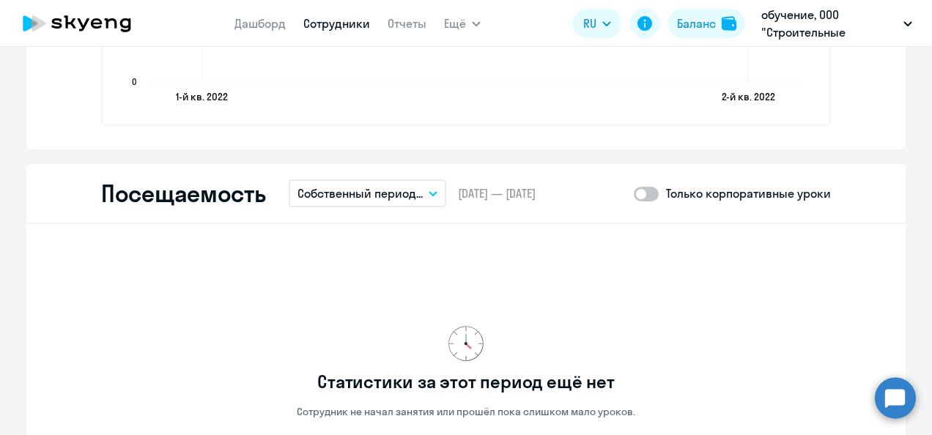
click at [642, 198] on span at bounding box center [646, 194] width 25 height 15
click at [634, 194] on input "checkbox" at bounding box center [633, 193] width 1 height 1
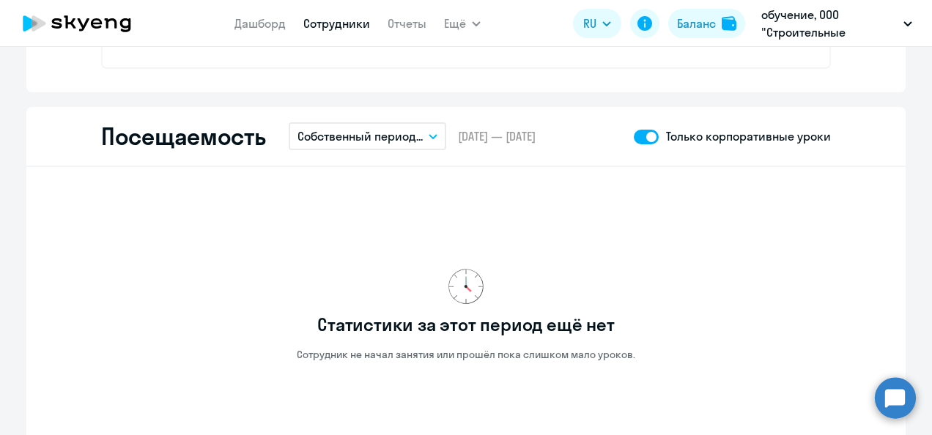
scroll to position [1719, 0]
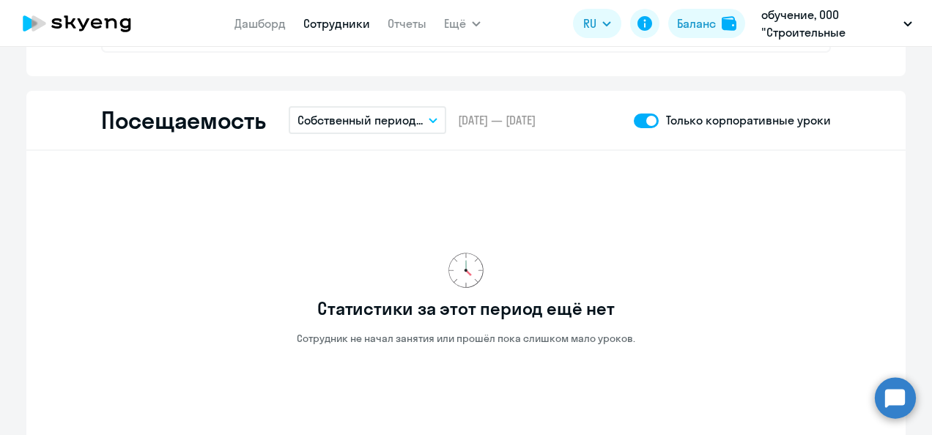
click at [640, 125] on span at bounding box center [646, 121] width 25 height 15
click at [634, 121] on input "checkbox" at bounding box center [633, 120] width 1 height 1
checkbox input "false"
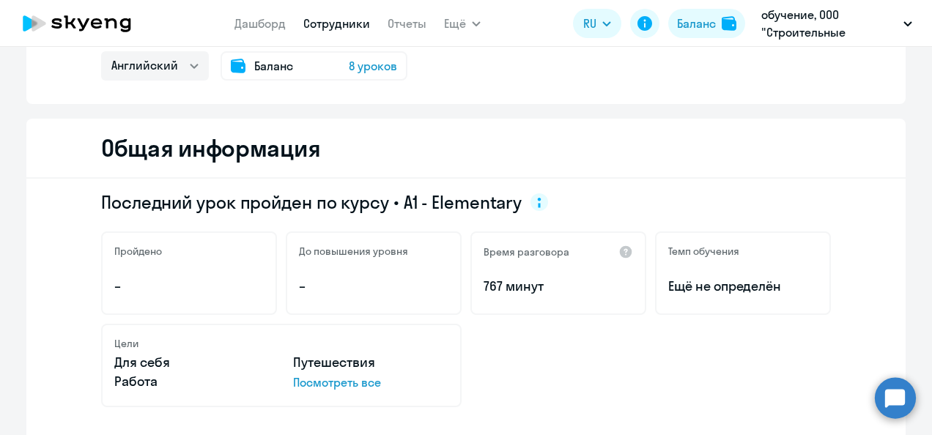
scroll to position [0, 0]
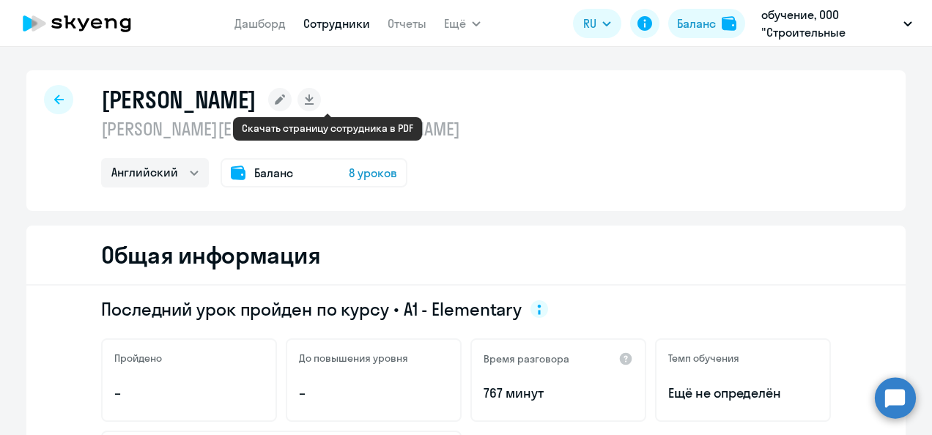
click at [313, 98] on icon at bounding box center [309, 98] width 8 height 7
select select "english"
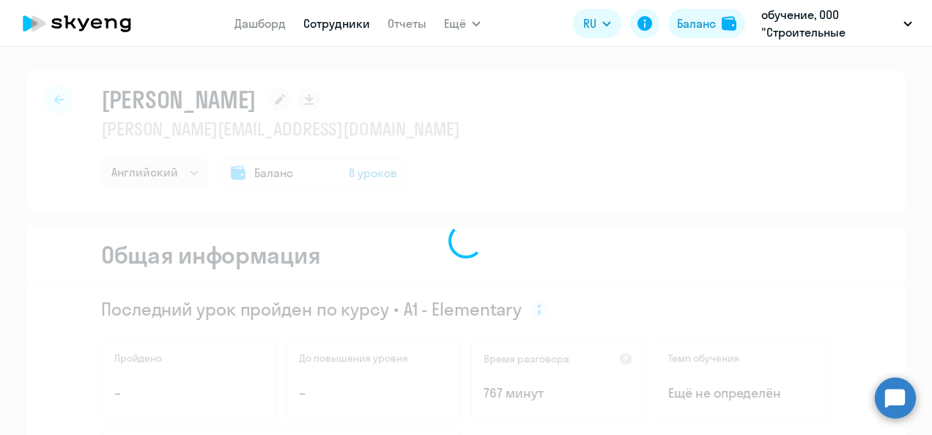
select select "english"
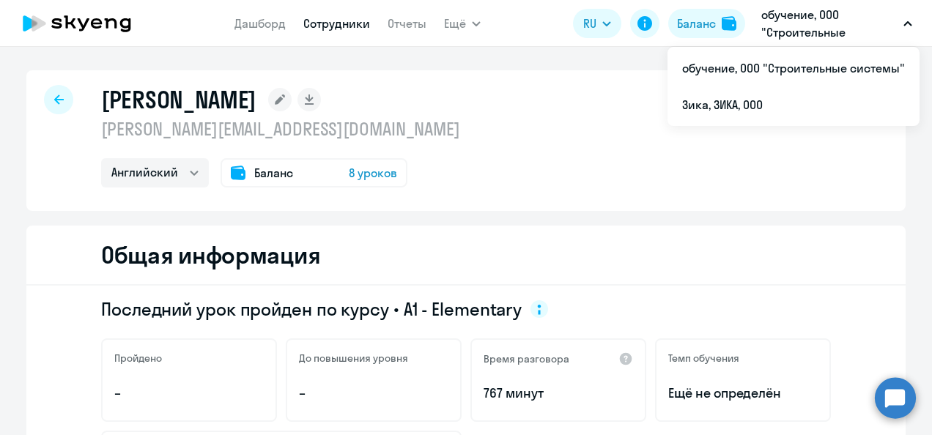
click at [904, 28] on button "обучение, ООО "Строительные системы"" at bounding box center [837, 23] width 166 height 35
click at [904, 18] on button "обучение, ООО "Строительные системы"" at bounding box center [837, 23] width 166 height 35
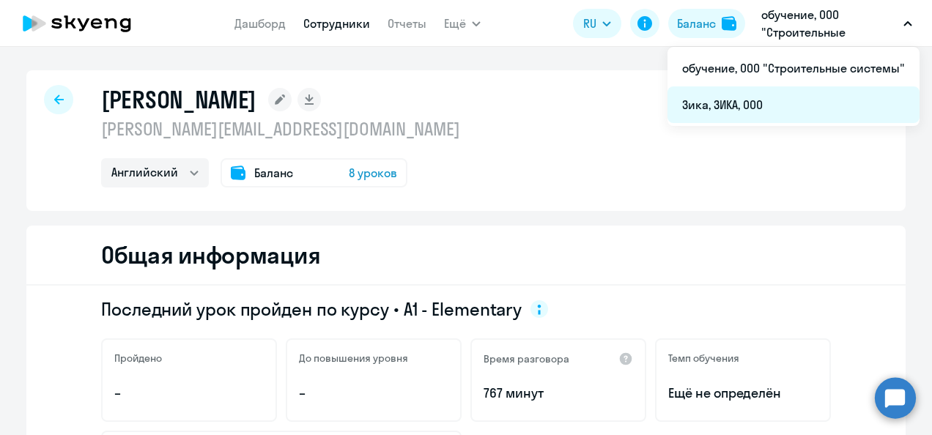
click at [781, 100] on li "Зика, ЗИКА, ООО" at bounding box center [794, 104] width 252 height 37
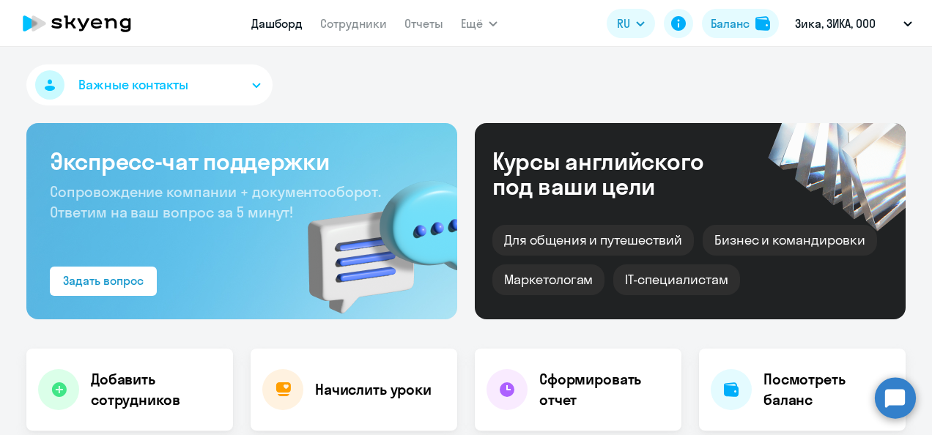
select select "30"
click at [425, 21] on link "Отчеты" at bounding box center [423, 23] width 39 height 15
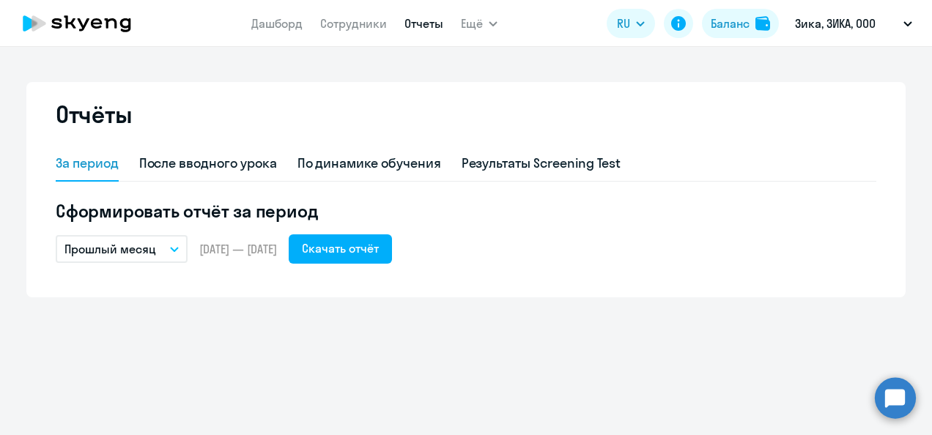
click at [173, 247] on icon "button" at bounding box center [174, 249] width 9 height 5
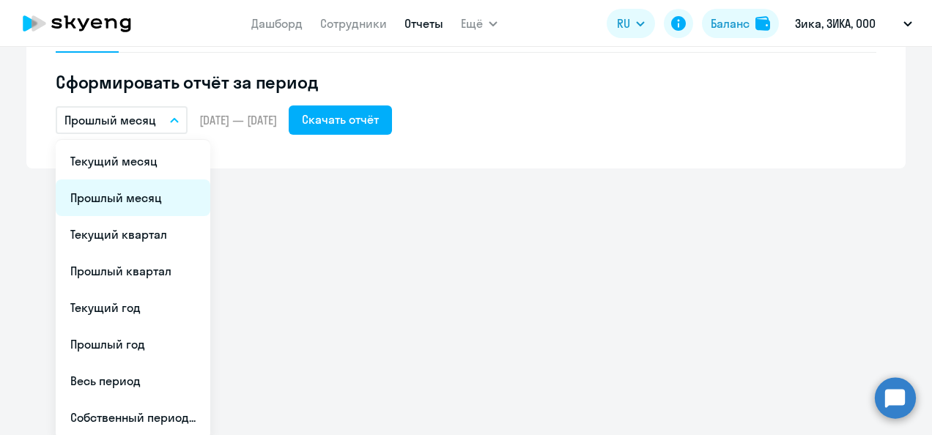
scroll to position [133, 0]
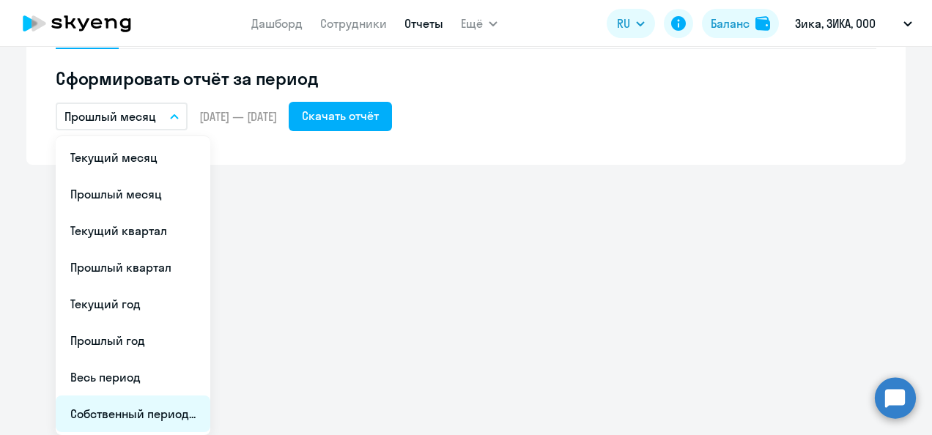
click at [142, 407] on li "Собственный период..." at bounding box center [133, 414] width 155 height 37
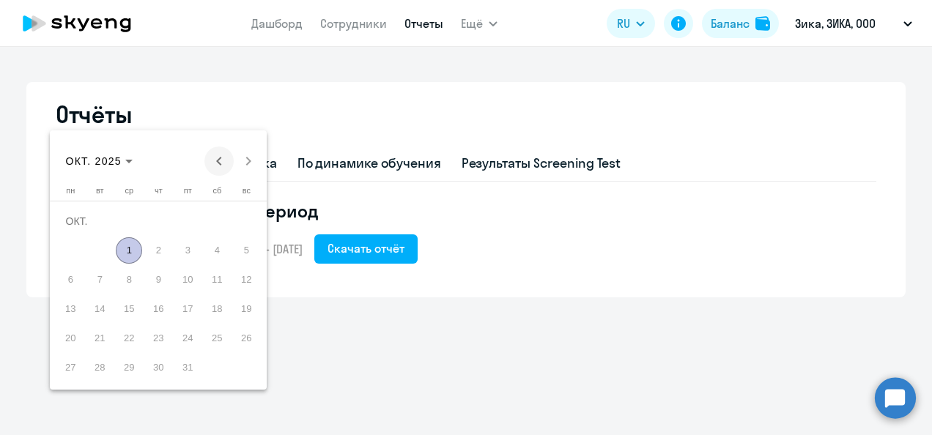
click at [224, 156] on span "Previous month" at bounding box center [218, 161] width 29 height 29
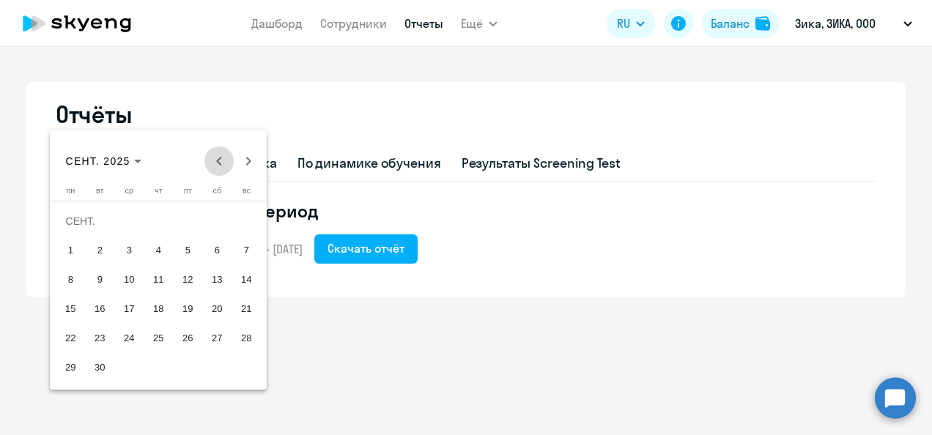
click at [224, 156] on span "Previous month" at bounding box center [218, 161] width 29 height 29
click at [186, 218] on span "1" at bounding box center [187, 221] width 26 height 26
click at [253, 160] on span "Next month" at bounding box center [248, 161] width 29 height 29
click at [134, 249] on span "1" at bounding box center [129, 250] width 26 height 26
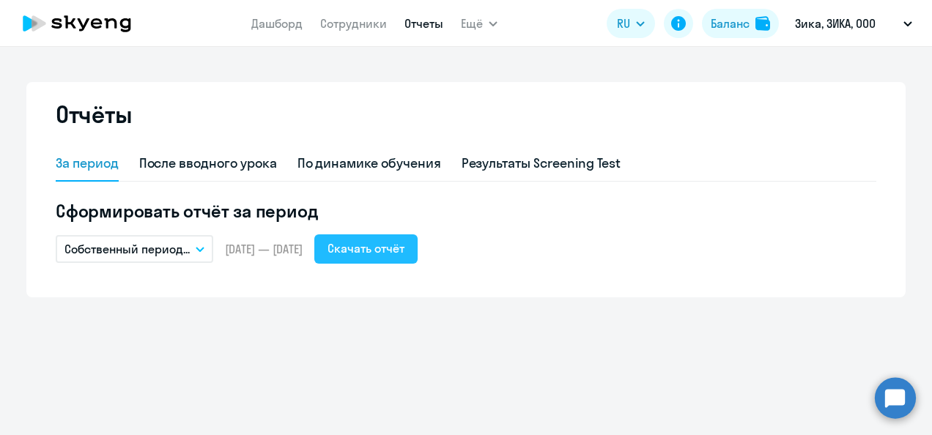
click at [404, 247] on div "Скачать отчёт" at bounding box center [366, 249] width 77 height 18
click at [466, 370] on div "Отчёты За период После вводного урока По динамике обучения Результаты Screening…" at bounding box center [466, 241] width 932 height 388
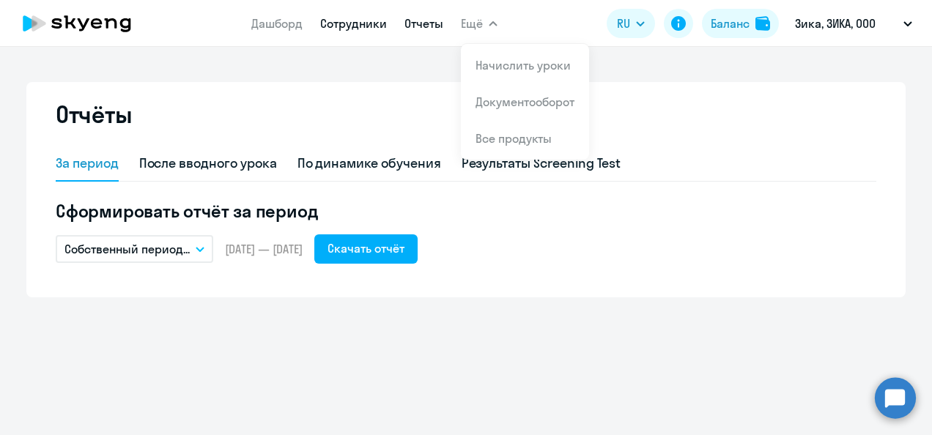
click at [372, 25] on link "Сотрудники" at bounding box center [353, 23] width 67 height 15
select select "30"
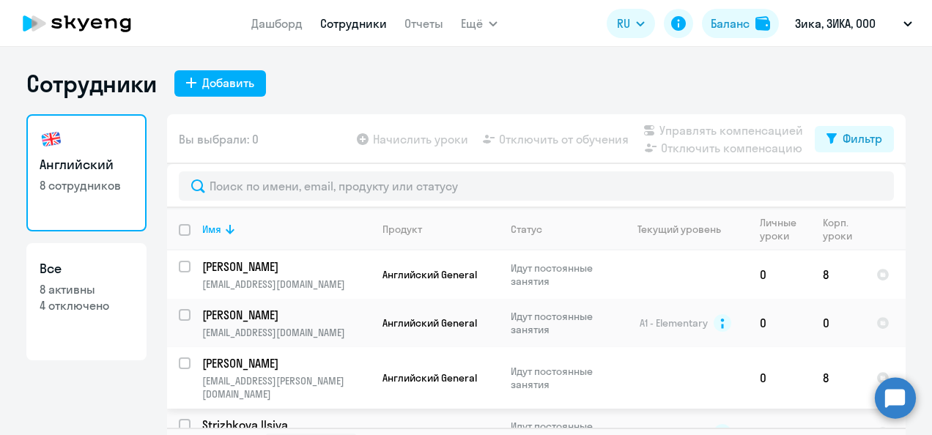
scroll to position [34, 0]
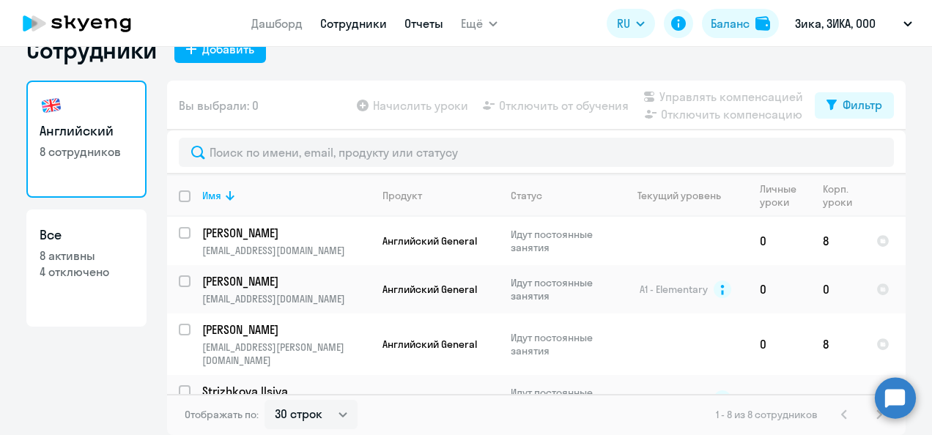
click at [431, 25] on link "Отчеты" at bounding box center [423, 23] width 39 height 15
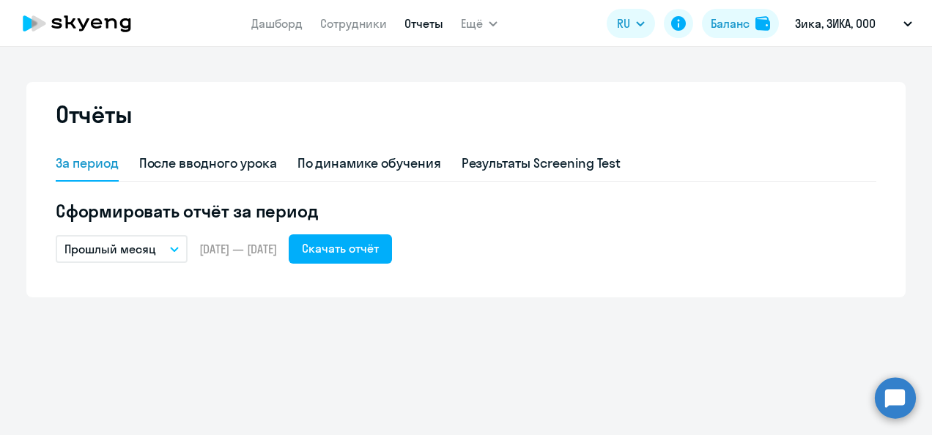
click at [511, 350] on div "Отчёты За период После вводного урока По динамике обучения Результаты Screening…" at bounding box center [466, 241] width 932 height 388
click at [513, 318] on div "Отчёты За период После вводного урока По динамике обучения Результаты Screening…" at bounding box center [466, 241] width 932 height 388
click at [273, 22] on link "Дашборд" at bounding box center [276, 23] width 51 height 15
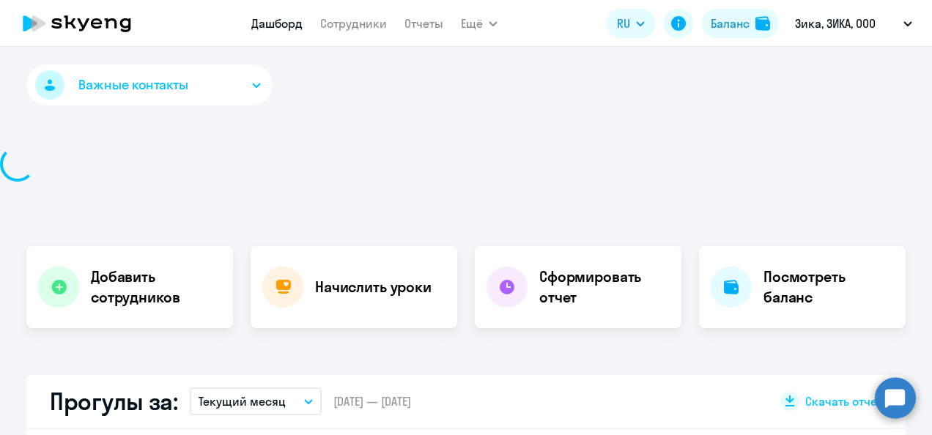
select select "30"
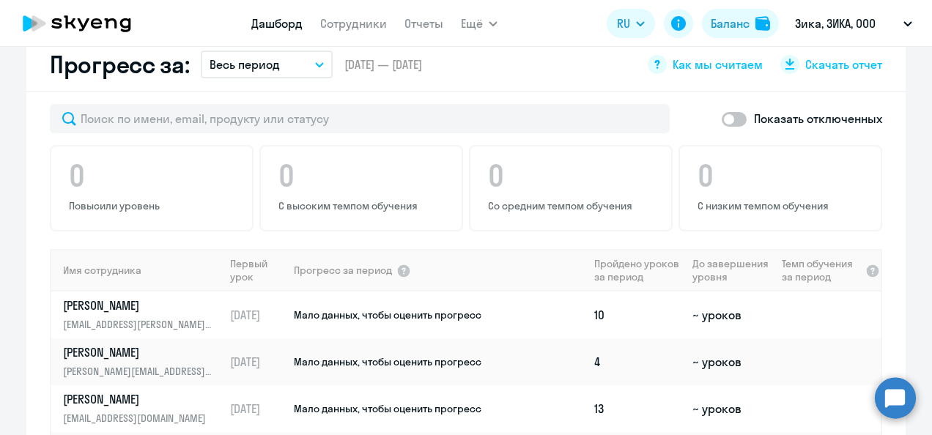
scroll to position [1385, 0]
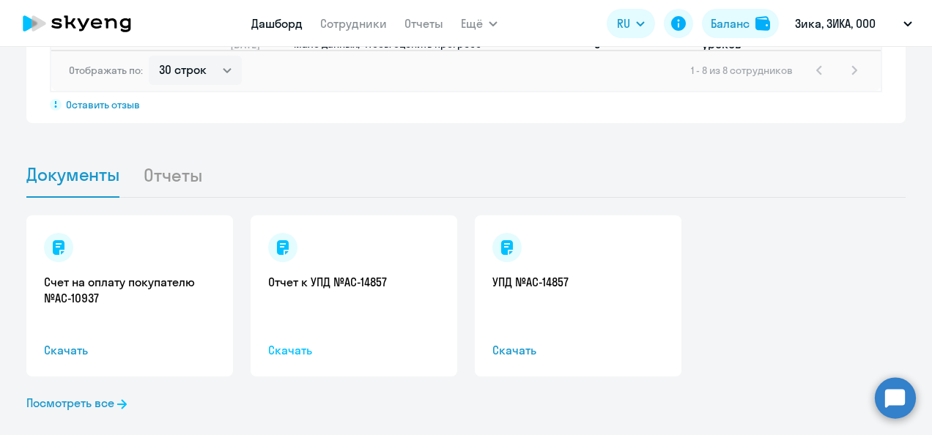
click at [305, 341] on span "Скачать" at bounding box center [353, 350] width 171 height 18
